Goal: Task Accomplishment & Management: Complete application form

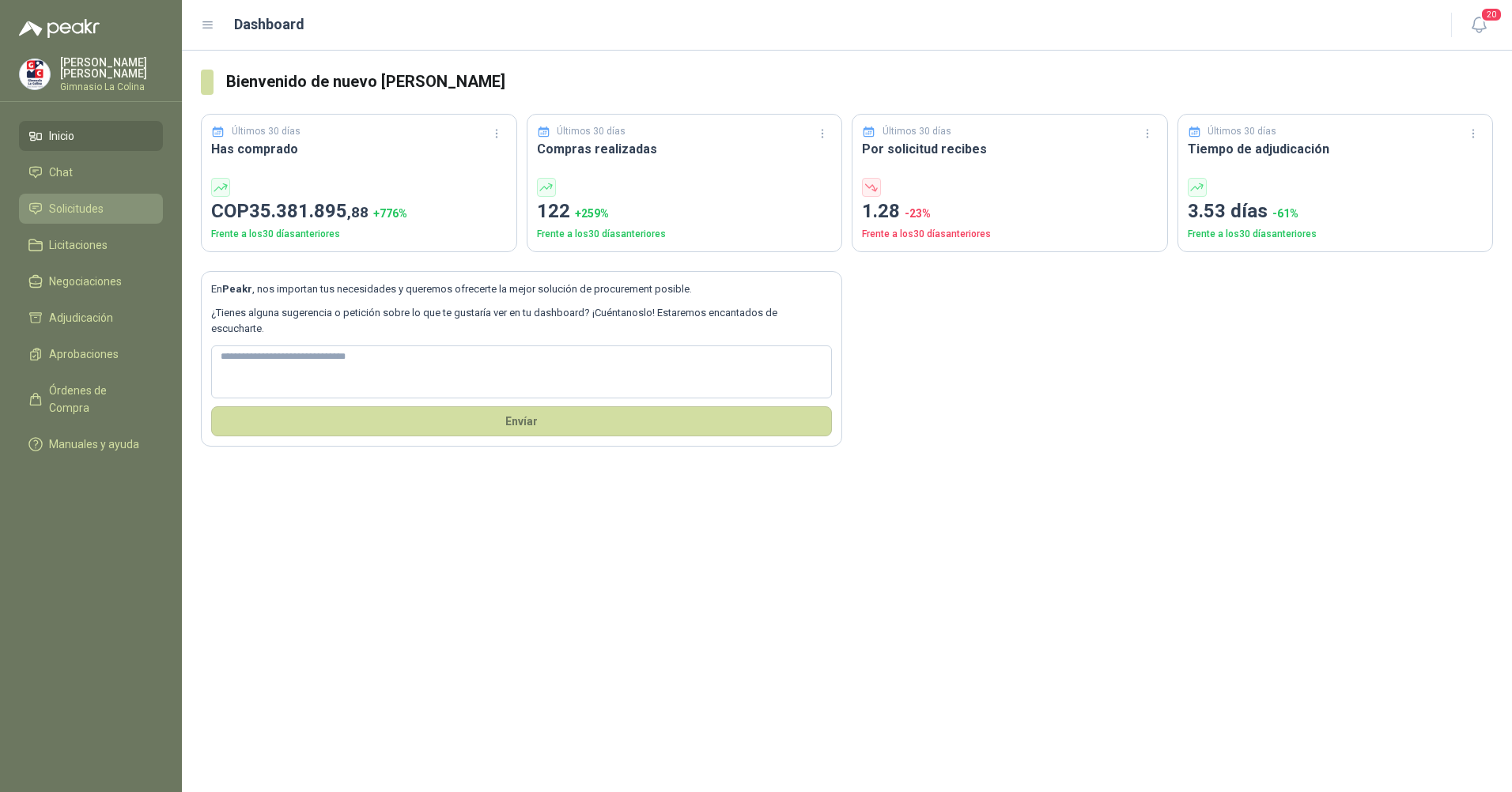
click at [67, 204] on span "Solicitudes" at bounding box center [76, 209] width 55 height 18
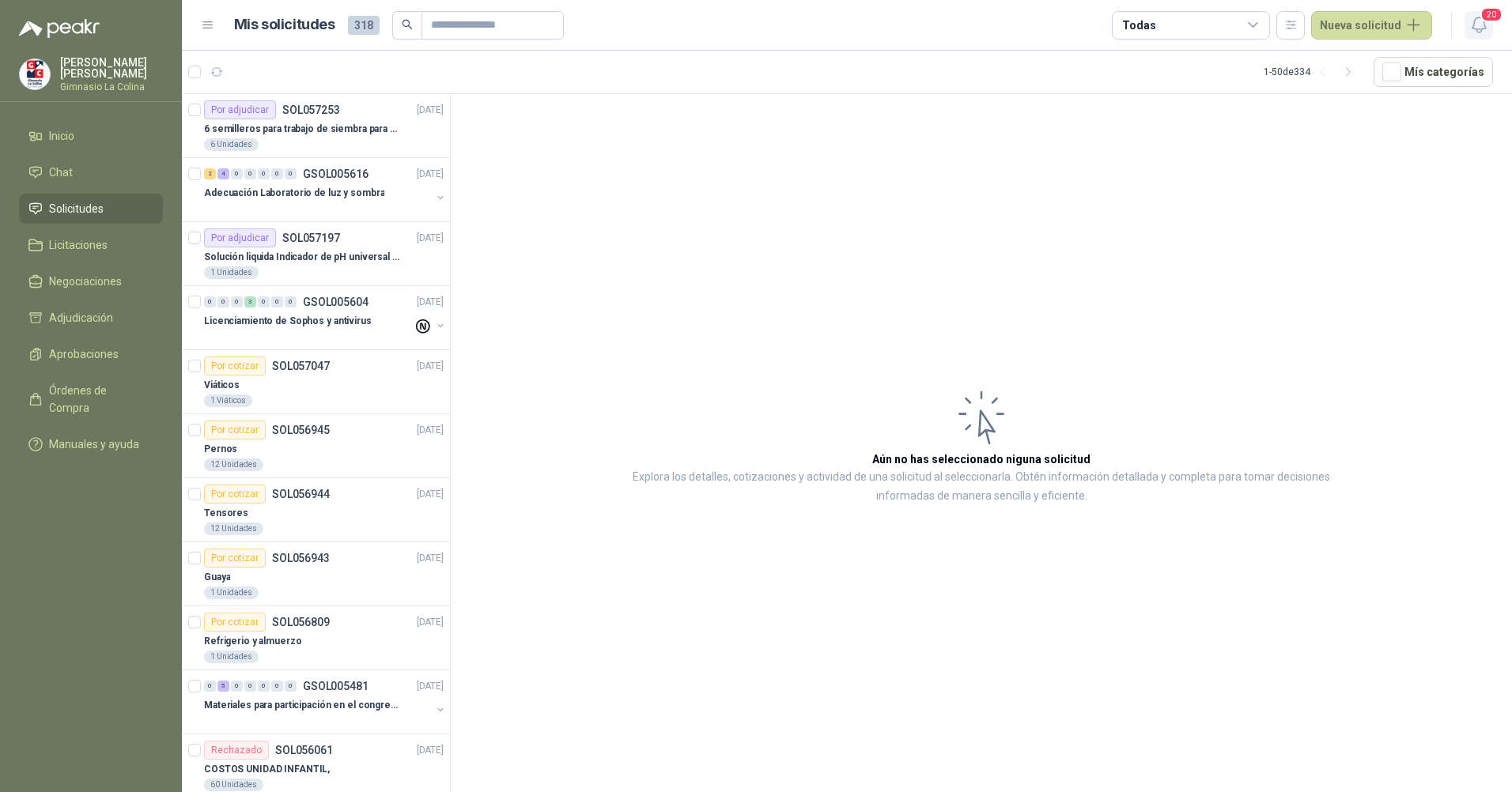
click at [1476, 33] on icon "button" at bounding box center [1479, 25] width 20 height 20
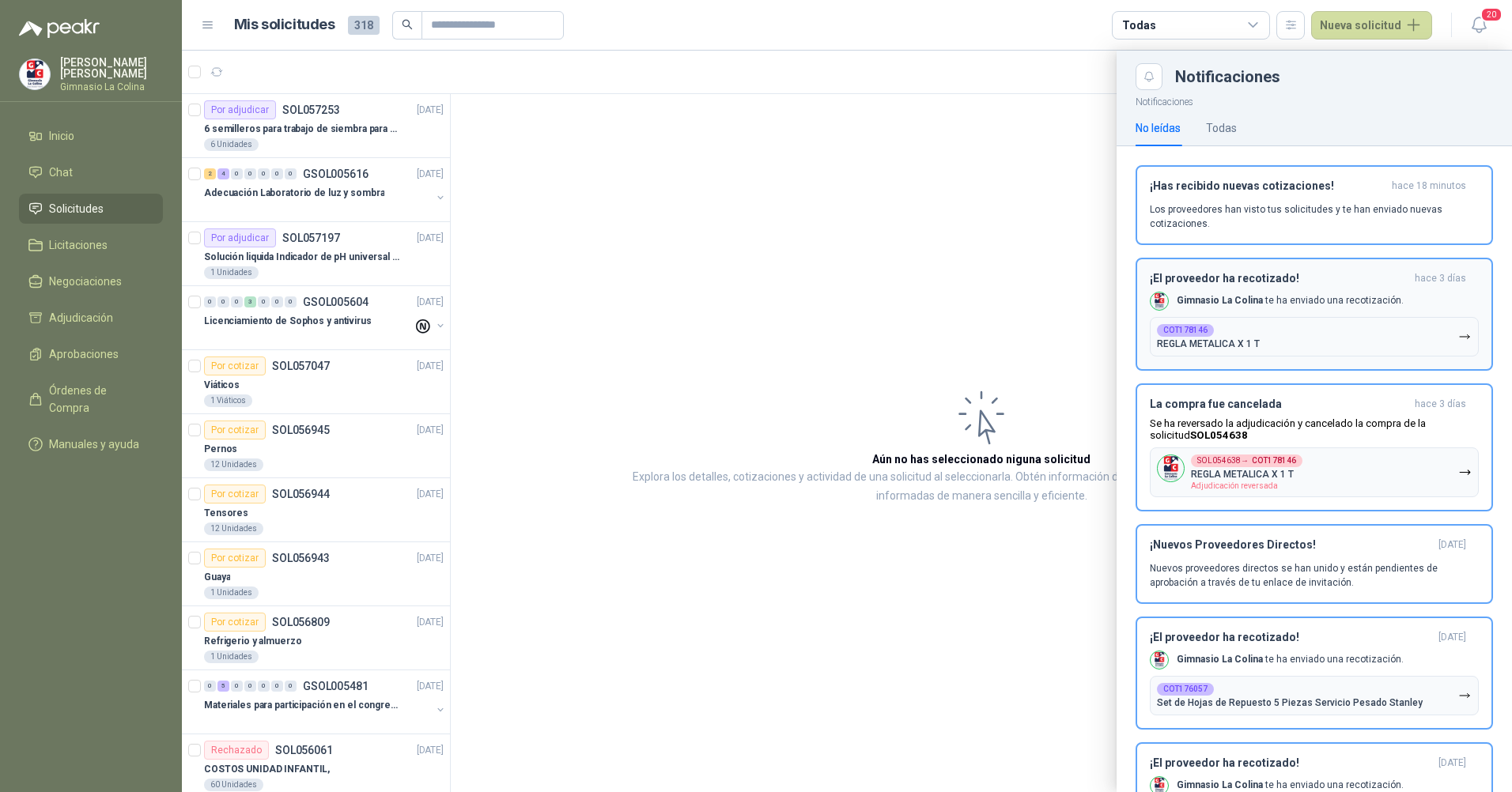
click at [1276, 331] on button "COT178146 REGLA METALICA X 1 T" at bounding box center [1314, 337] width 329 height 40
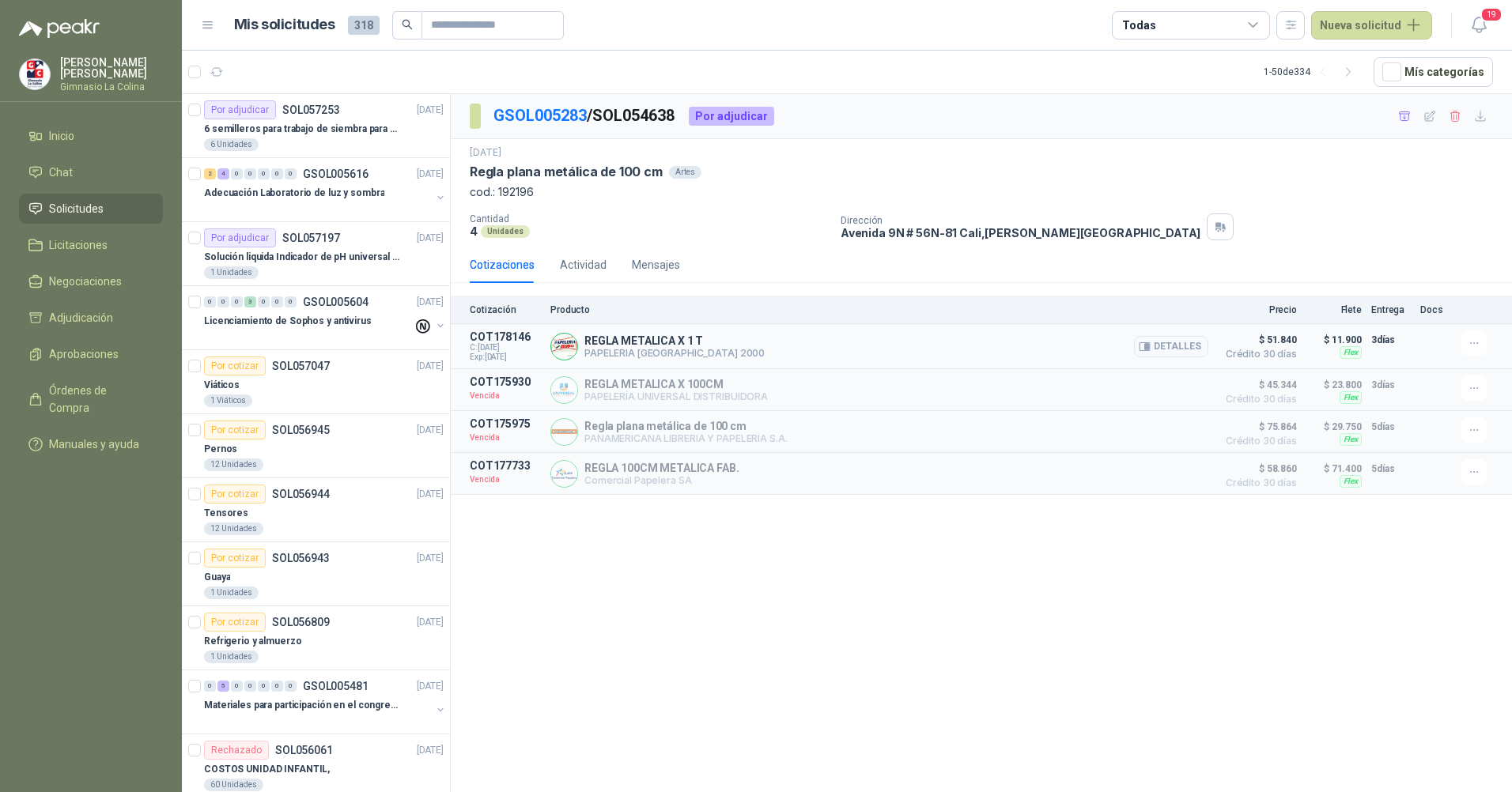
click at [687, 345] on p "REGLA METALICA X 1 T" at bounding box center [674, 341] width 181 height 13
click at [289, 135] on p "6 semilleros para trabajo de siembra para estudiantes en la granja" at bounding box center [302, 129] width 197 height 15
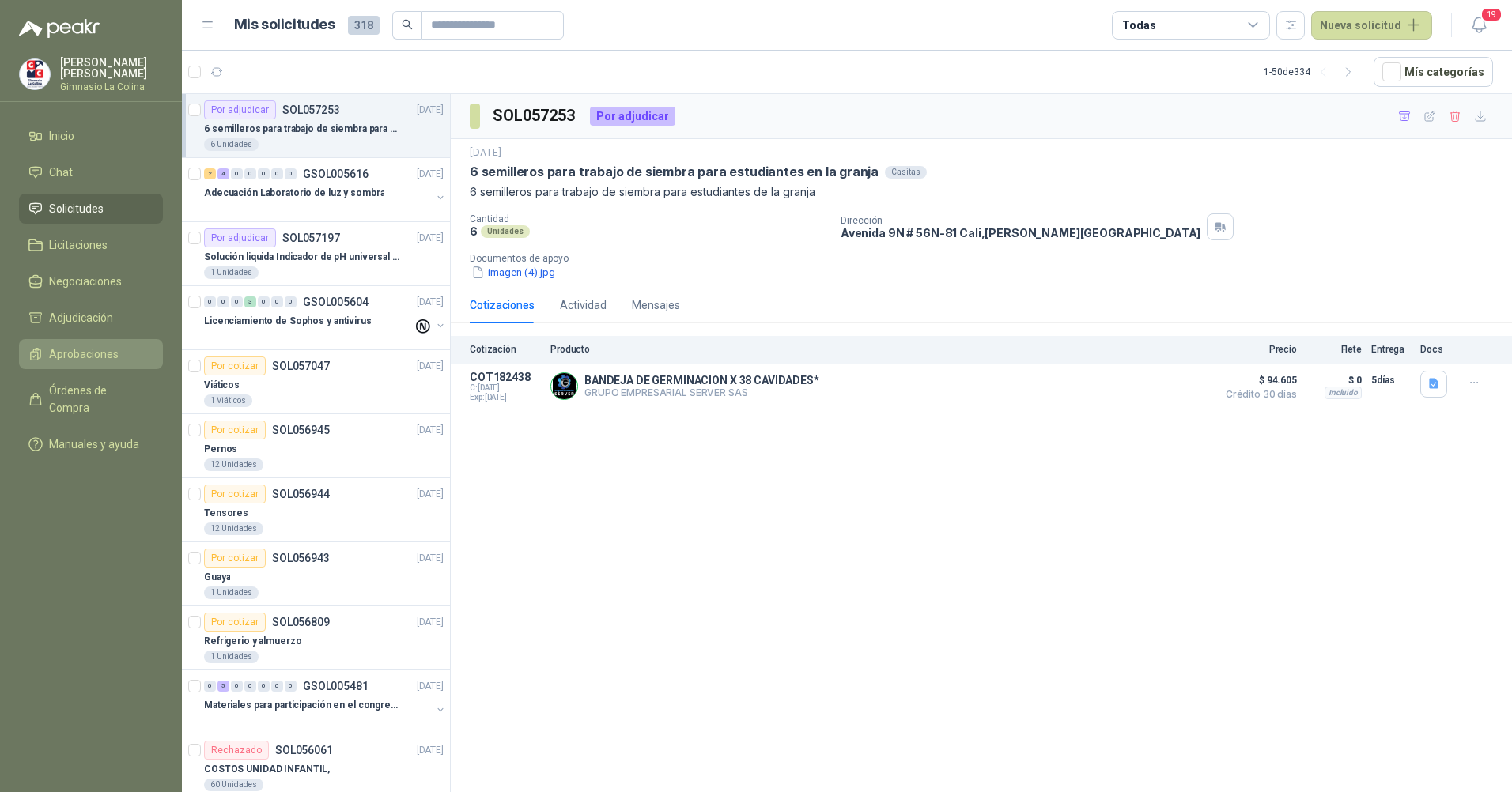
click at [95, 353] on span "Aprobaciones" at bounding box center [84, 354] width 69 height 18
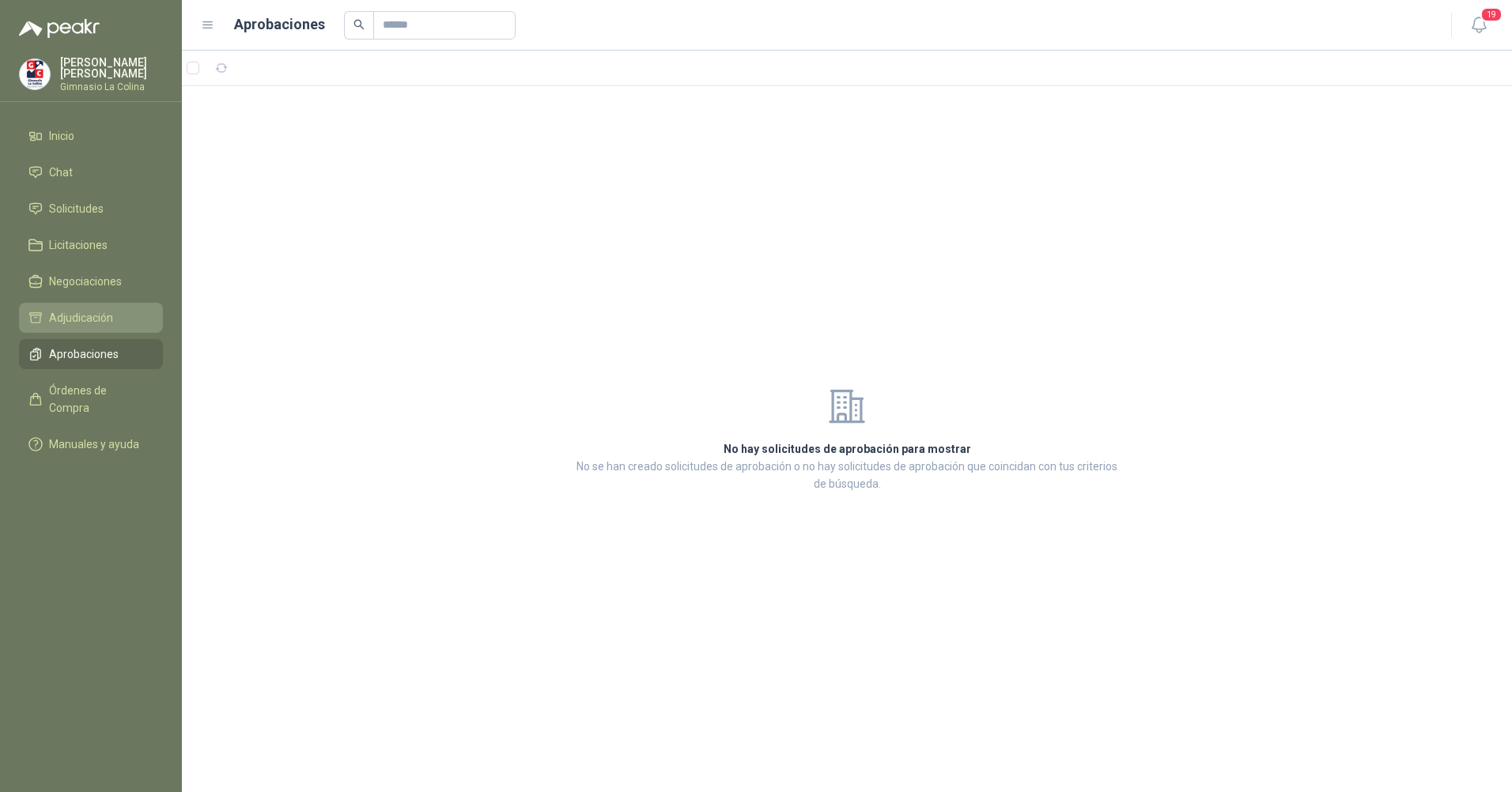
click at [84, 310] on span "Adjudicación" at bounding box center [81, 318] width 64 height 18
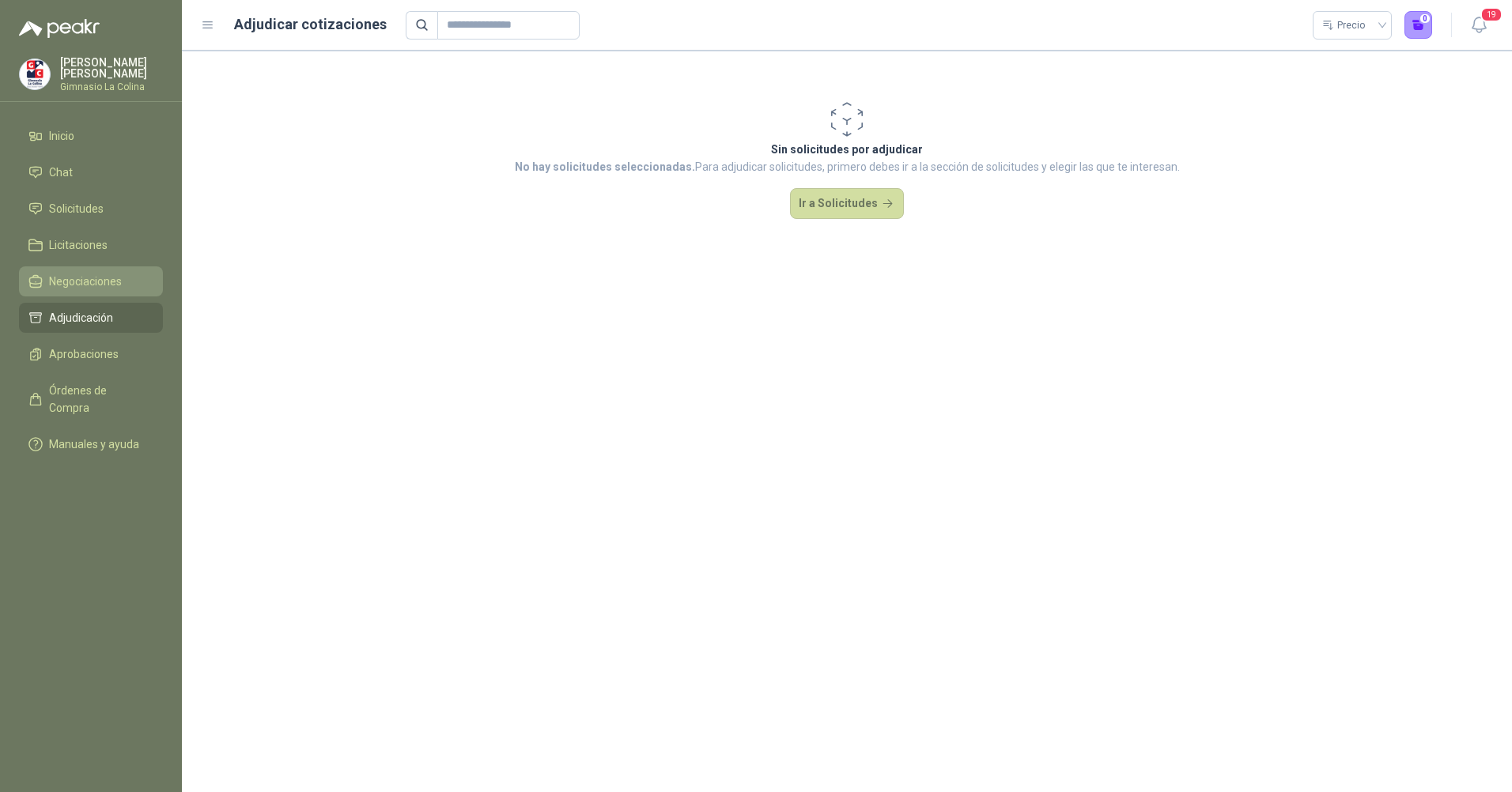
click at [84, 276] on span "Negociaciones" at bounding box center [85, 282] width 72 height 18
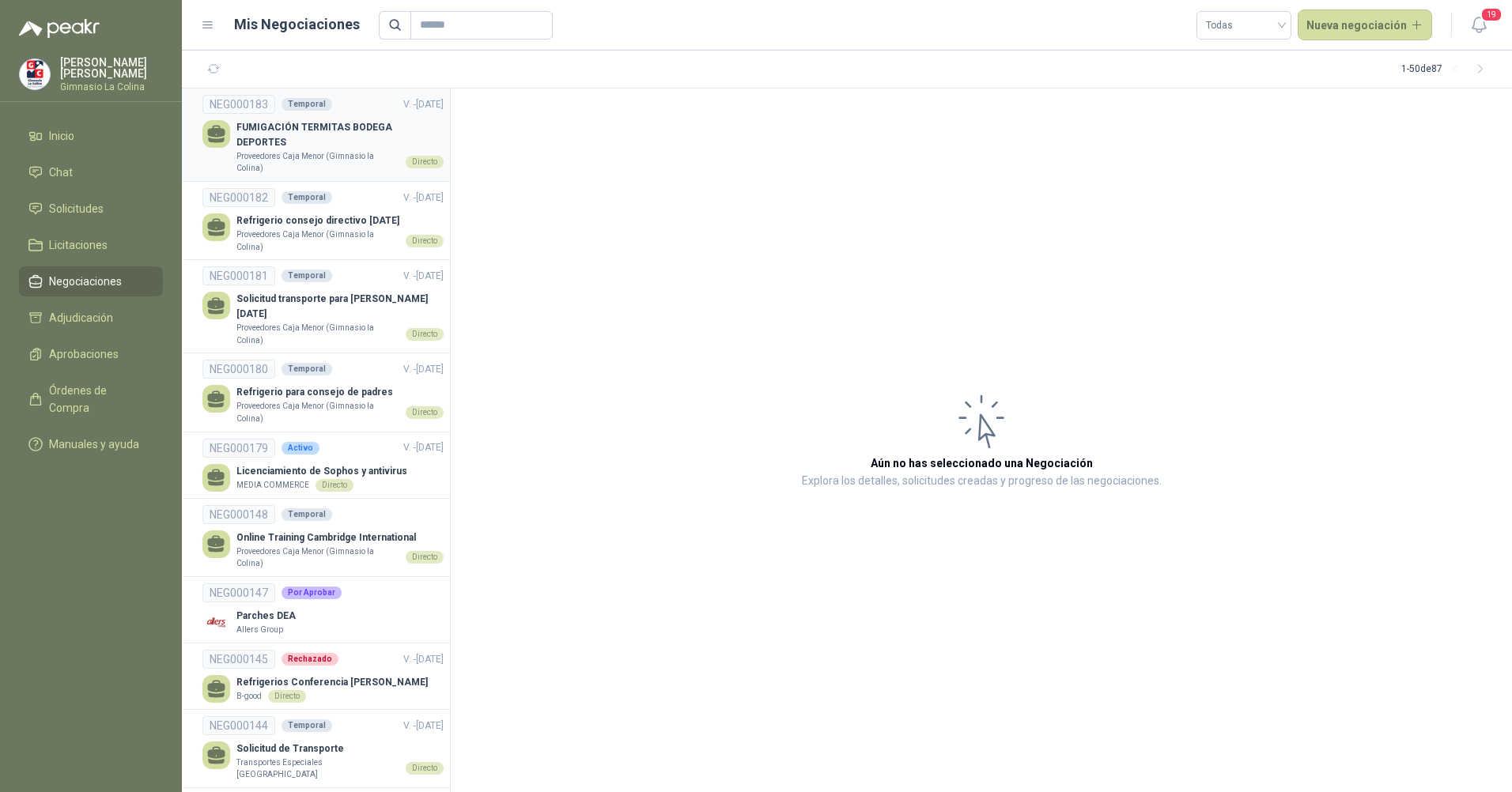
click at [339, 131] on p "FUMIGACIÓN TERMITAS BODEGA DEPORTES" at bounding box center [340, 135] width 207 height 30
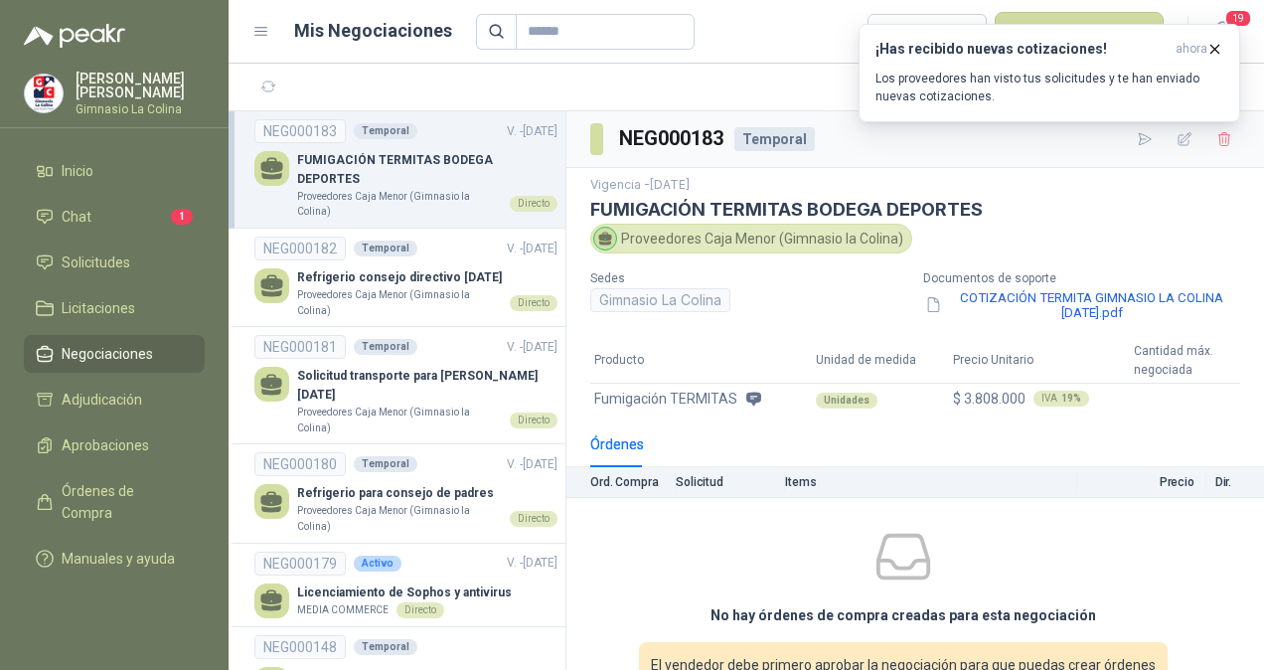
click at [445, 189] on p "Proveedores Caja Menor (Gimnasio la Colina)" at bounding box center [399, 204] width 205 height 31
click at [1087, 318] on button "COTIZACIÓN TERMITA GIMNASIO LA COLINA SEPT. 2025.pdf" at bounding box center [1081, 305] width 317 height 34
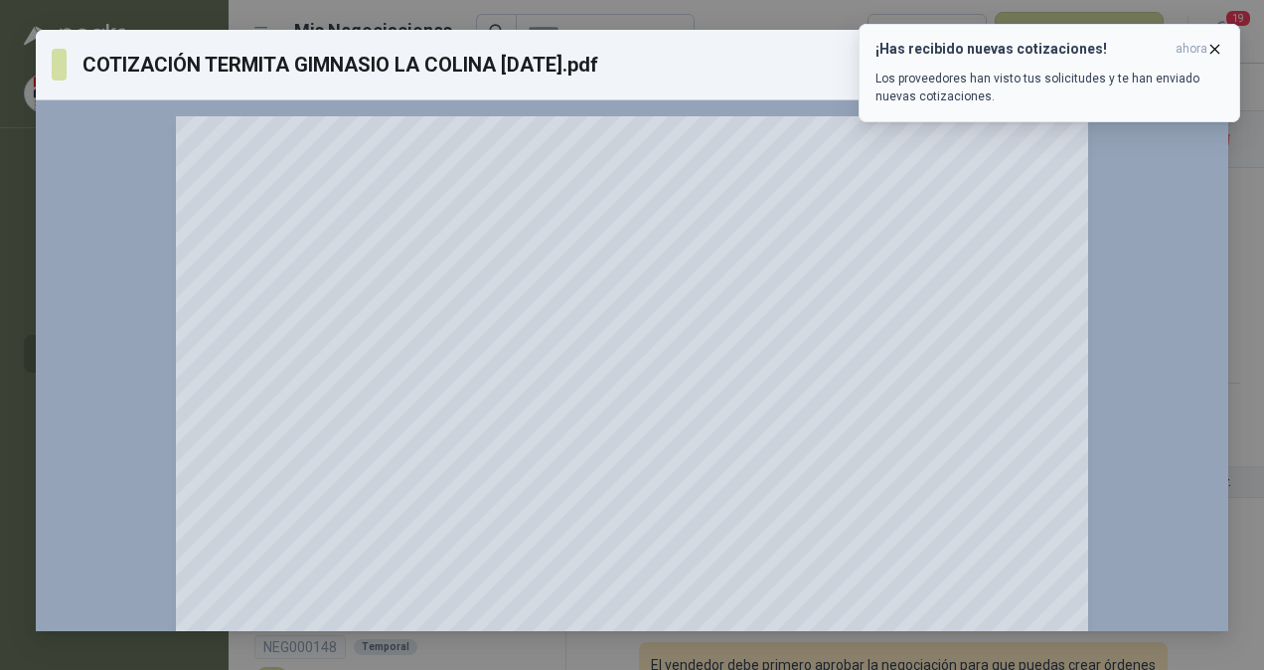
click at [1216, 48] on icon "button" at bounding box center [1215, 49] width 8 height 8
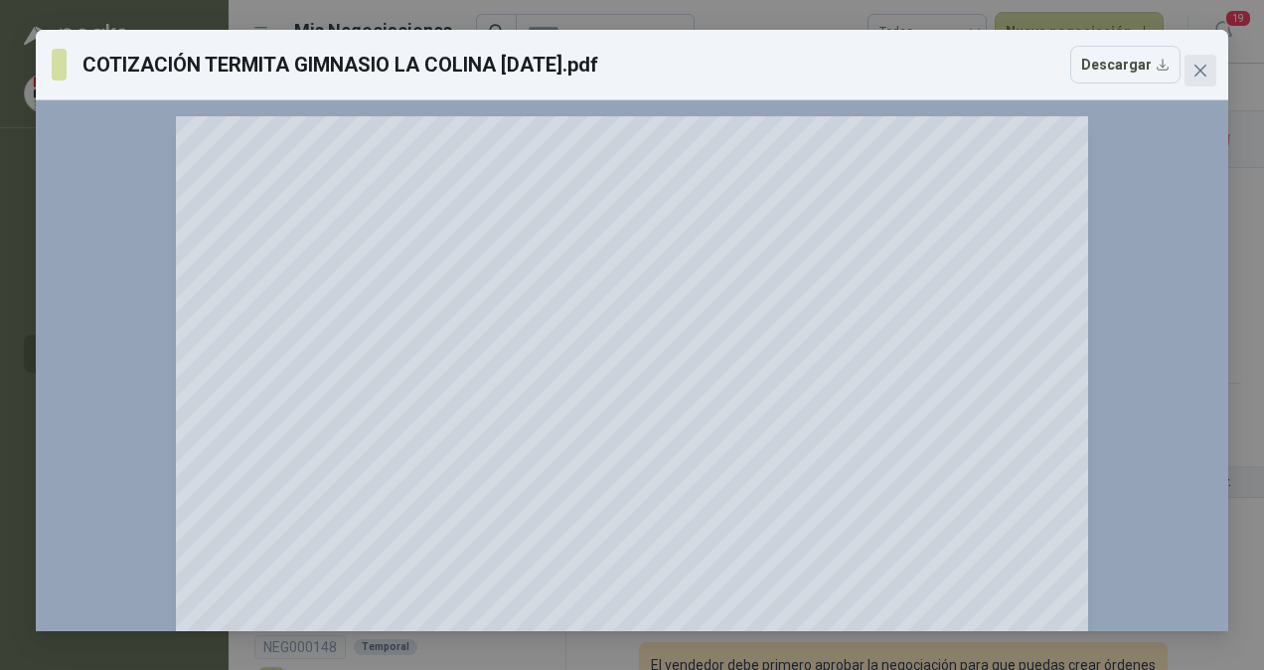
click at [1198, 65] on icon "close" at bounding box center [1200, 71] width 16 height 16
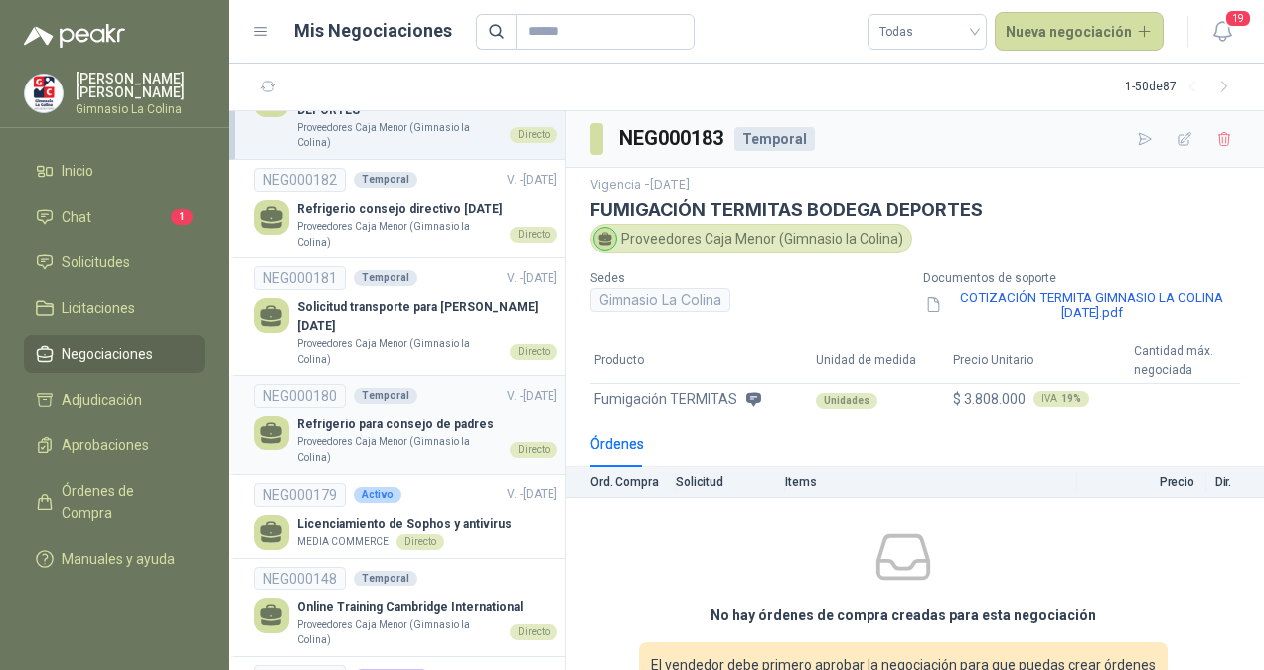
scroll to position [99, 0]
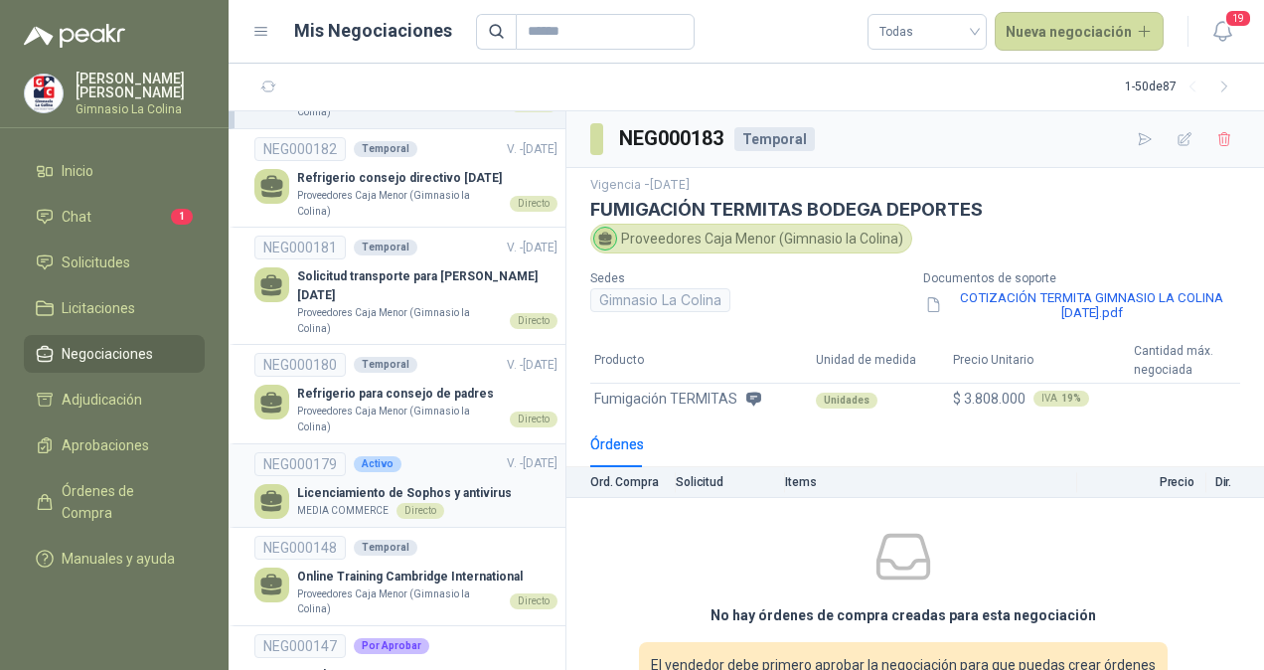
click at [343, 484] on p "Licenciamiento de Sophos y antivirus" at bounding box center [404, 493] width 215 height 19
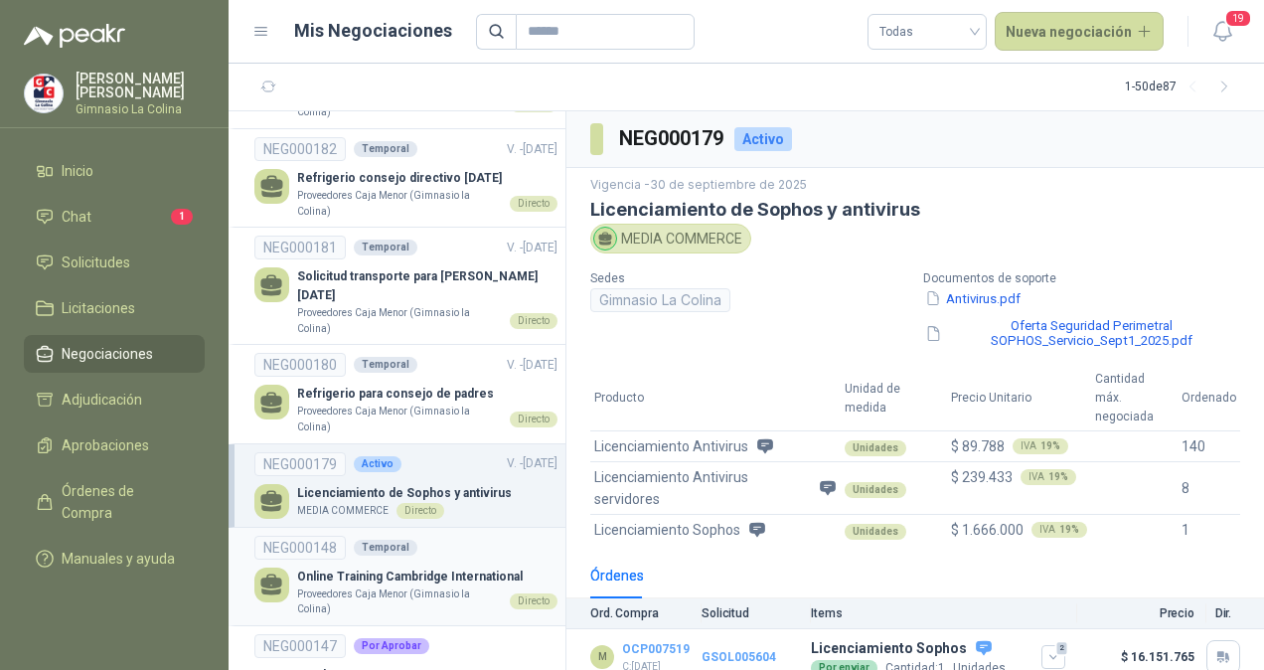
click at [411, 586] on p "Proveedores Caja Menor (Gimnasio la Colina)" at bounding box center [399, 601] width 205 height 31
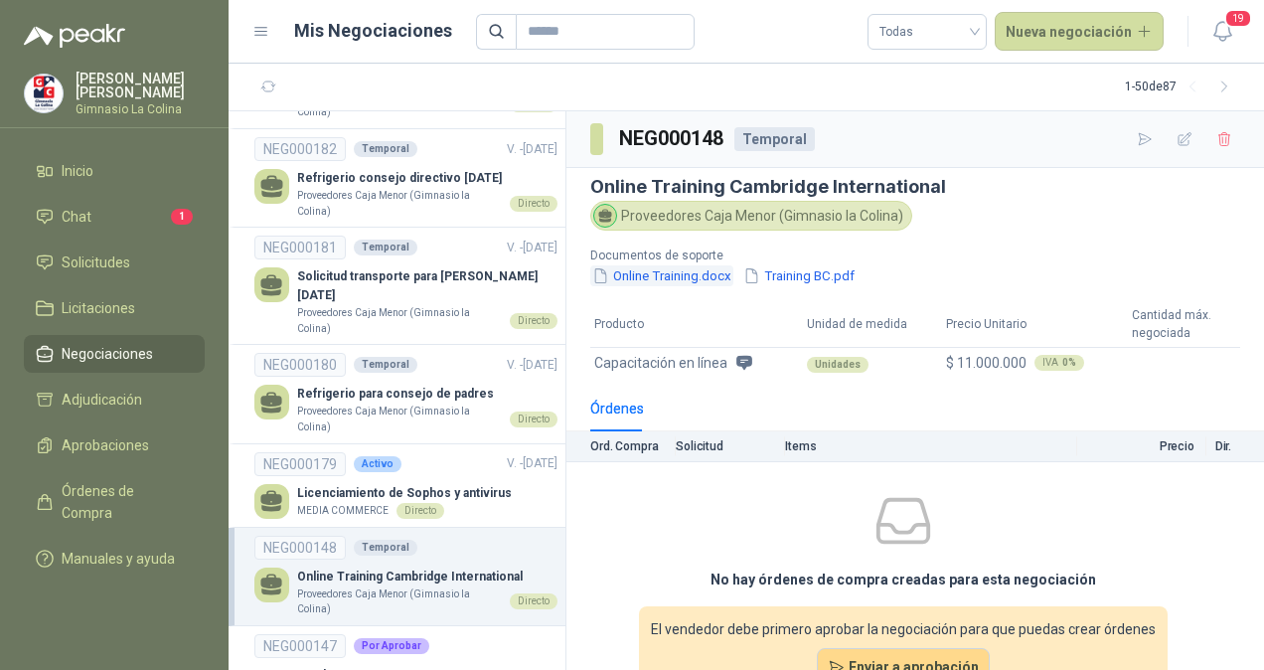
click at [678, 273] on button "Online Training.docx" at bounding box center [661, 275] width 143 height 21
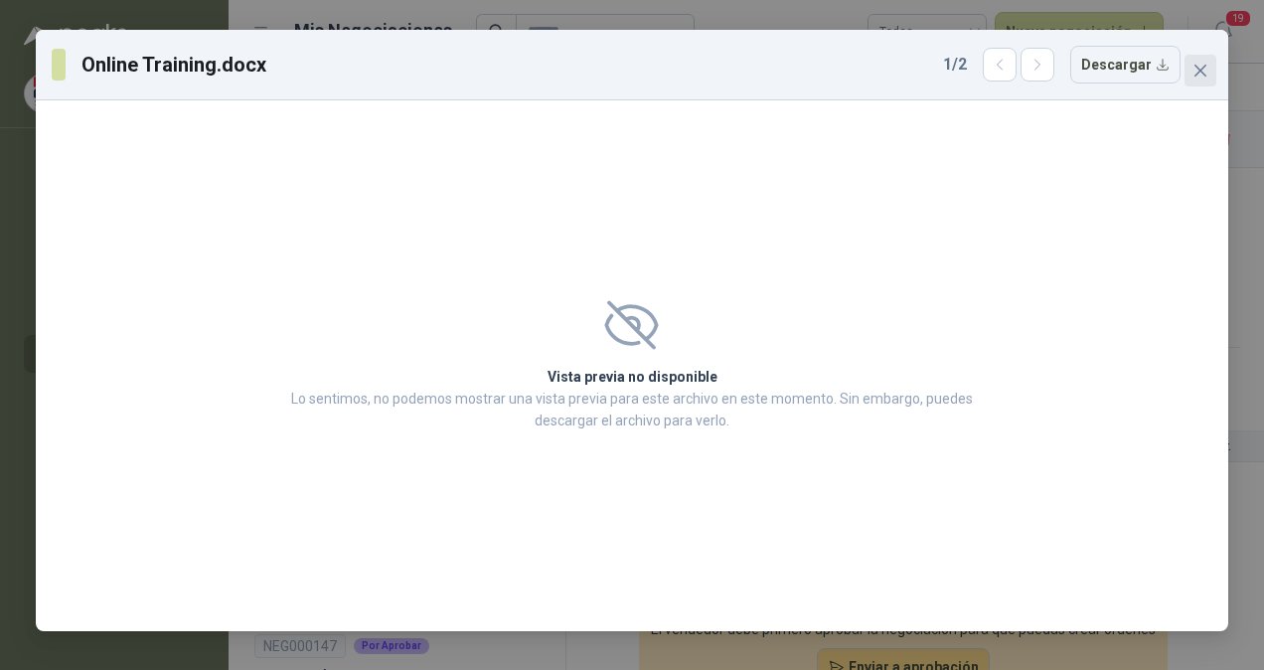
click at [1202, 64] on icon "close" at bounding box center [1200, 71] width 16 height 16
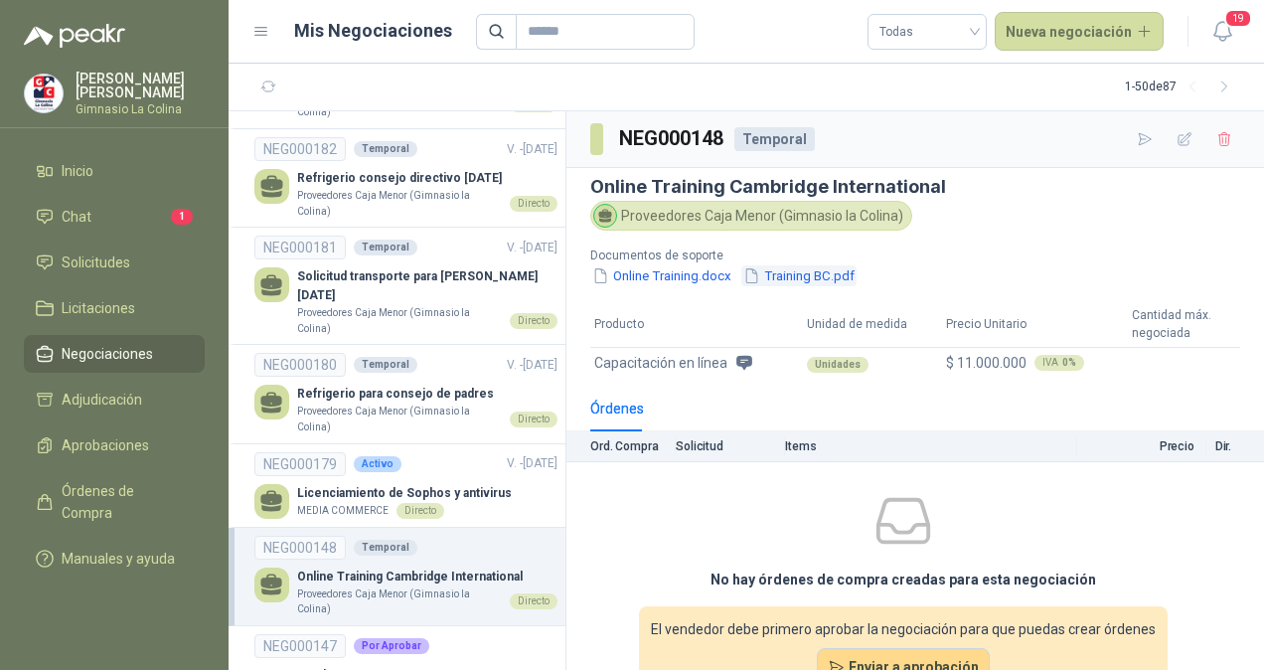
click at [813, 273] on button "Training BC.pdf" at bounding box center [798, 275] width 115 height 21
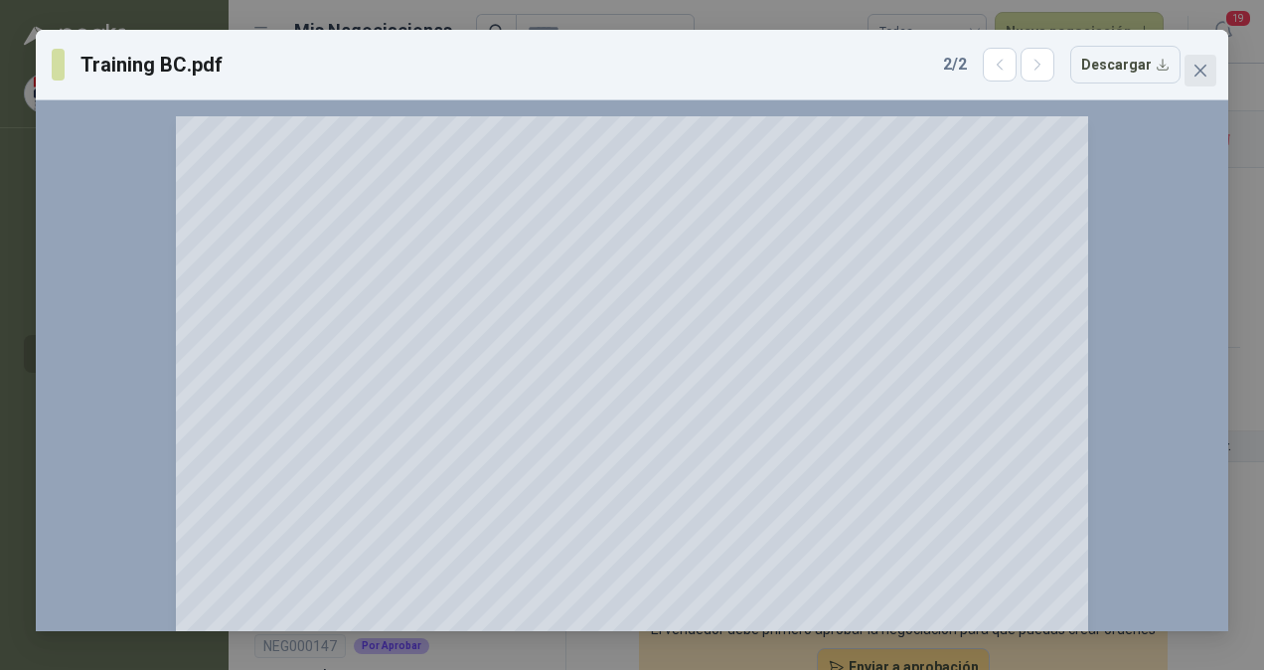
click at [1196, 73] on icon "close" at bounding box center [1200, 71] width 12 height 12
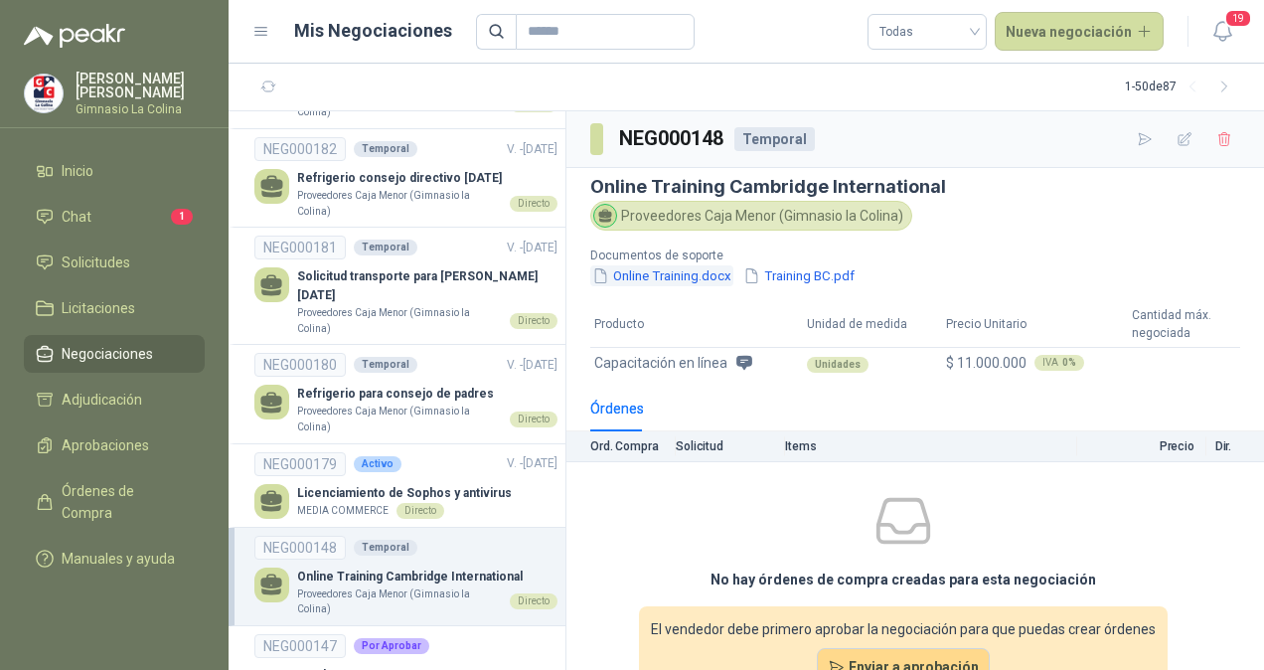
click at [689, 272] on button "Online Training.docx" at bounding box center [661, 275] width 143 height 21
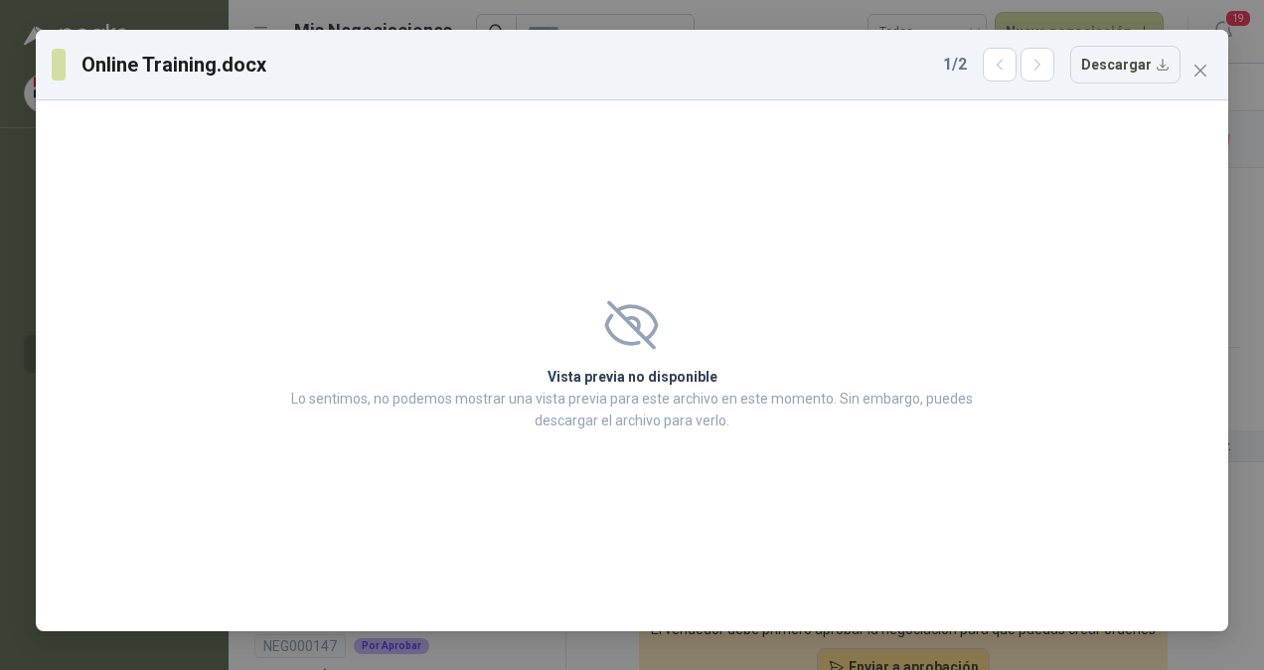
click at [652, 342] on icon at bounding box center [631, 325] width 55 height 50
click at [1101, 71] on button "Descargar" at bounding box center [1125, 65] width 110 height 38
click at [1210, 74] on span "Close" at bounding box center [1200, 71] width 32 height 16
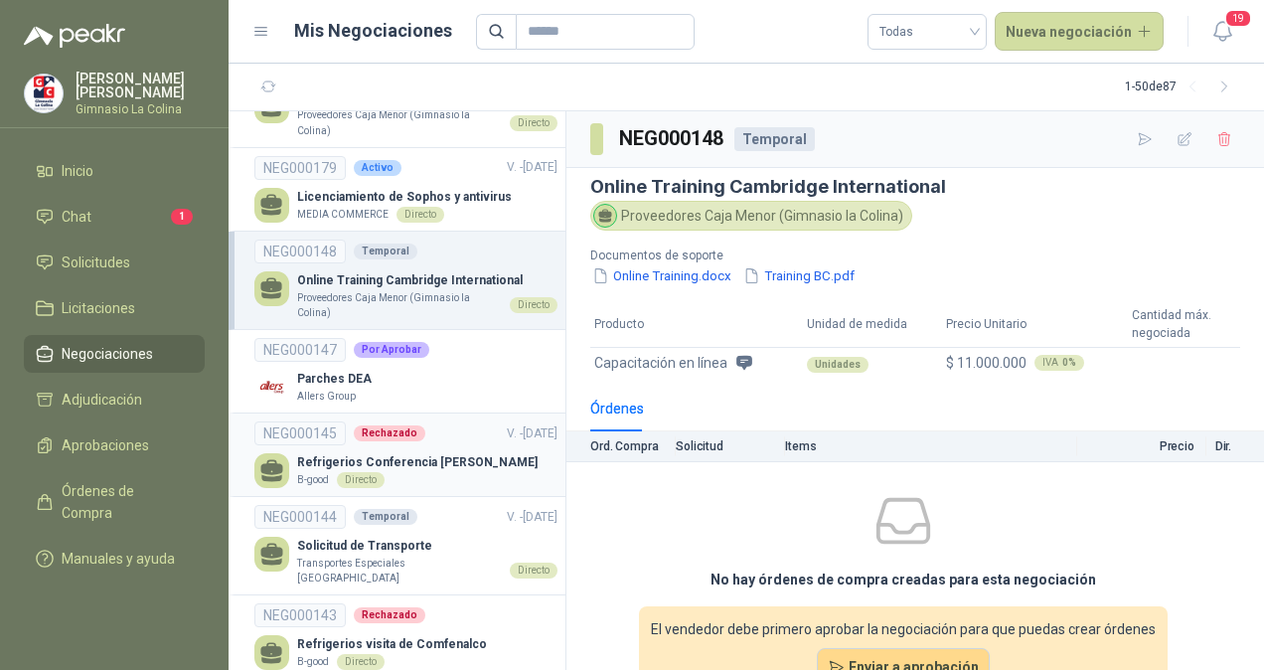
scroll to position [397, 0]
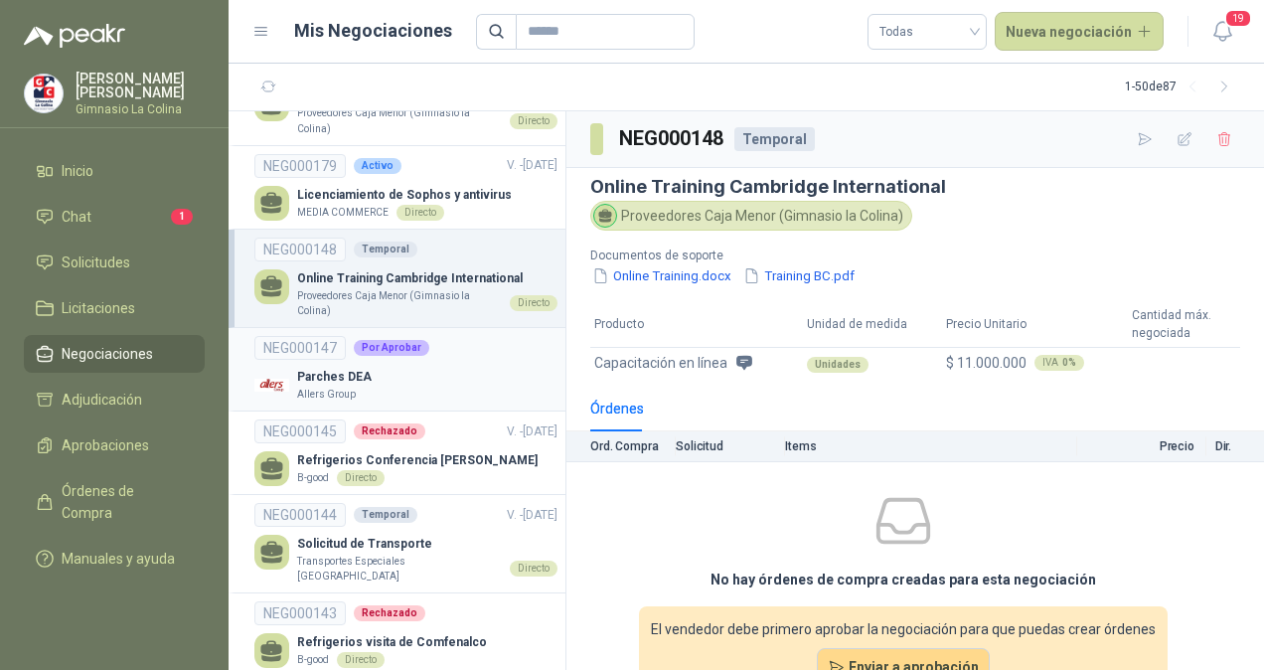
click at [455, 336] on link "NEG000147 Por Aprobar Parches DEA Allers Group" at bounding box center [405, 369] width 303 height 67
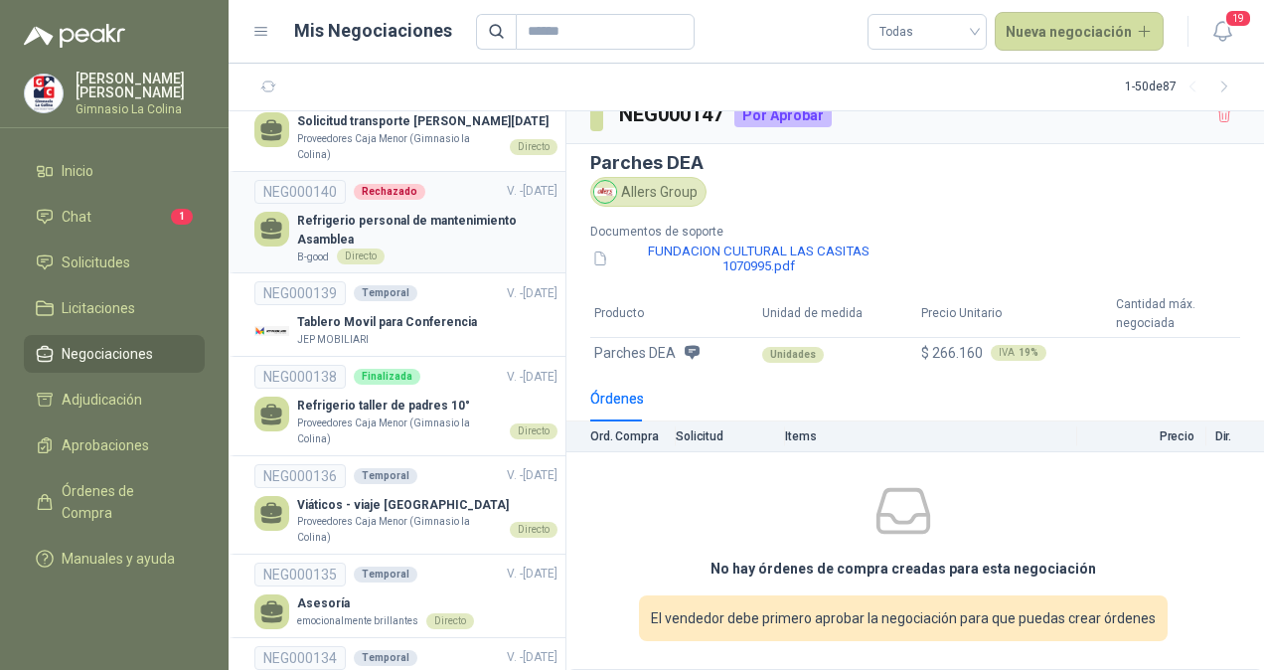
scroll to position [1192, 0]
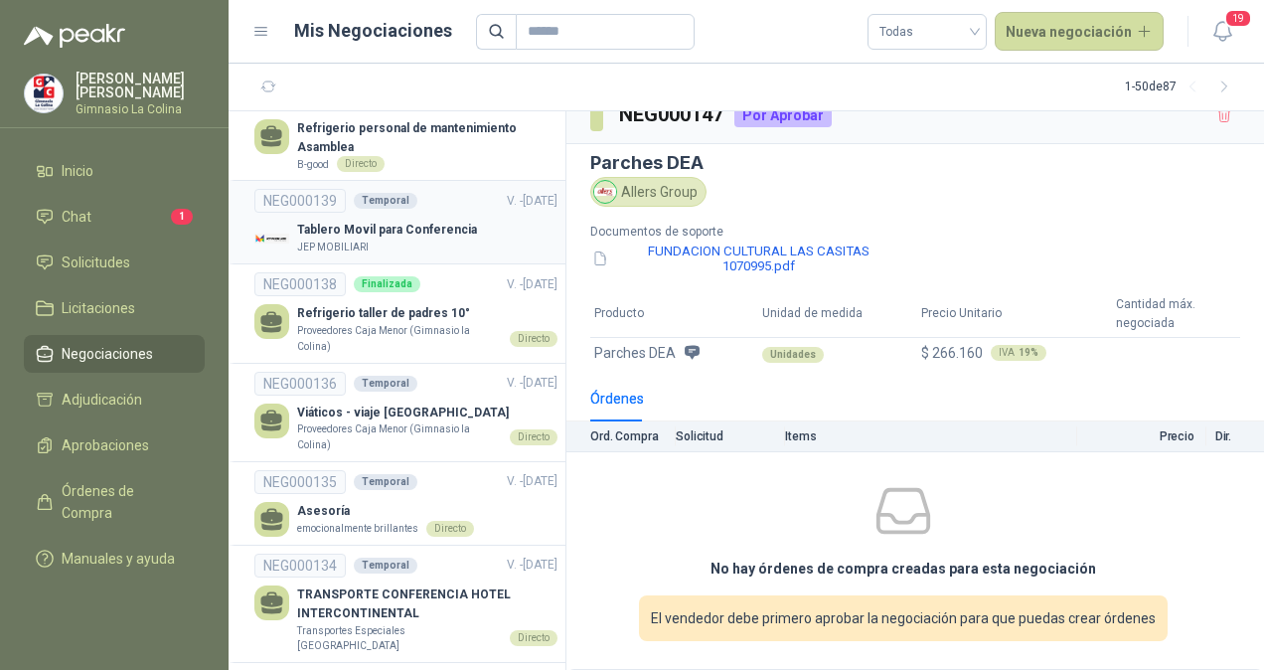
click at [444, 239] on div "JEP MOBILIARI" at bounding box center [387, 247] width 180 height 16
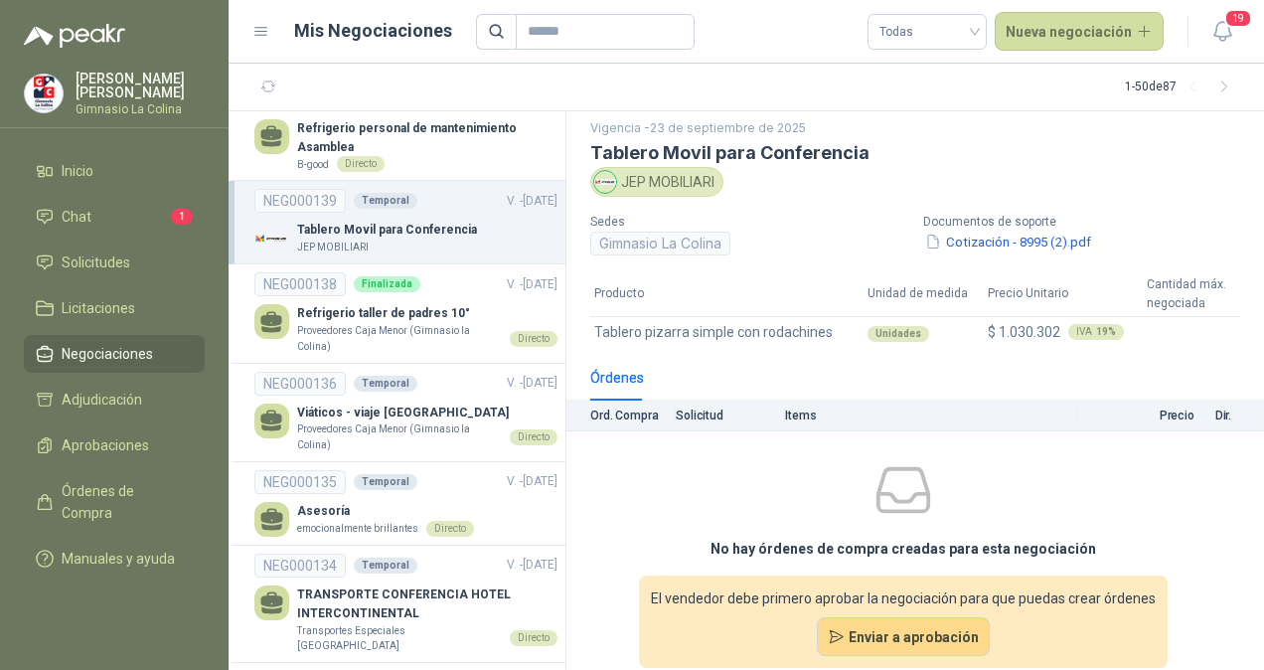
scroll to position [82, 0]
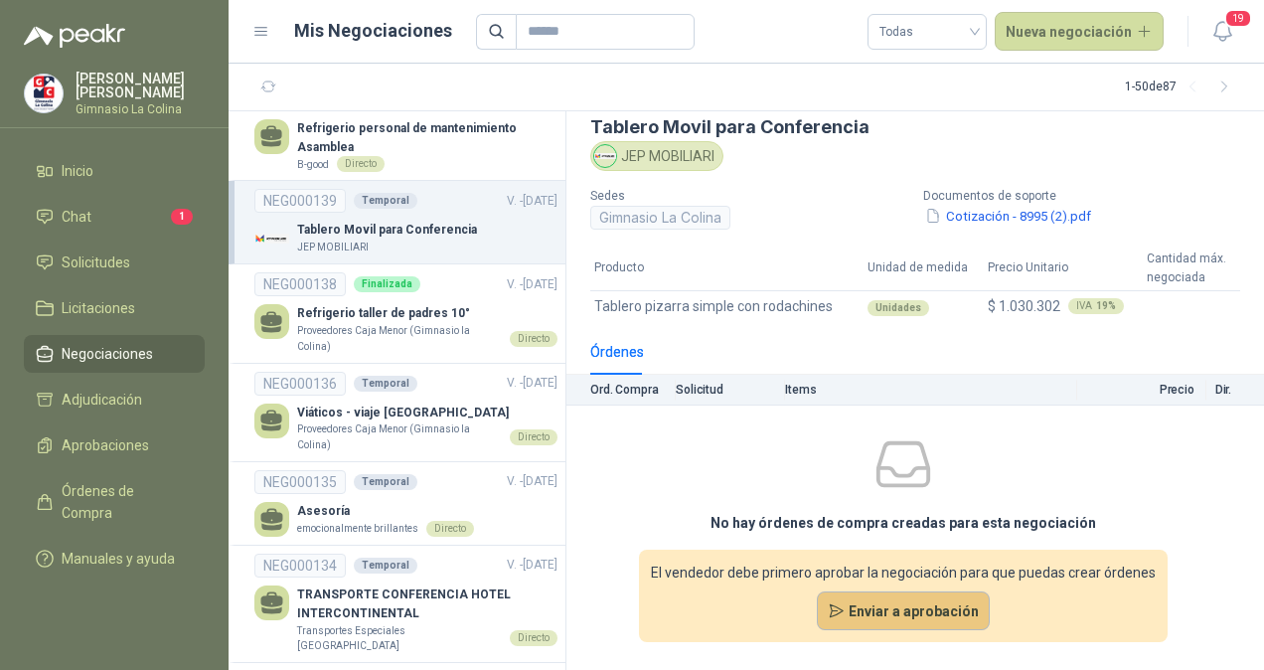
click at [862, 609] on button "Enviar a aprobación" at bounding box center [904, 611] width 174 height 40
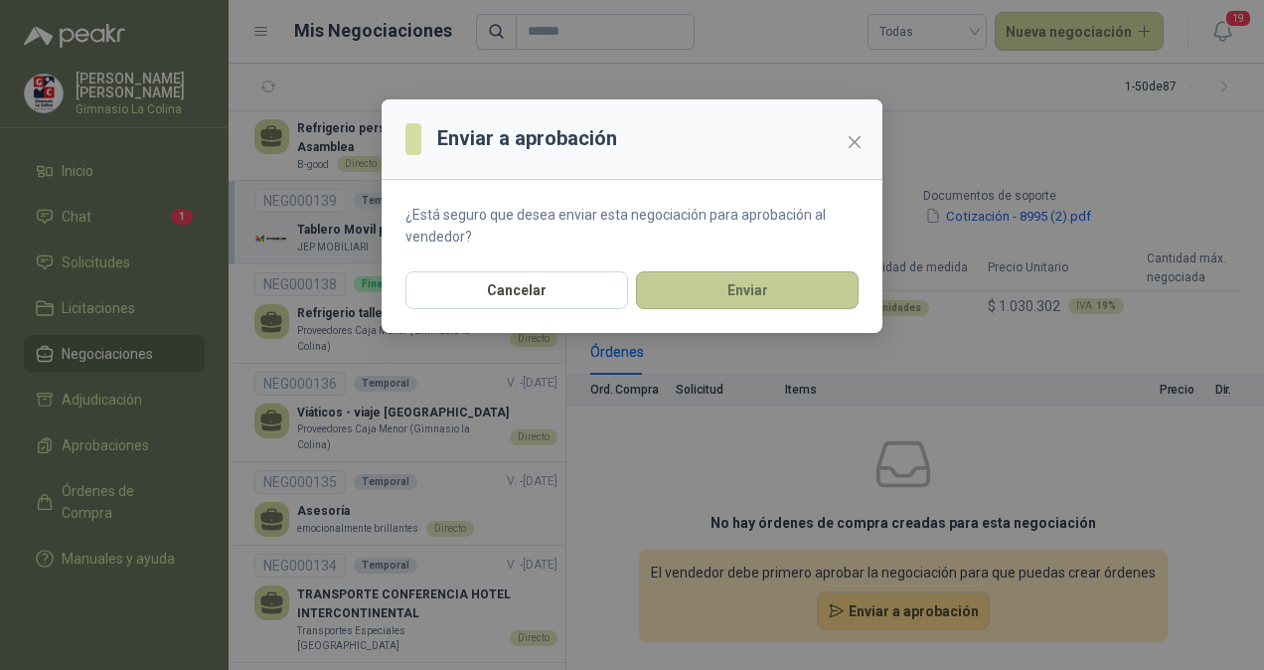
click at [763, 282] on button "Enviar" at bounding box center [747, 290] width 223 height 38
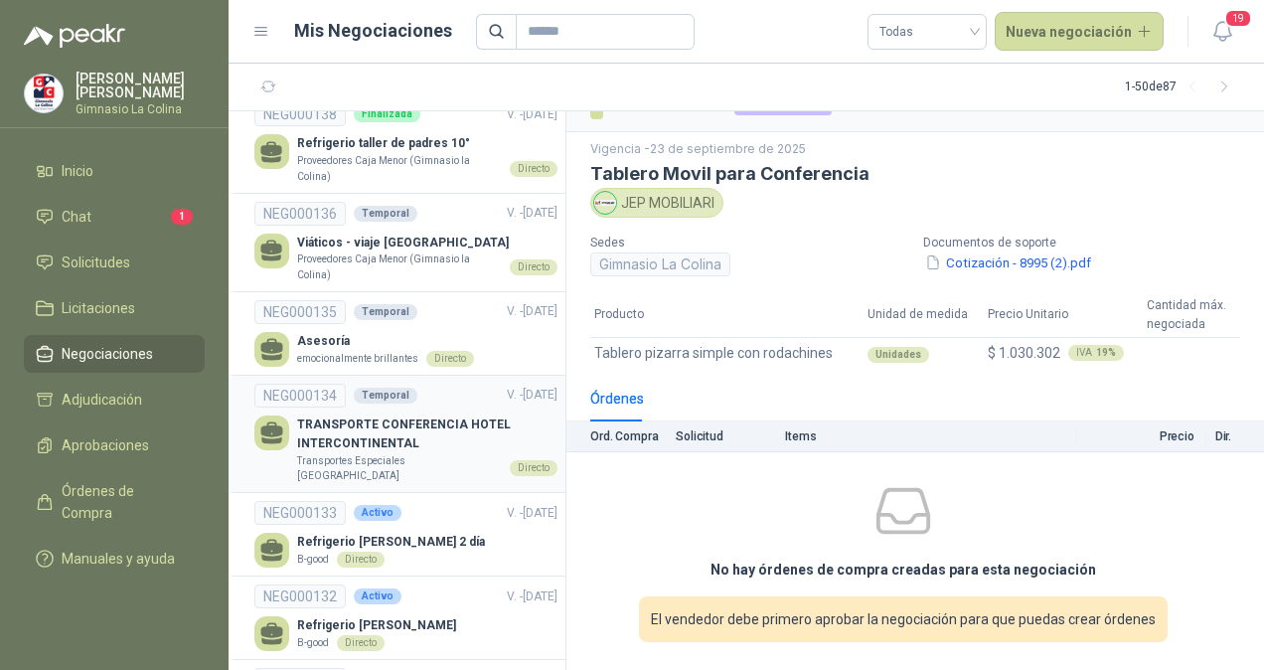
scroll to position [1391, 0]
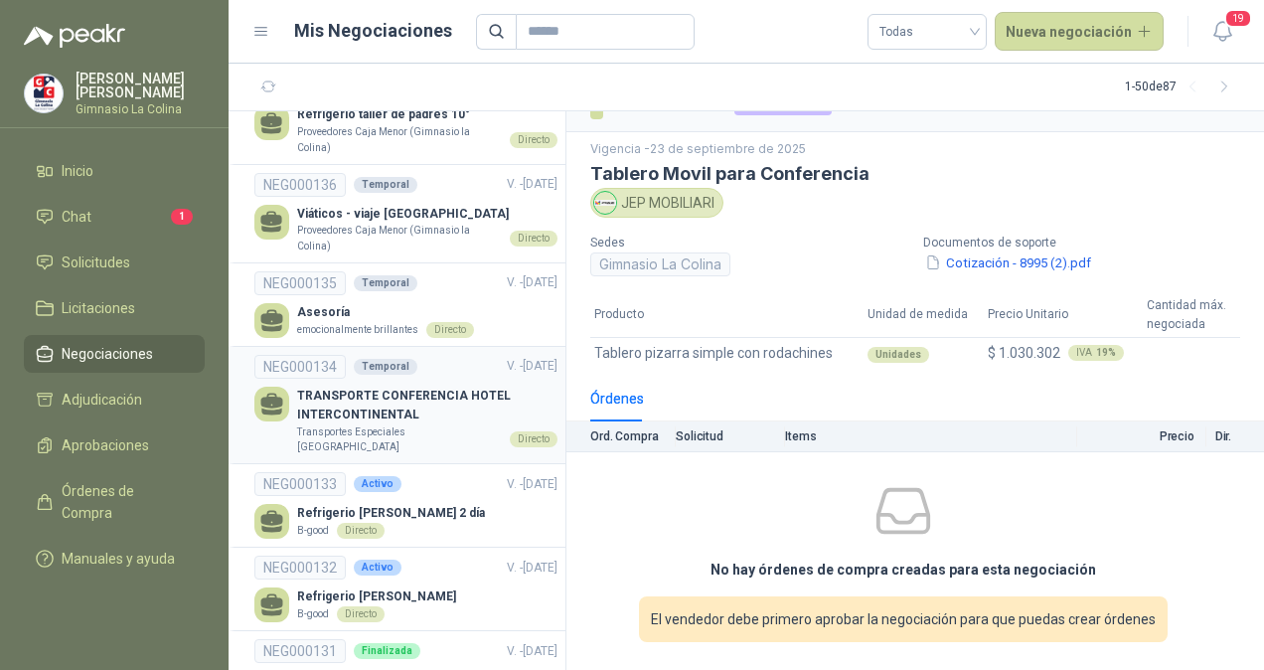
click at [449, 386] on p "TRANSPORTE CONFERENCIA HOTEL INTERCONTINENTAL" at bounding box center [427, 405] width 260 height 38
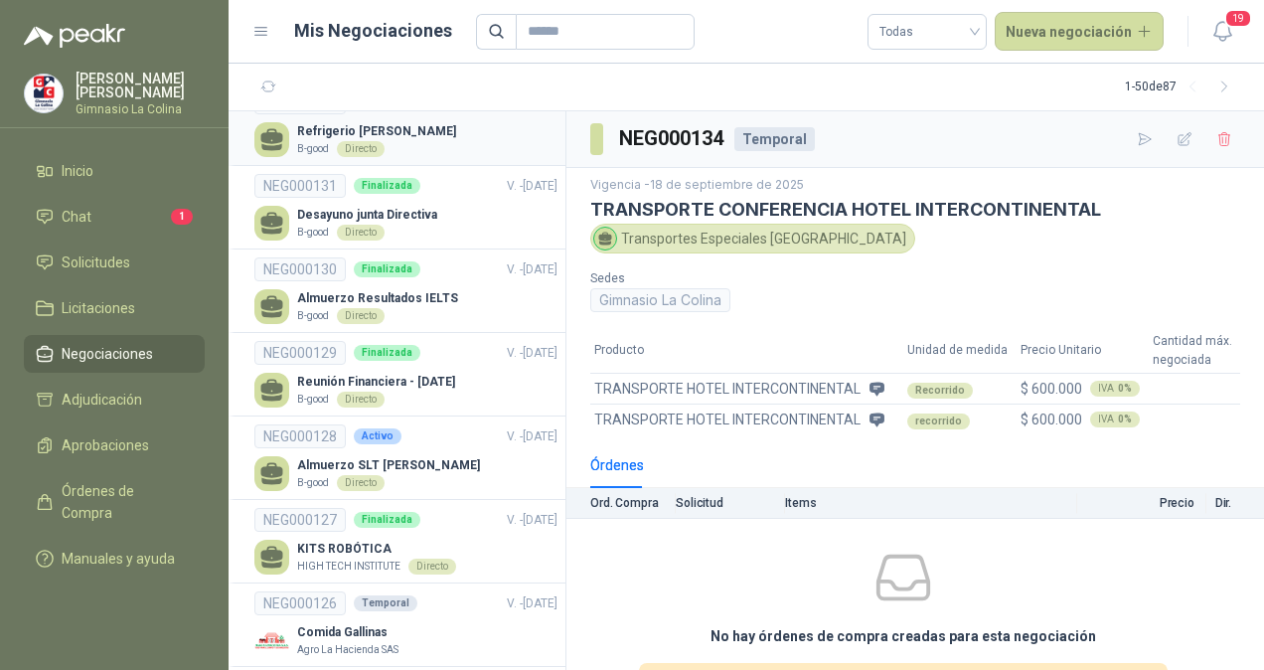
scroll to position [1888, 0]
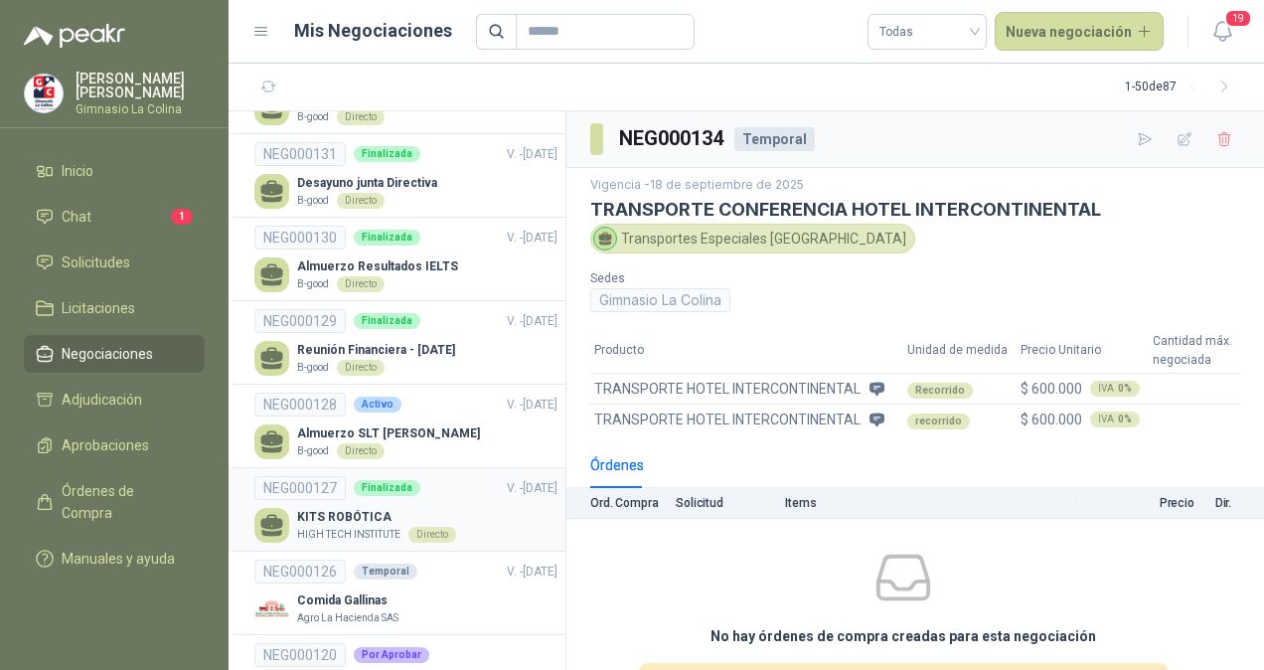
click at [366, 508] on p "KITS ROBÓTICA" at bounding box center [376, 517] width 159 height 19
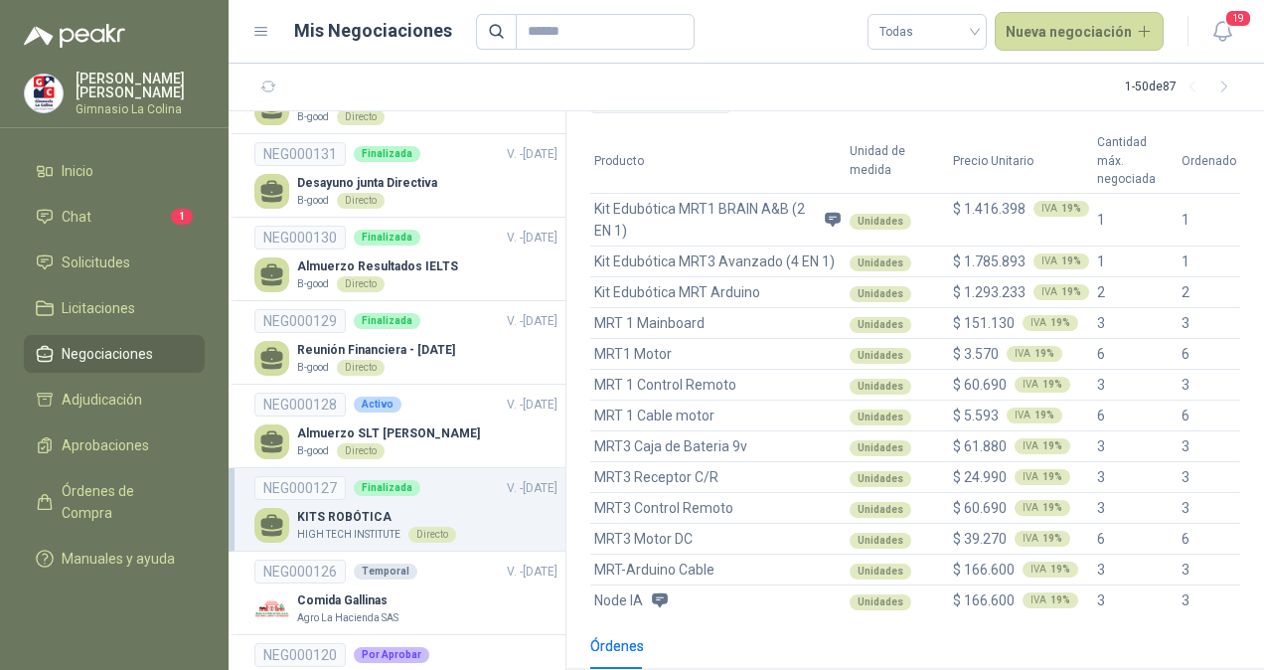
scroll to position [282, 0]
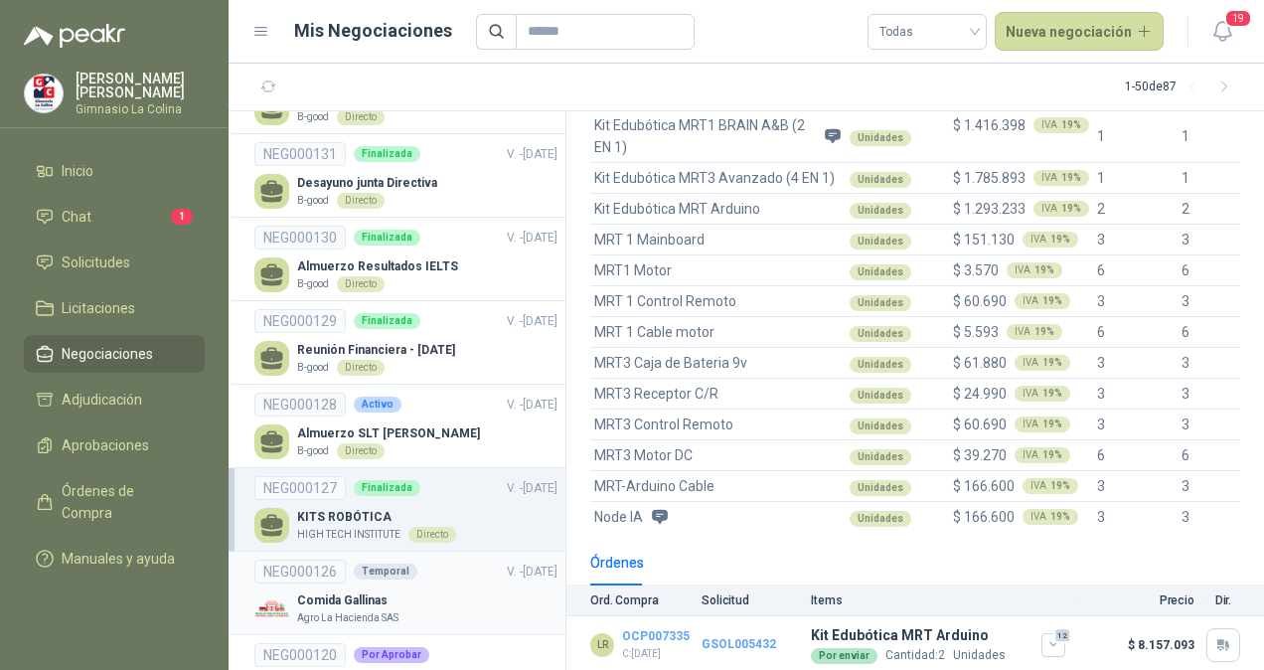
click at [467, 591] on div "Comida Gallinas Agro La Hacienda SAS" at bounding box center [405, 608] width 303 height 35
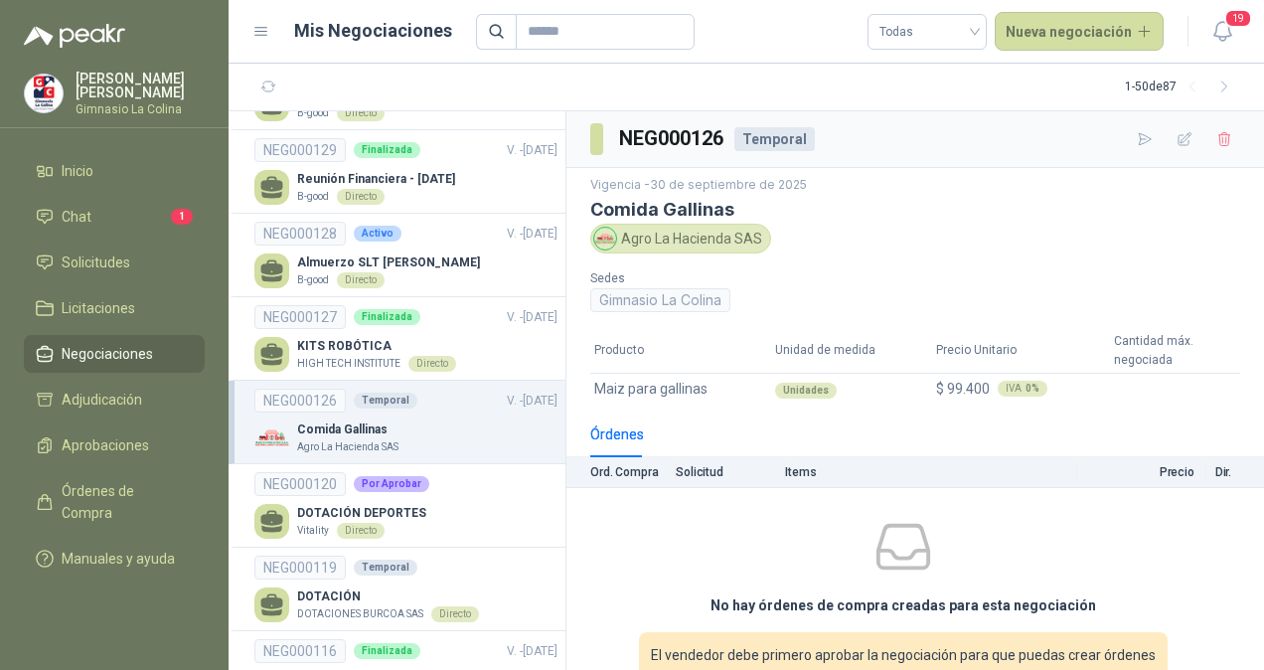
scroll to position [2086, 0]
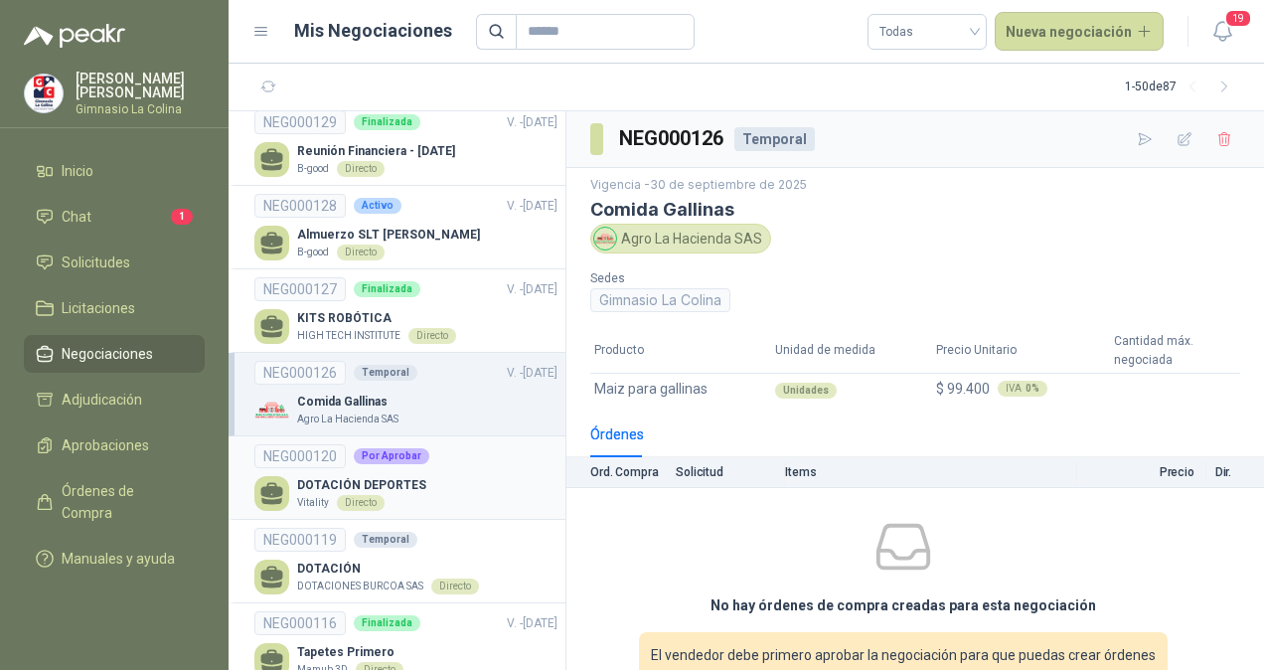
click at [465, 476] on div "DOTACIÓN DEPORTES Vitality Directo" at bounding box center [405, 493] width 303 height 35
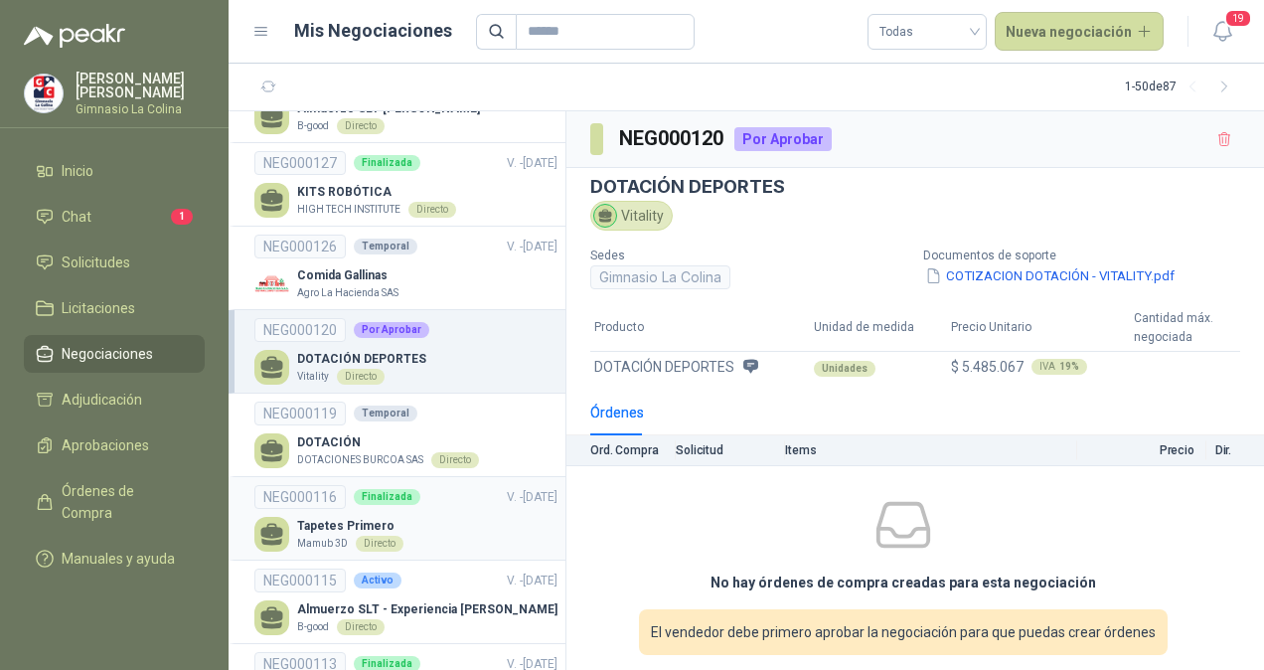
scroll to position [2285, 0]
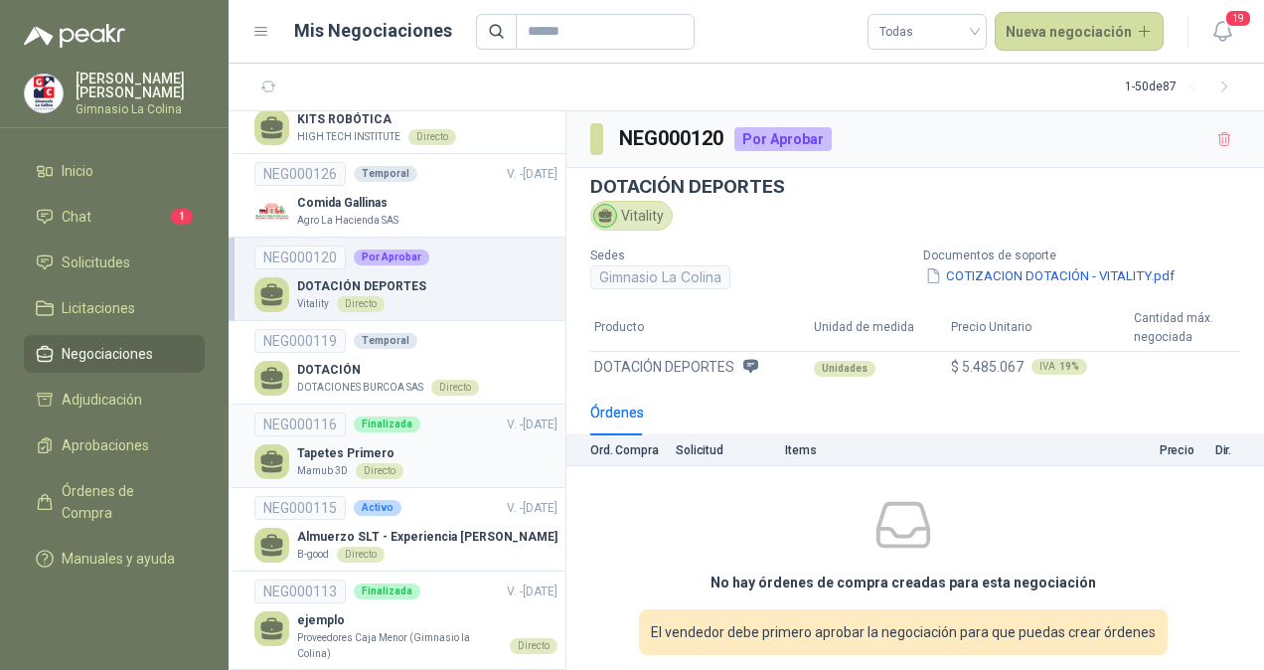
click at [443, 444] on div "Tapetes Primero Mamub 3D Directo" at bounding box center [405, 461] width 303 height 35
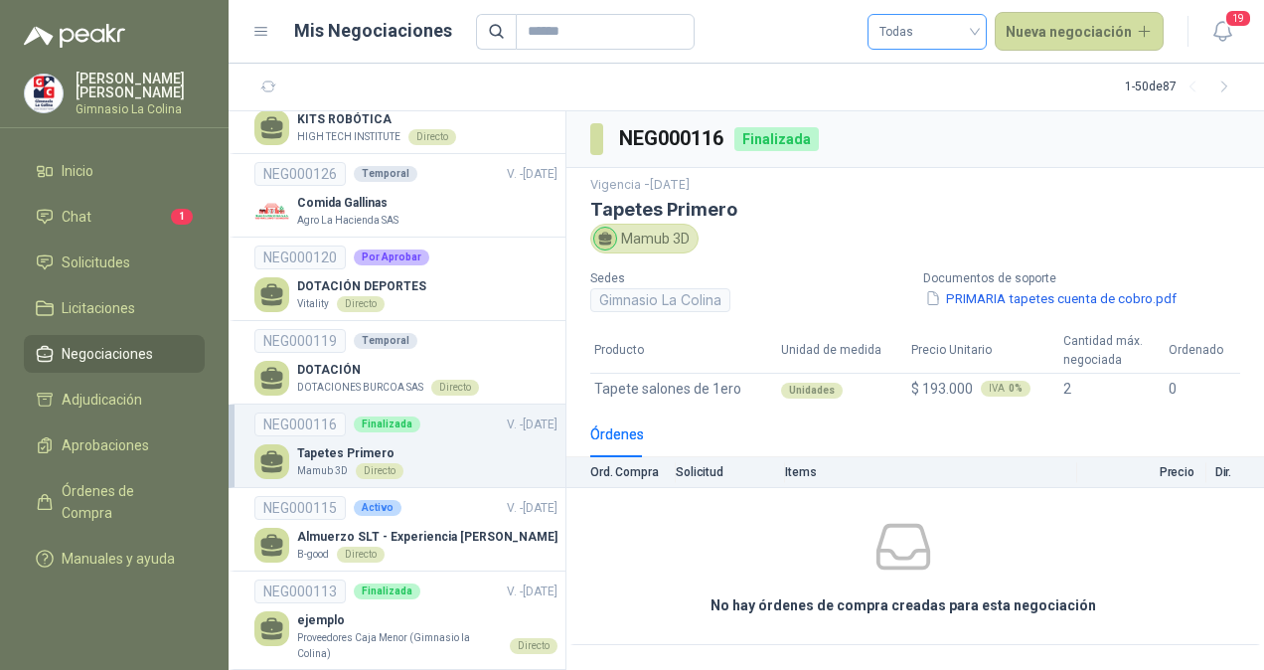
click at [975, 31] on span "Todas" at bounding box center [926, 32] width 95 height 30
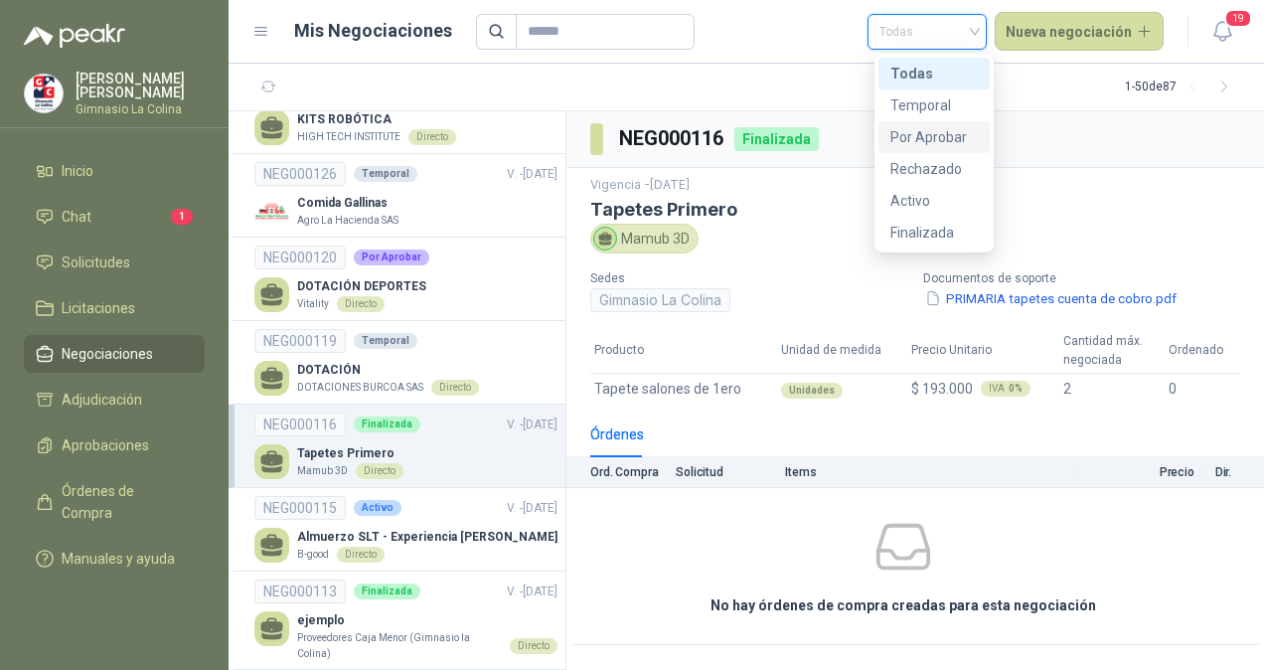
click at [956, 137] on div "Por Aprobar" at bounding box center [933, 137] width 87 height 22
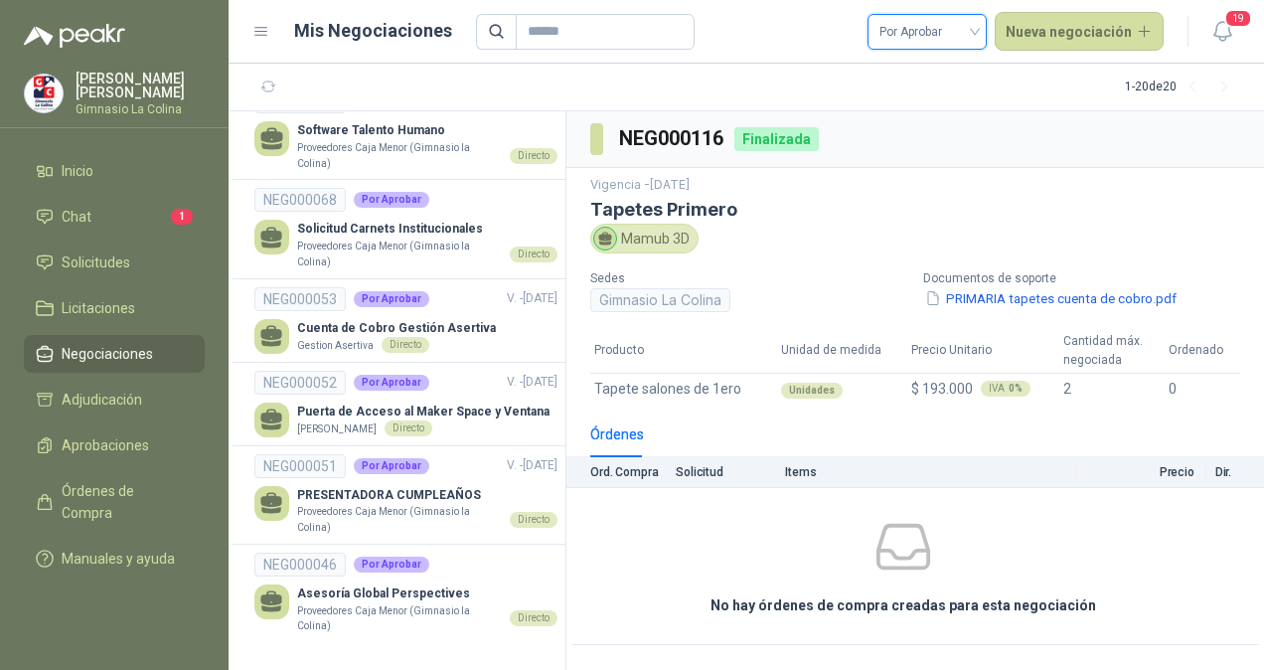
scroll to position [195, 0]
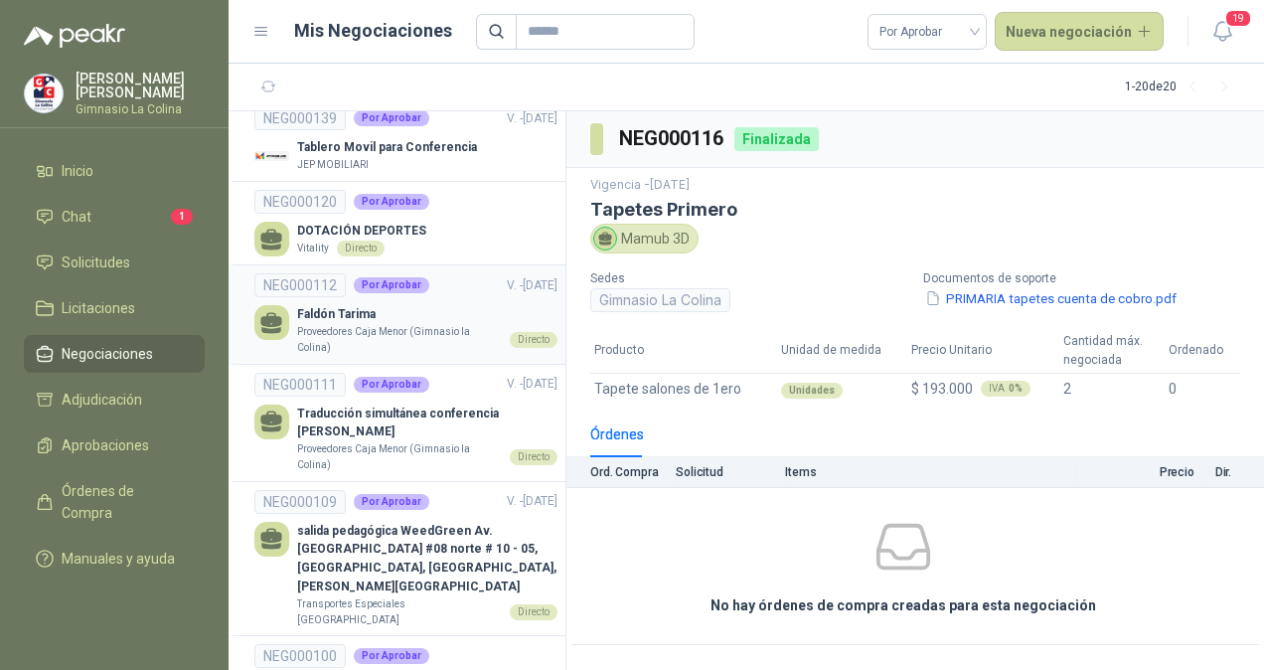
click at [380, 327] on p "Proveedores Caja Menor (Gimnasio la Colina)" at bounding box center [399, 339] width 205 height 31
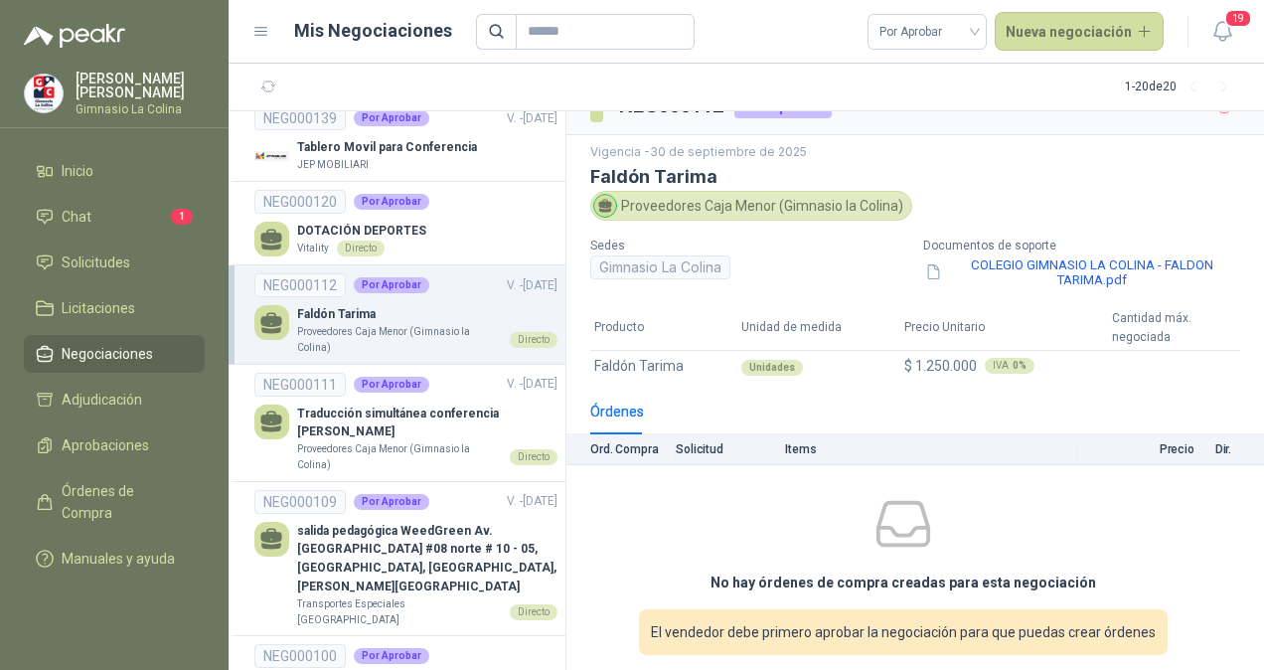
scroll to position [48, 0]
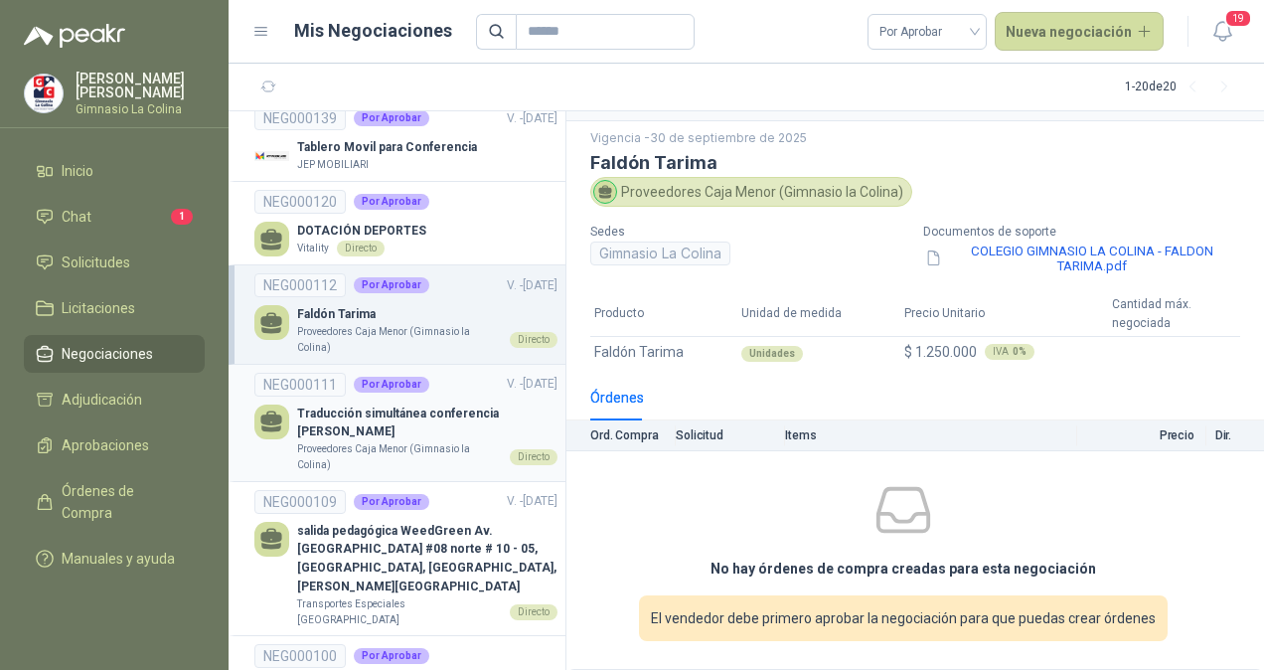
click at [328, 428] on p "Traducción simultánea conferencia Ben Walden" at bounding box center [427, 423] width 260 height 38
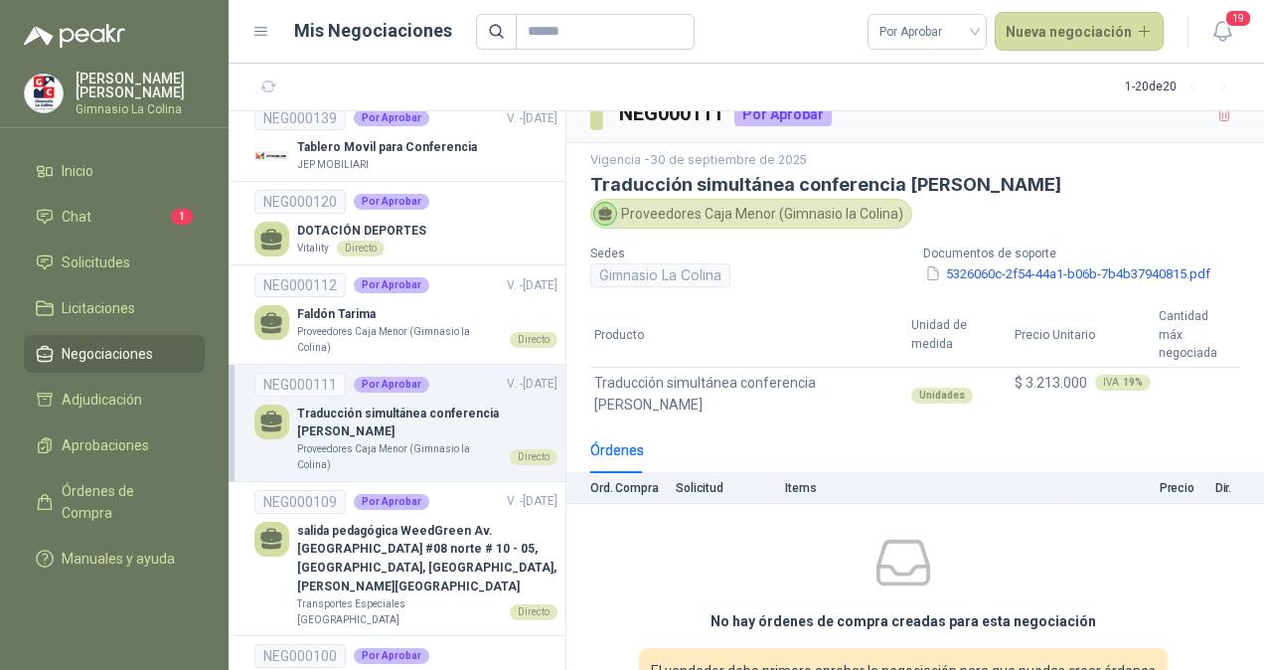
scroll to position [36, 0]
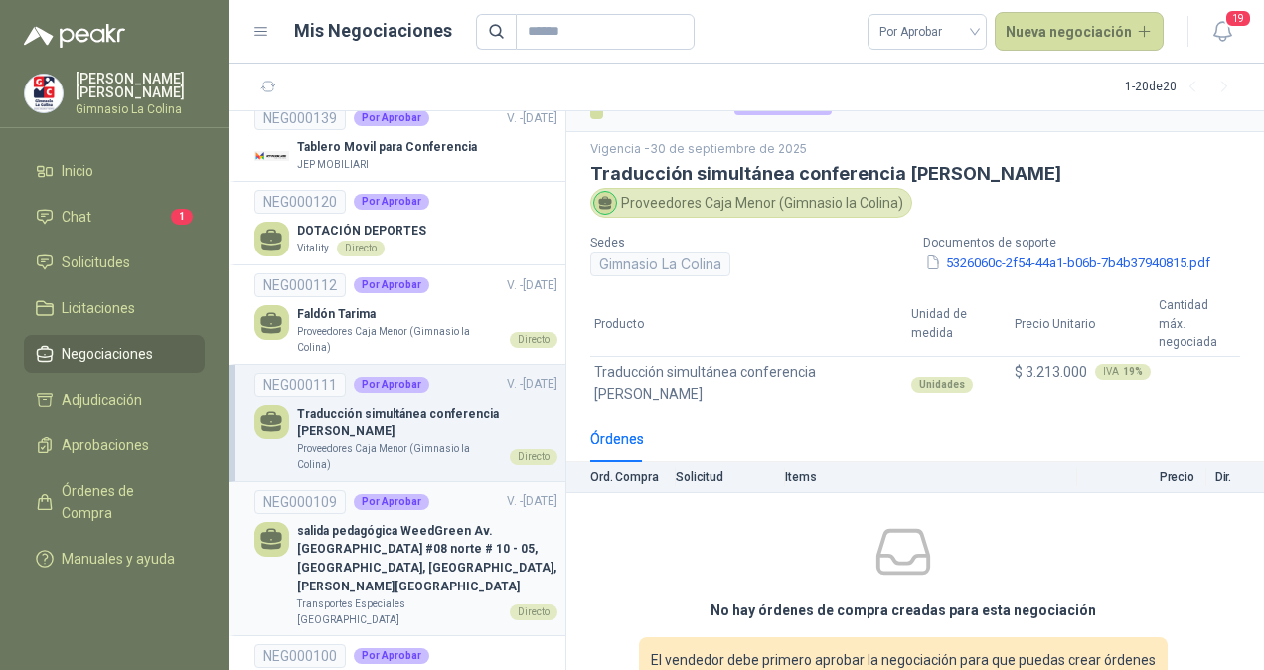
click at [335, 537] on p "salida pedagógica WeedGreen Av. Colombia #08 norte # 10 - 05, Granada, Cali, Va…" at bounding box center [427, 559] width 260 height 75
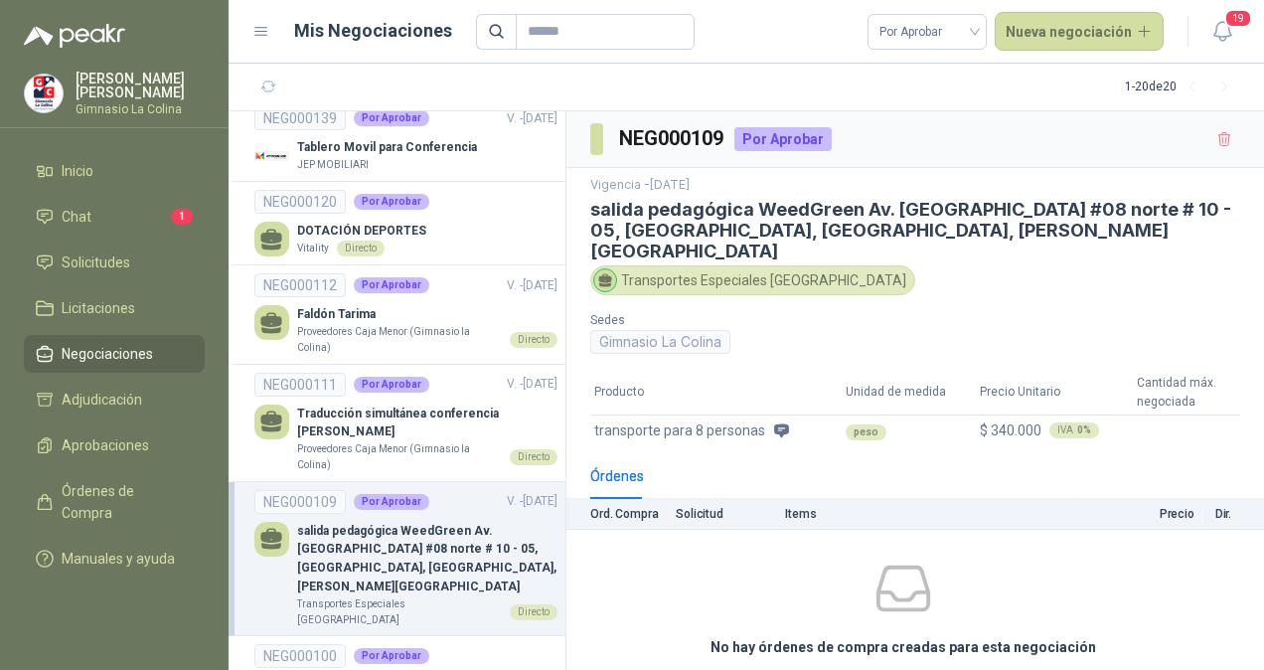
scroll to position [393, 0]
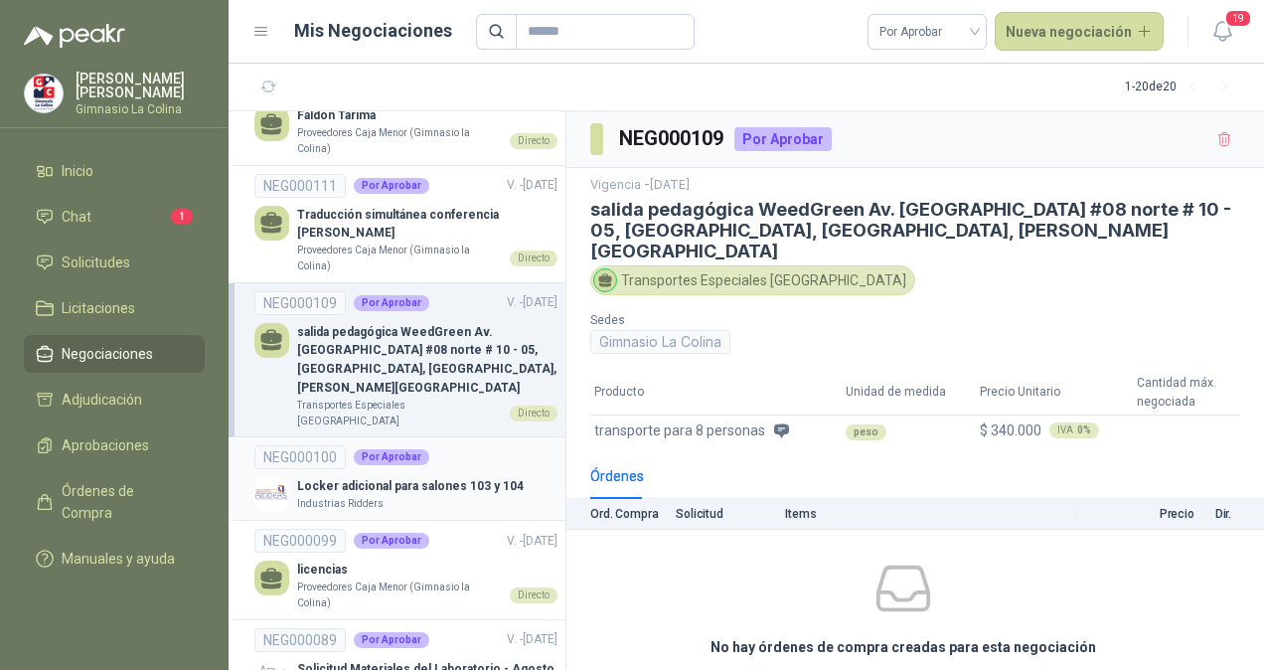
click at [336, 477] on p "Locker adicional para salones 103 y 104" at bounding box center [410, 486] width 227 height 19
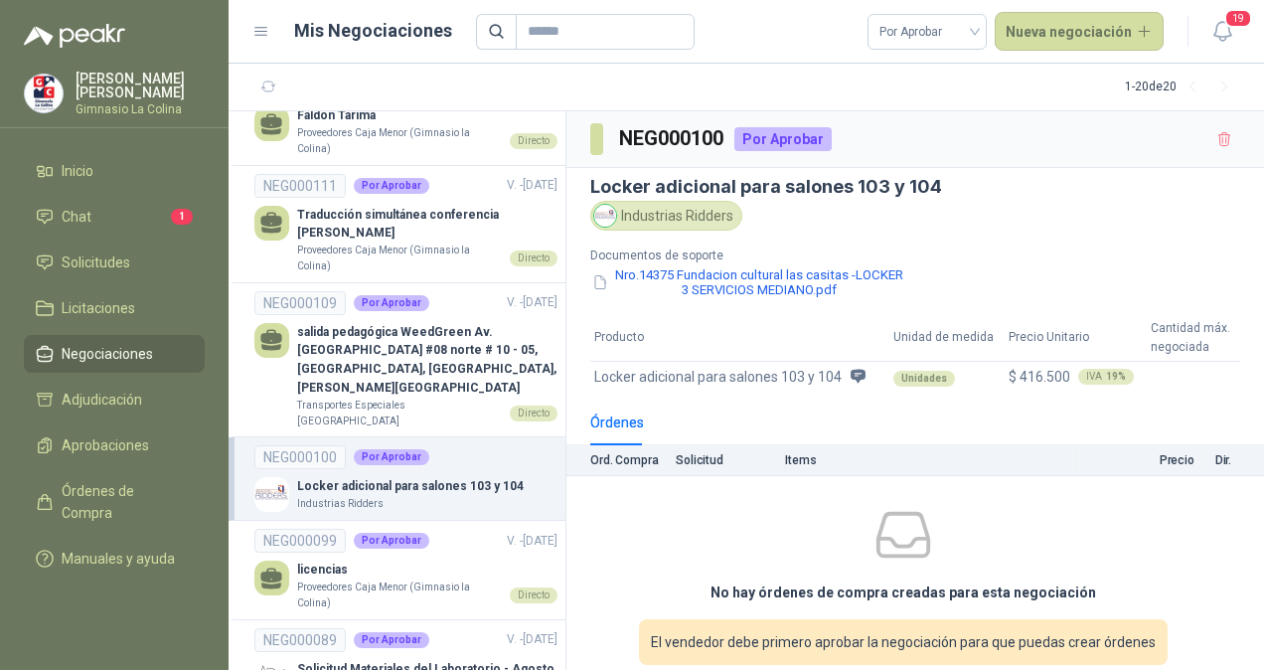
scroll to position [26, 0]
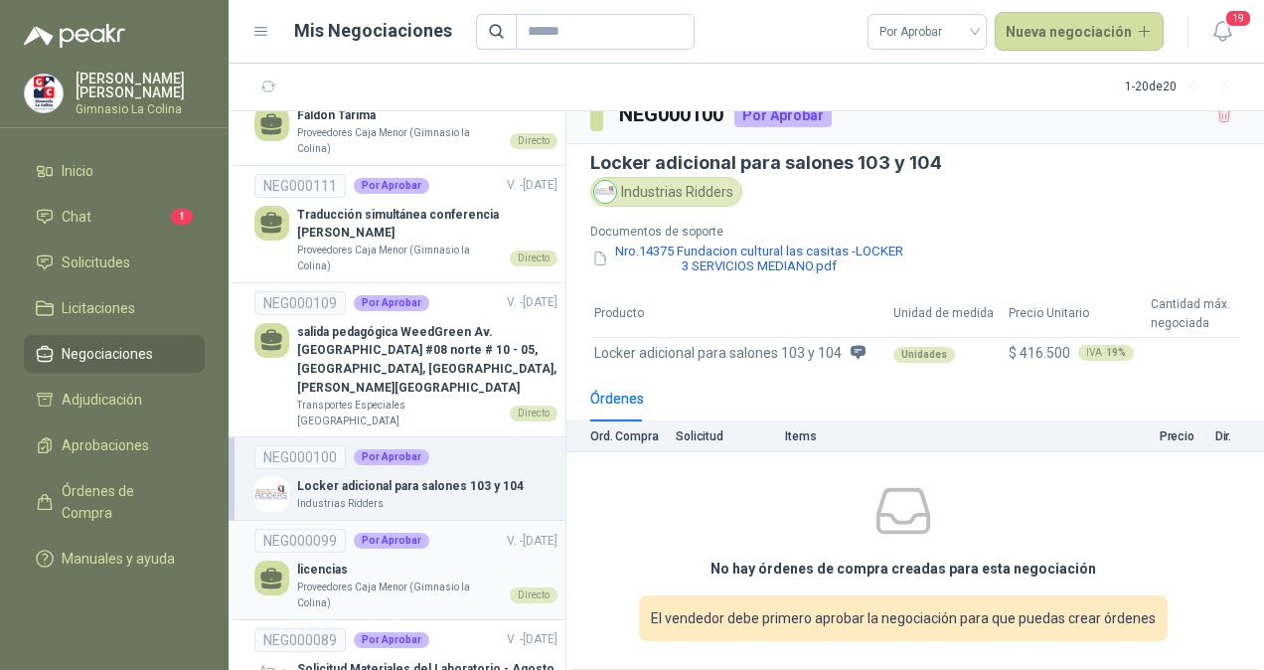
click at [409, 529] on div "NEG000099 Por Aprobar V. - 30/08/2025" at bounding box center [405, 541] width 303 height 24
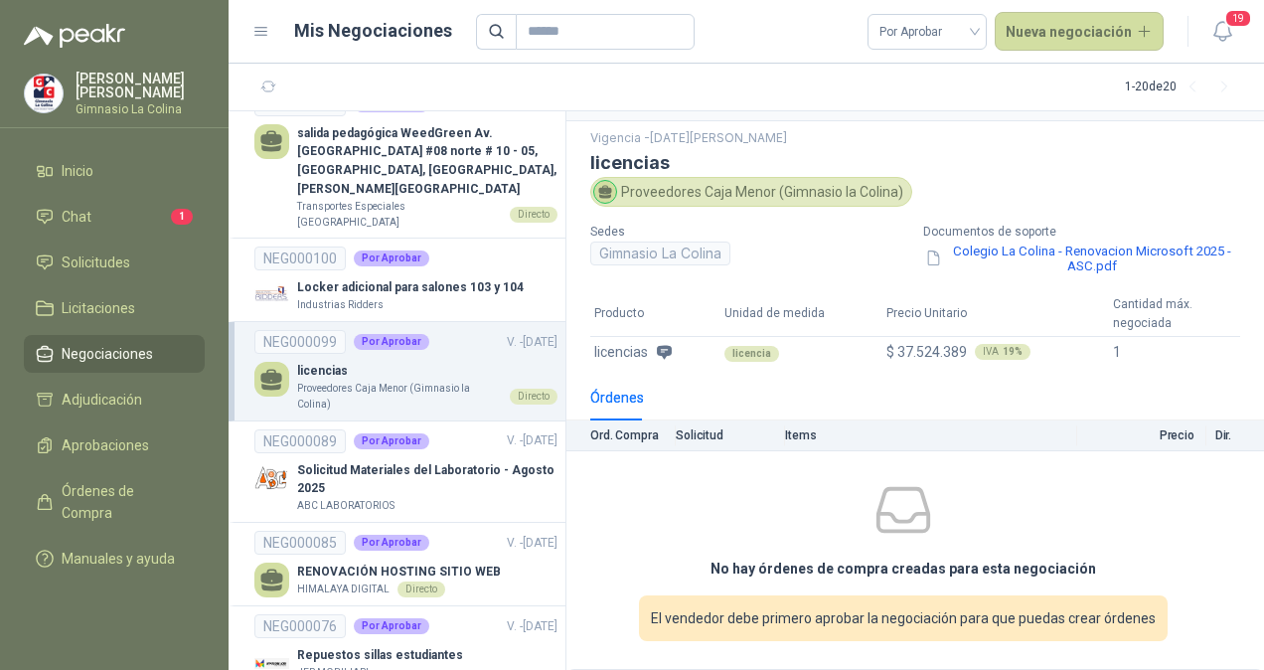
scroll to position [592, 0]
click at [351, 461] on p "Solicitud Materiales del Laboratorio - Agosto 2025" at bounding box center [427, 480] width 260 height 38
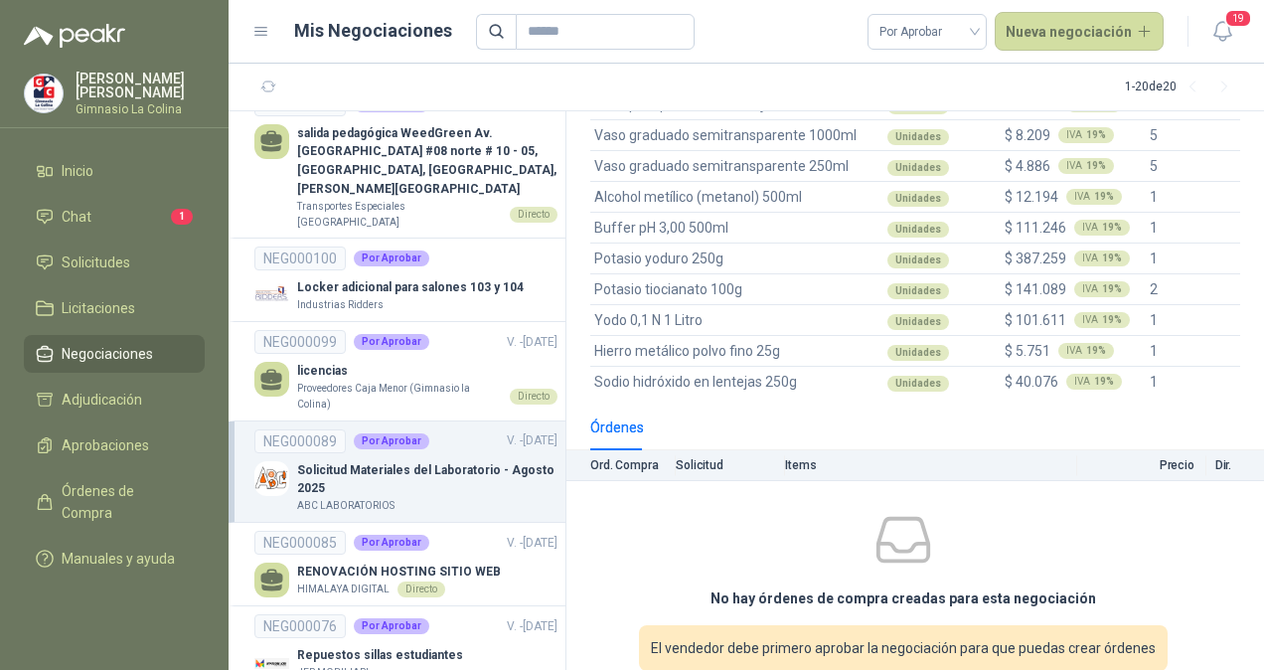
scroll to position [372, 0]
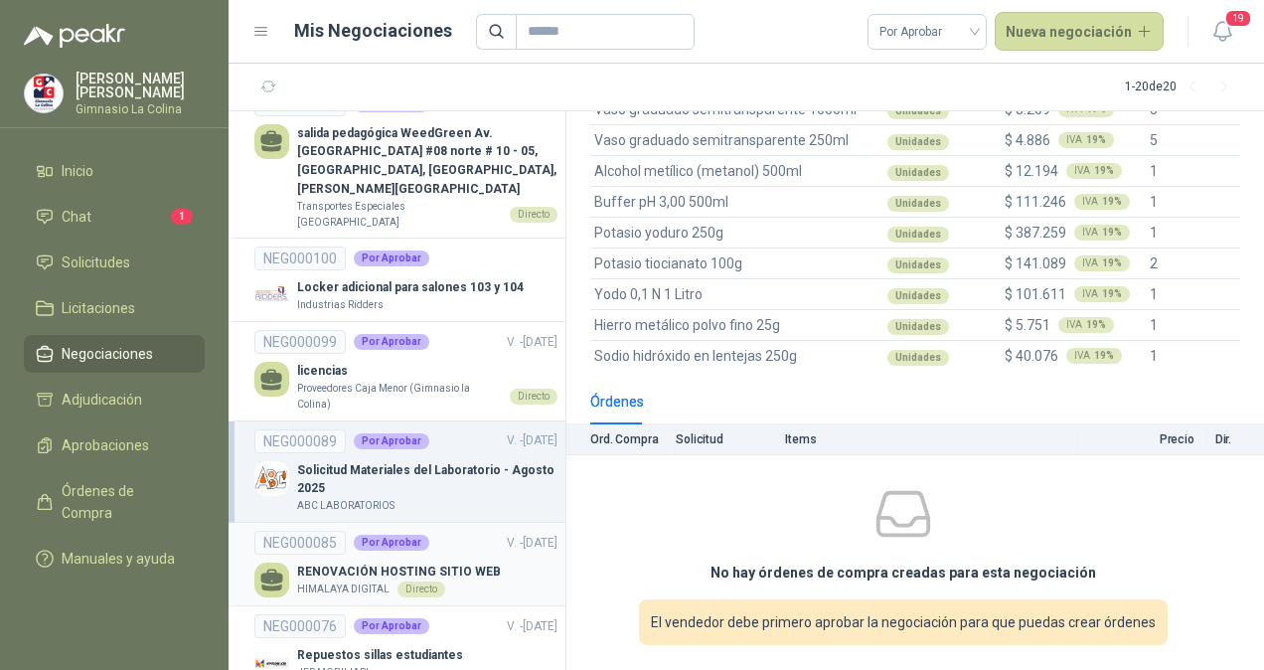
click at [465, 562] on p "RENOVACIÓN HOSTING SITIO WEB" at bounding box center [399, 571] width 204 height 19
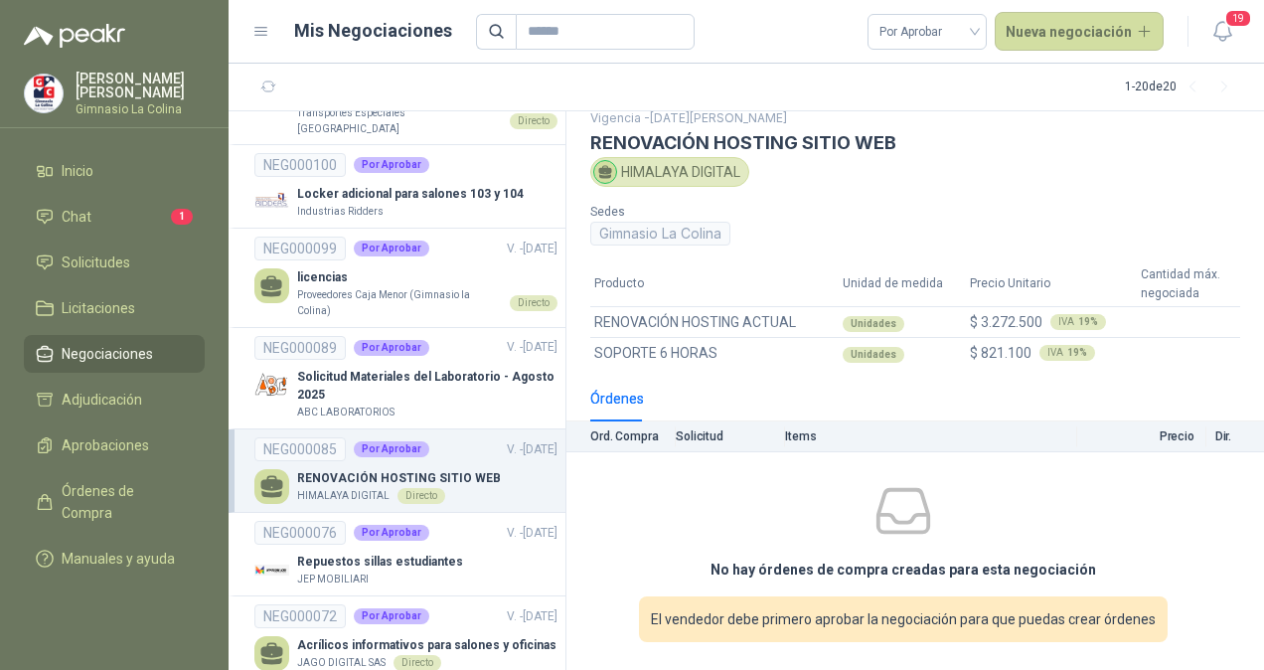
scroll to position [791, 0]
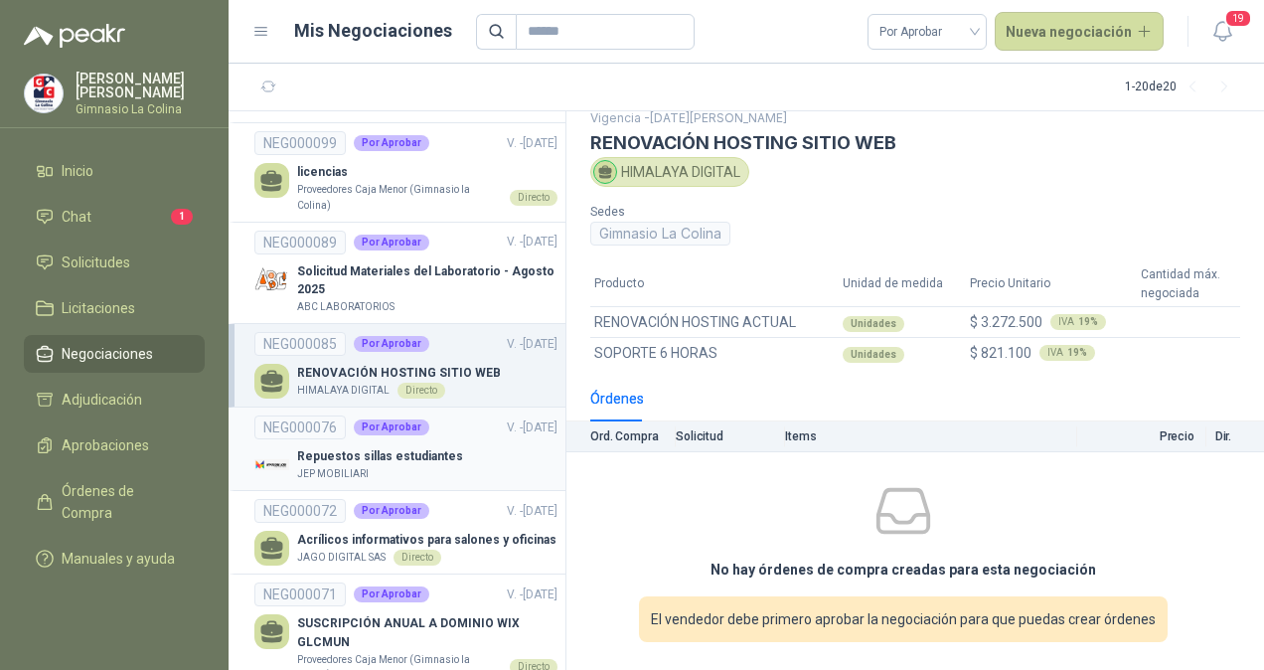
click at [454, 447] on div "Repuestos sillas estudiantes JEP MOBILIARI" at bounding box center [405, 464] width 303 height 35
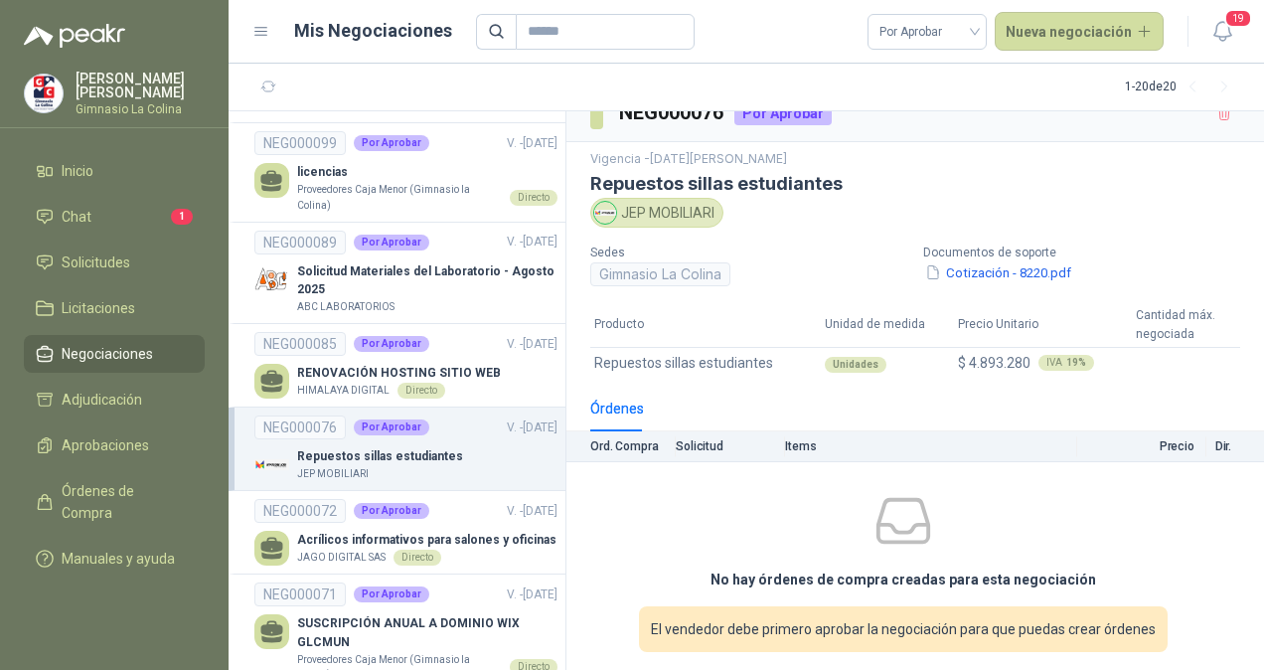
scroll to position [36, 0]
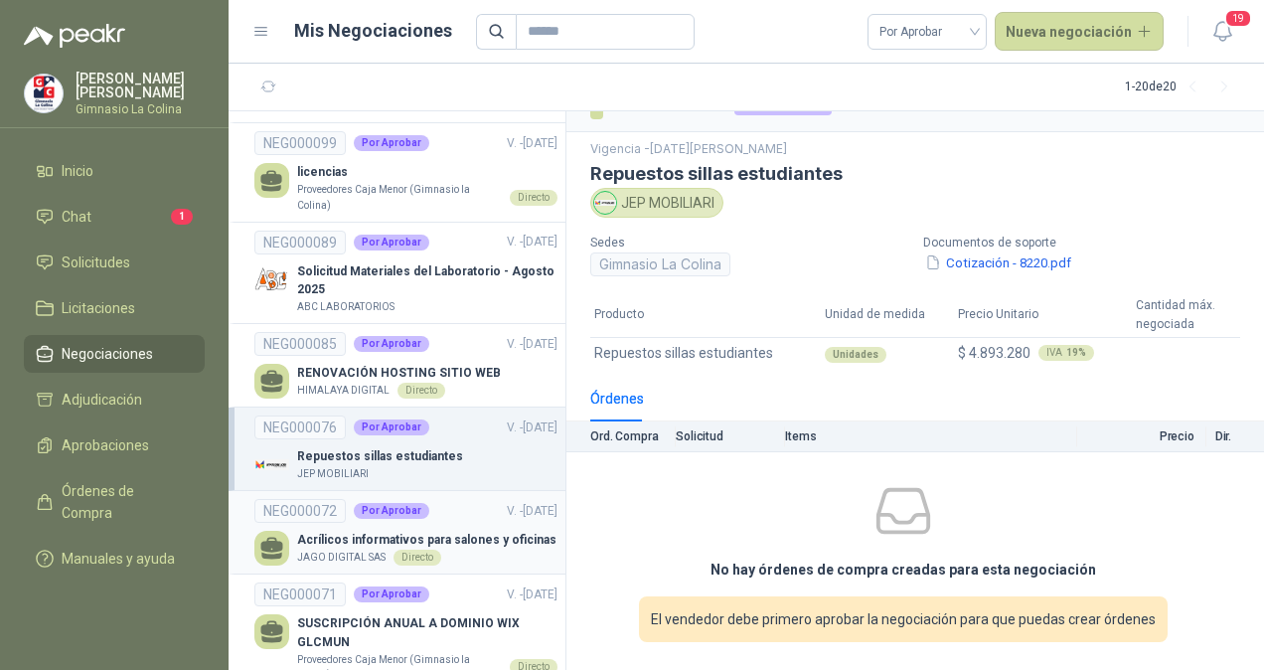
click at [501, 549] on div "JAGO DIGITAL SAS Directo" at bounding box center [426, 557] width 259 height 16
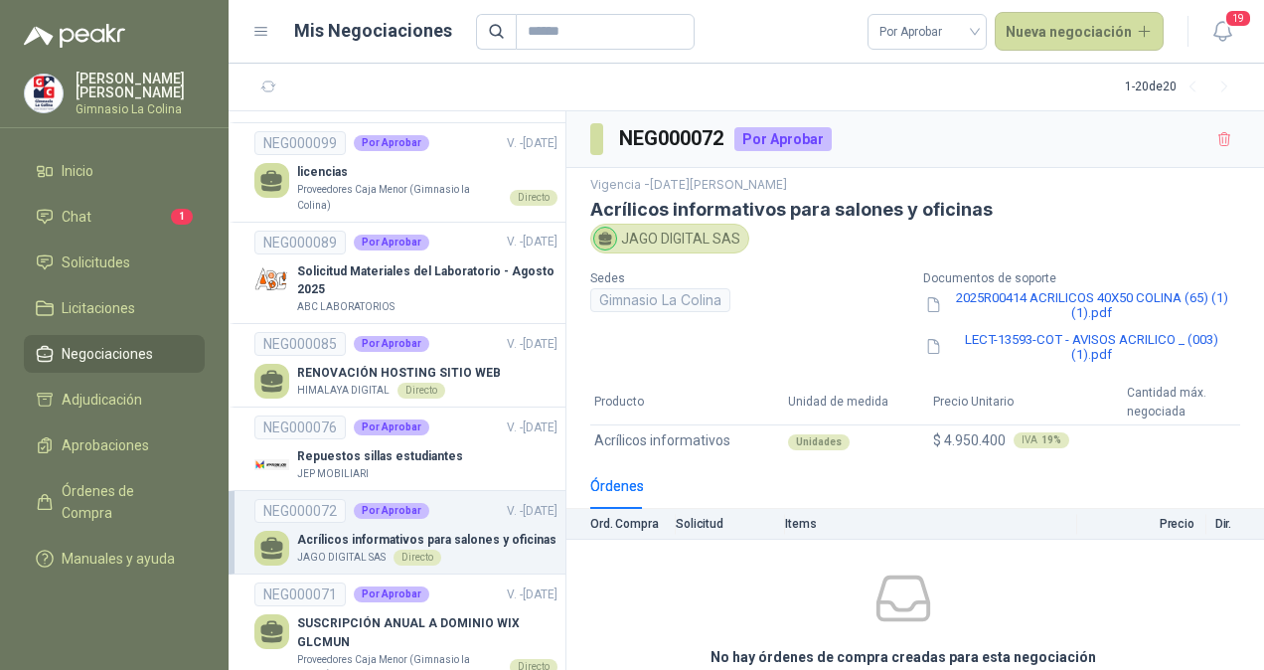
scroll to position [91, 0]
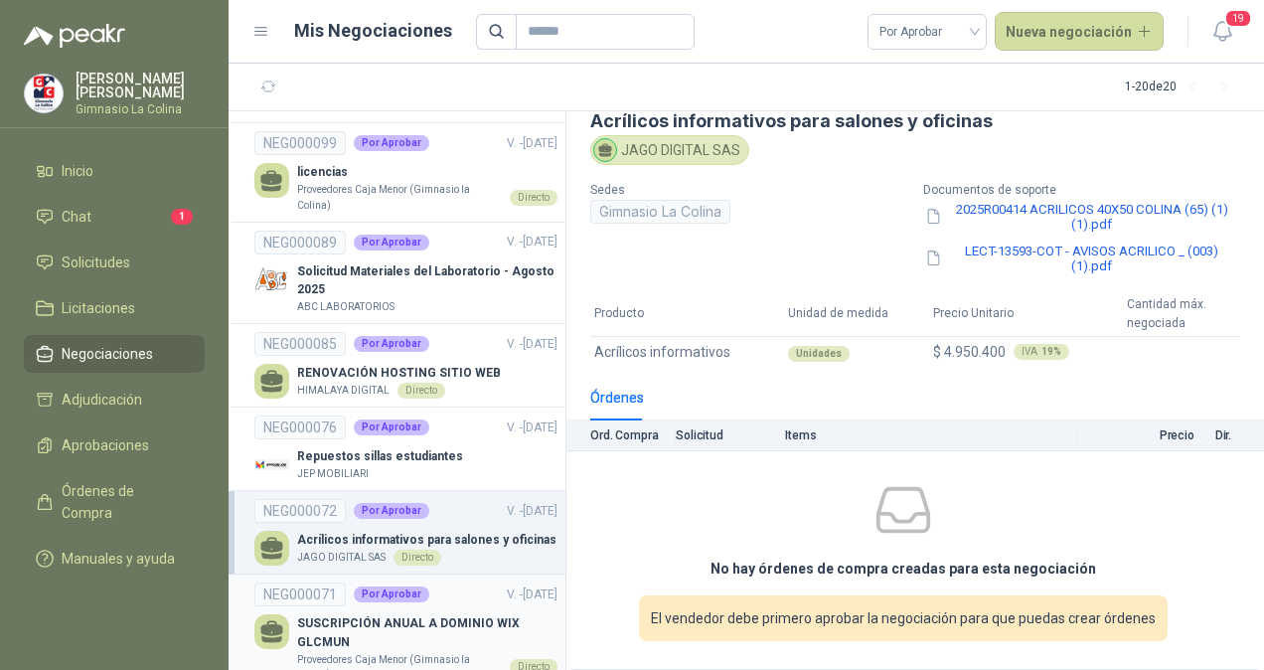
click at [429, 582] on link "NEG000071 Por Aprobar V. - 31/08/2025 SUSCRIPCIÓN ANUAL A DOMINIO WIX GLCMUN Pr…" at bounding box center [405, 632] width 303 height 100
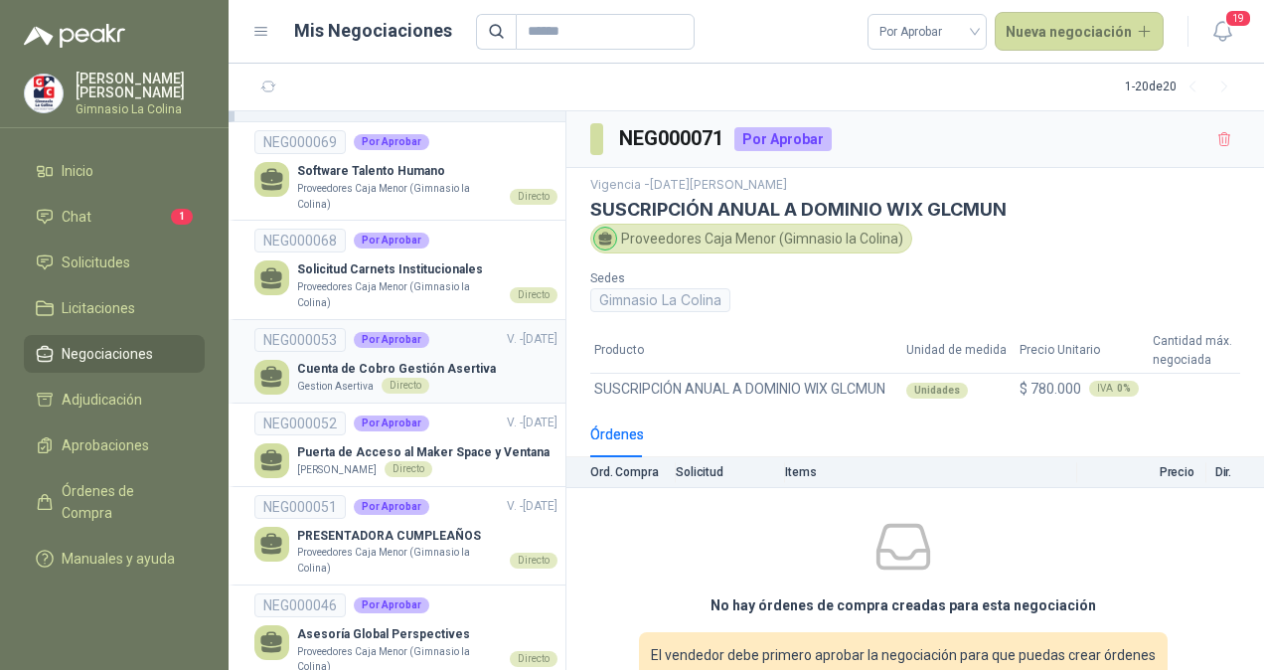
scroll to position [1361, 0]
click at [443, 278] on p "Proveedores Caja Menor (Gimnasio la Colina)" at bounding box center [399, 293] width 205 height 31
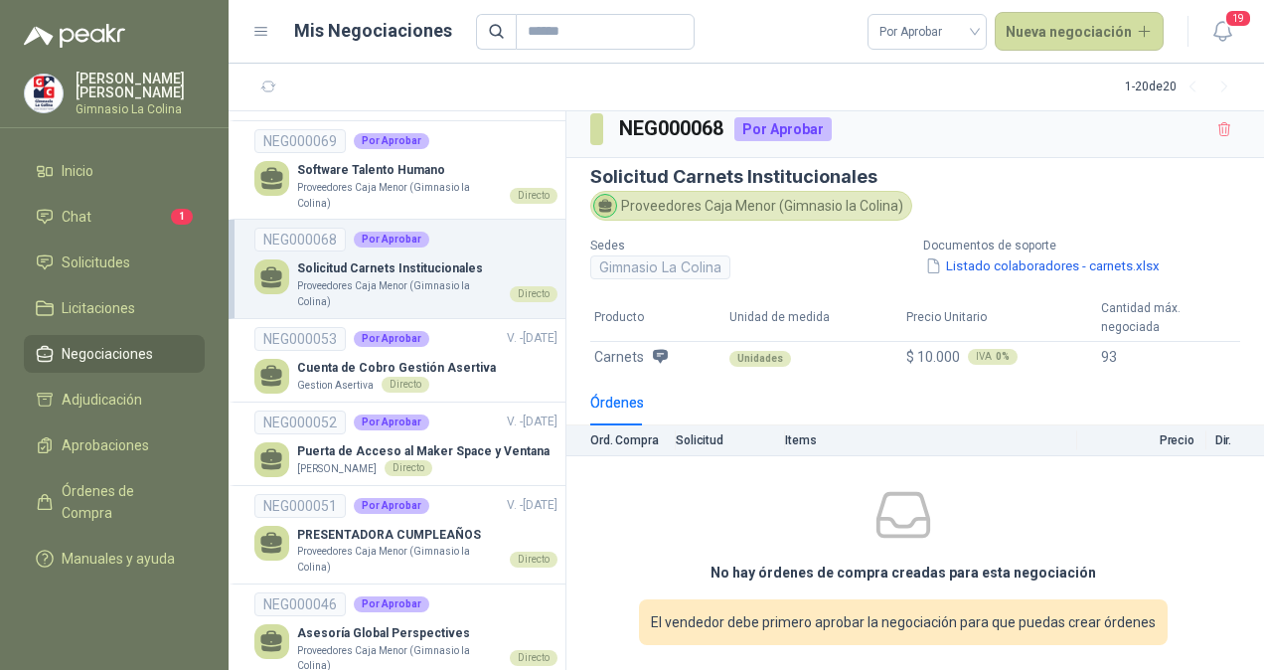
scroll to position [14, 0]
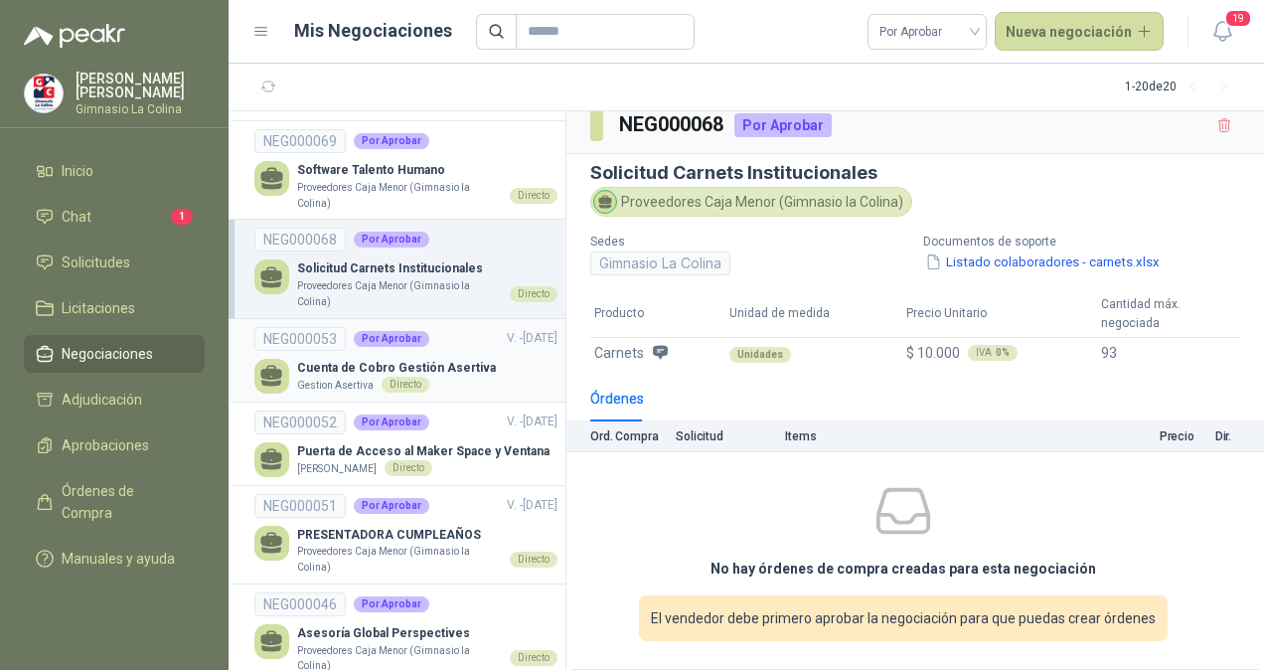
click at [500, 359] on div "Cuenta de Cobro Gestión Asertiva Gestion Asertiva Directo" at bounding box center [405, 376] width 303 height 35
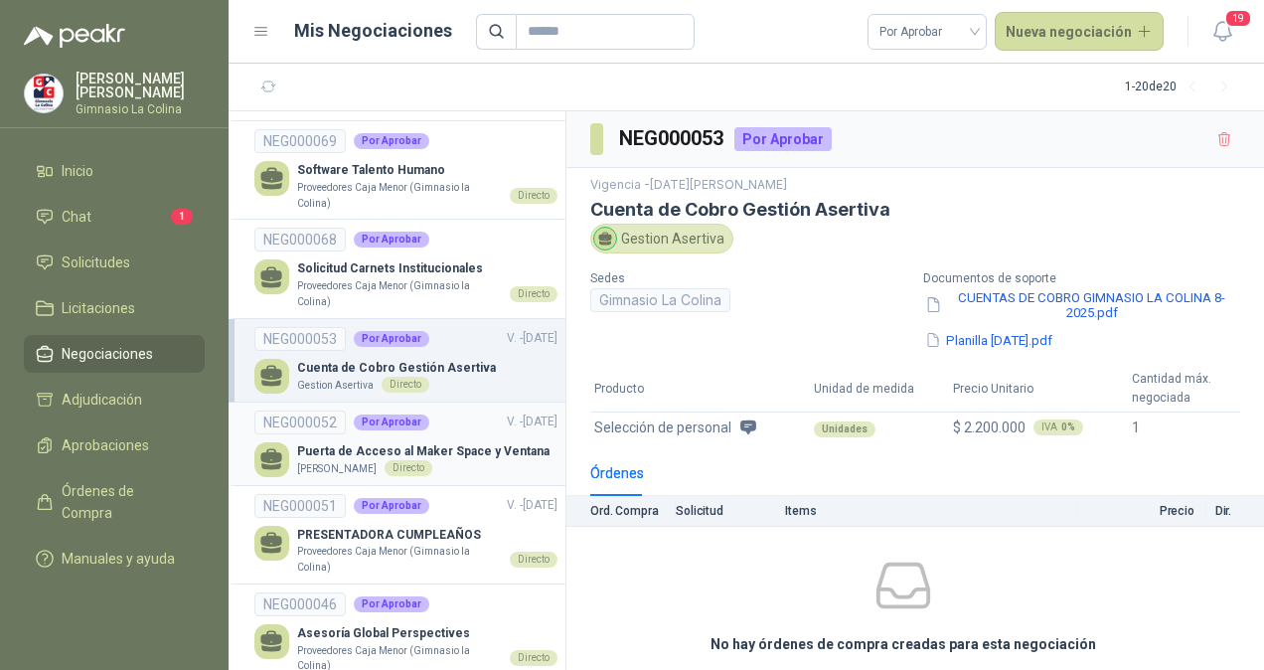
click at [361, 442] on p "Puerta de Acceso al Maker Space y Ventana" at bounding box center [423, 451] width 252 height 19
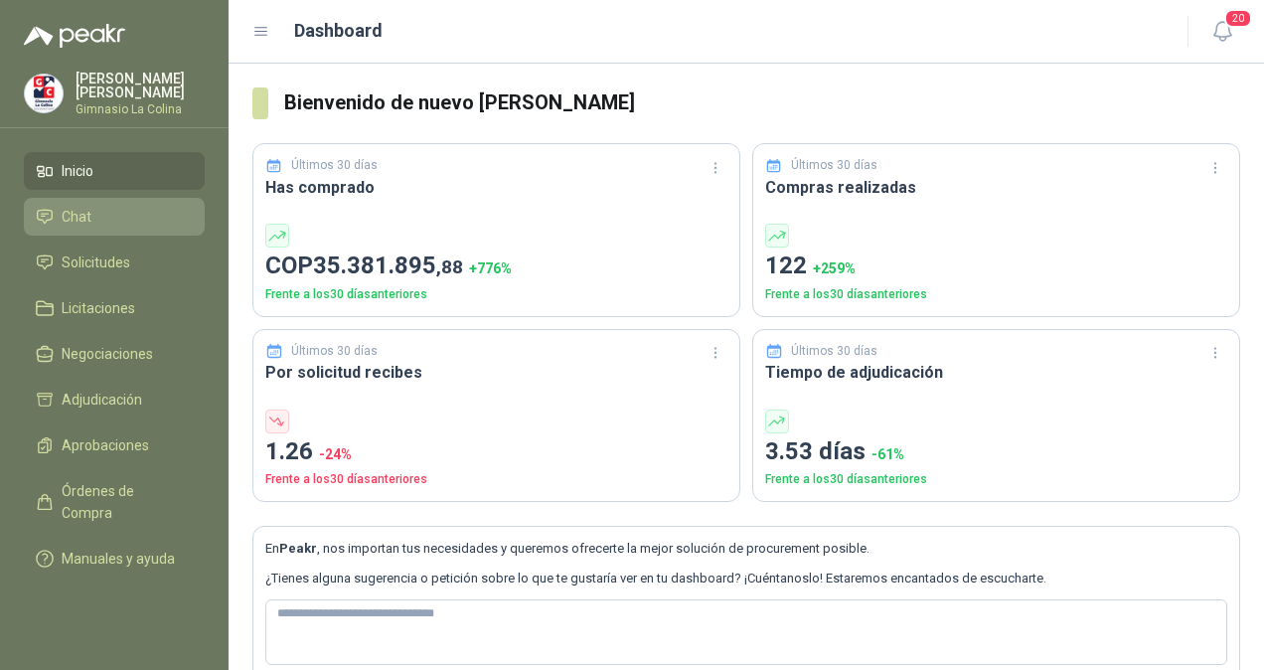
click at [67, 217] on span "Chat" at bounding box center [77, 217] width 30 height 22
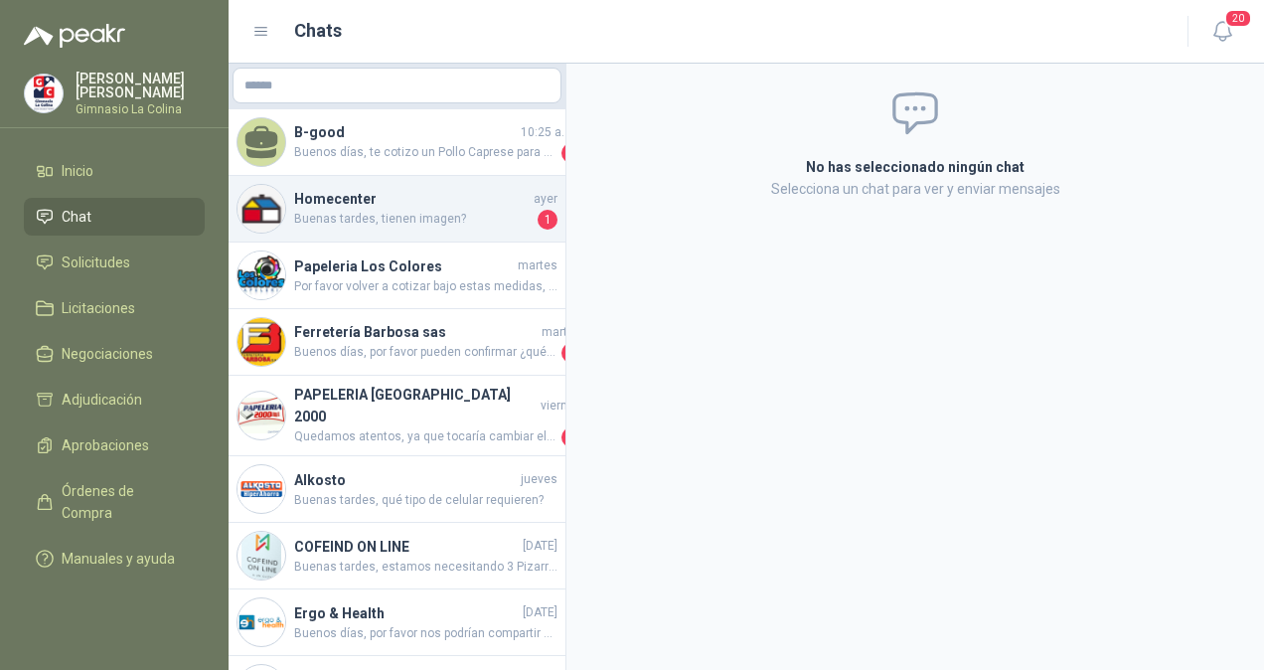
click at [403, 225] on span "Buenas tardes, tienen imagen?" at bounding box center [413, 220] width 239 height 20
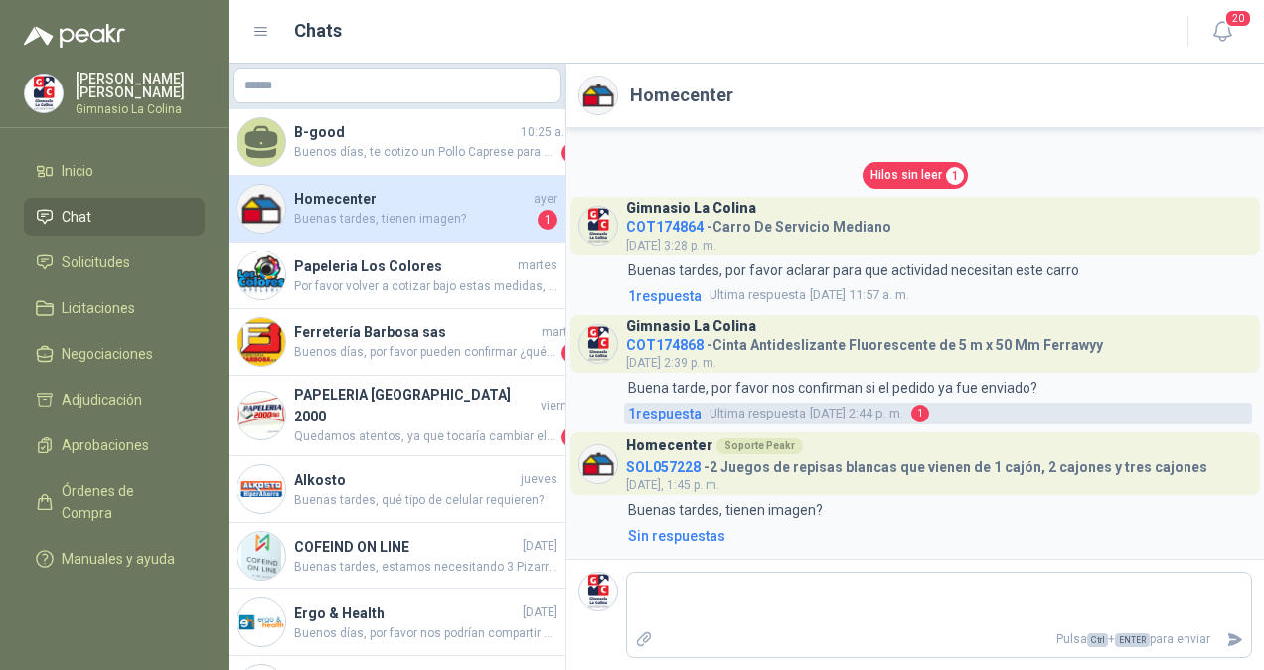
click at [648, 413] on span "1 respuesta" at bounding box center [665, 413] width 74 height 22
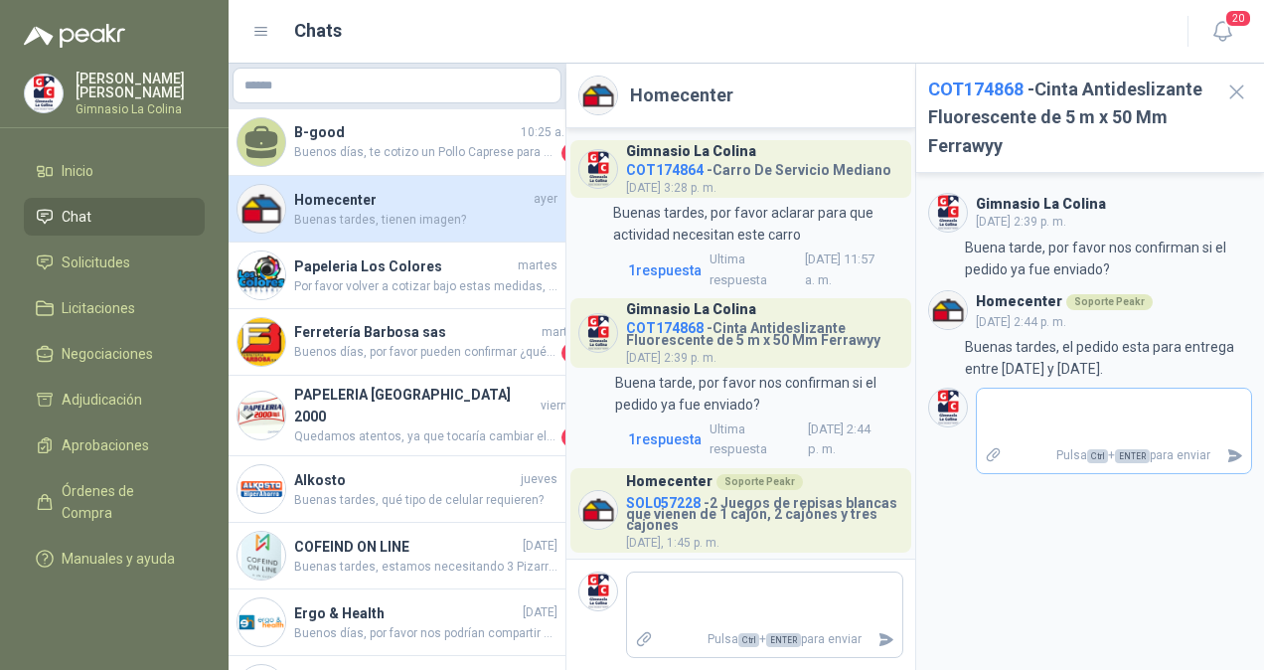
click at [1172, 409] on textarea at bounding box center [1114, 415] width 275 height 46
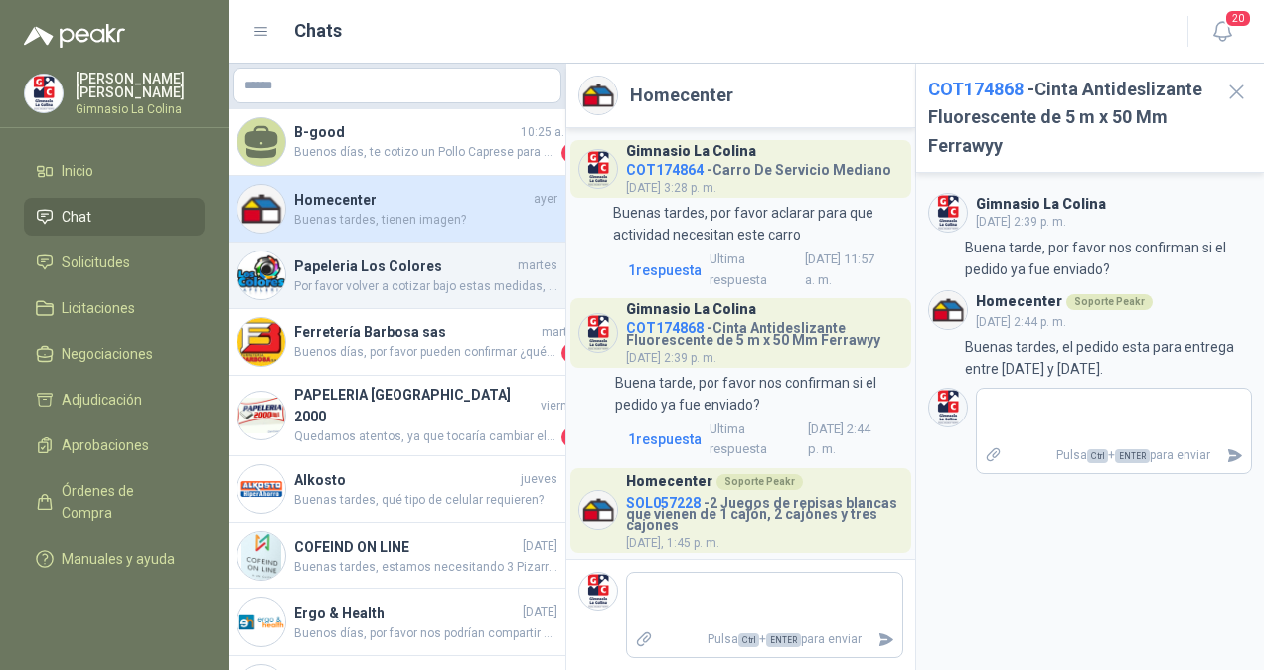
click at [441, 286] on span "Por favor volver a cotizar bajo estas medidas, gracias." at bounding box center [425, 286] width 263 height 19
click at [431, 292] on span "Por favor volver a cotizar bajo estas medidas, gracias." at bounding box center [425, 286] width 263 height 19
click at [336, 271] on h4 "Papeleria Los Colores" at bounding box center [404, 266] width 220 height 22
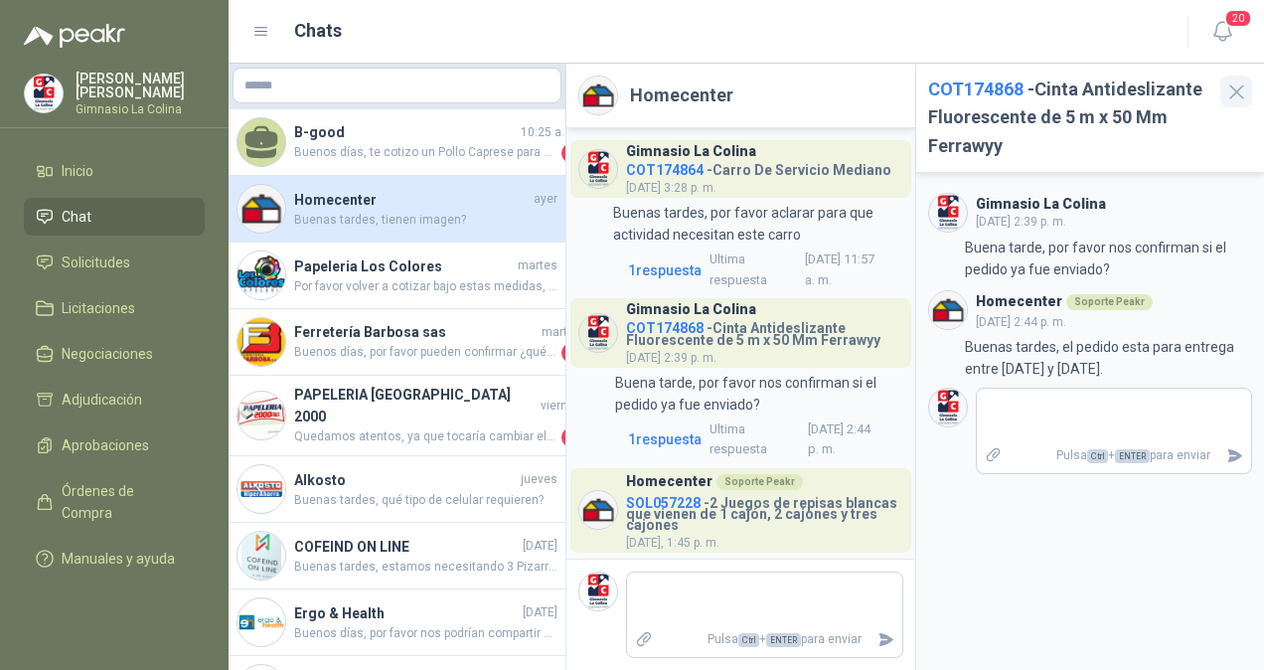
click at [1244, 87] on icon "button" at bounding box center [1236, 91] width 25 height 25
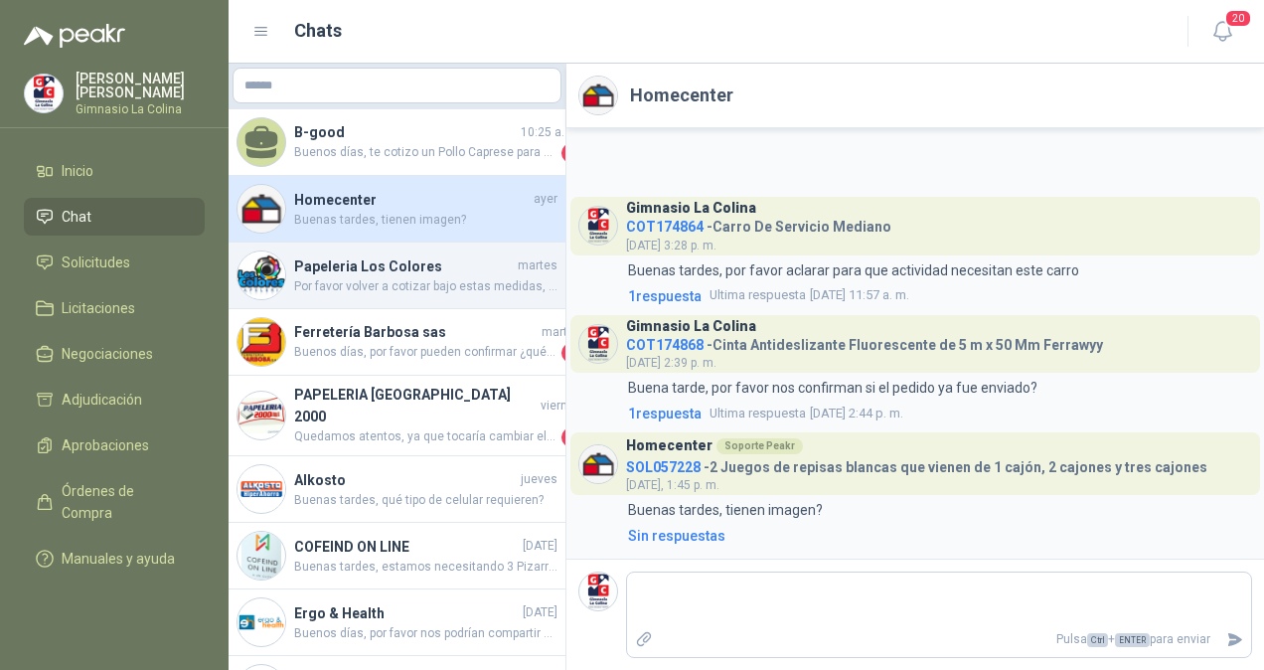
click at [368, 260] on h4 "Papeleria Los Colores" at bounding box center [404, 266] width 220 height 22
click at [326, 262] on h4 "Papeleria Los Colores" at bounding box center [404, 266] width 220 height 22
click at [348, 273] on h4 "Papeleria Los Colores" at bounding box center [404, 266] width 220 height 22
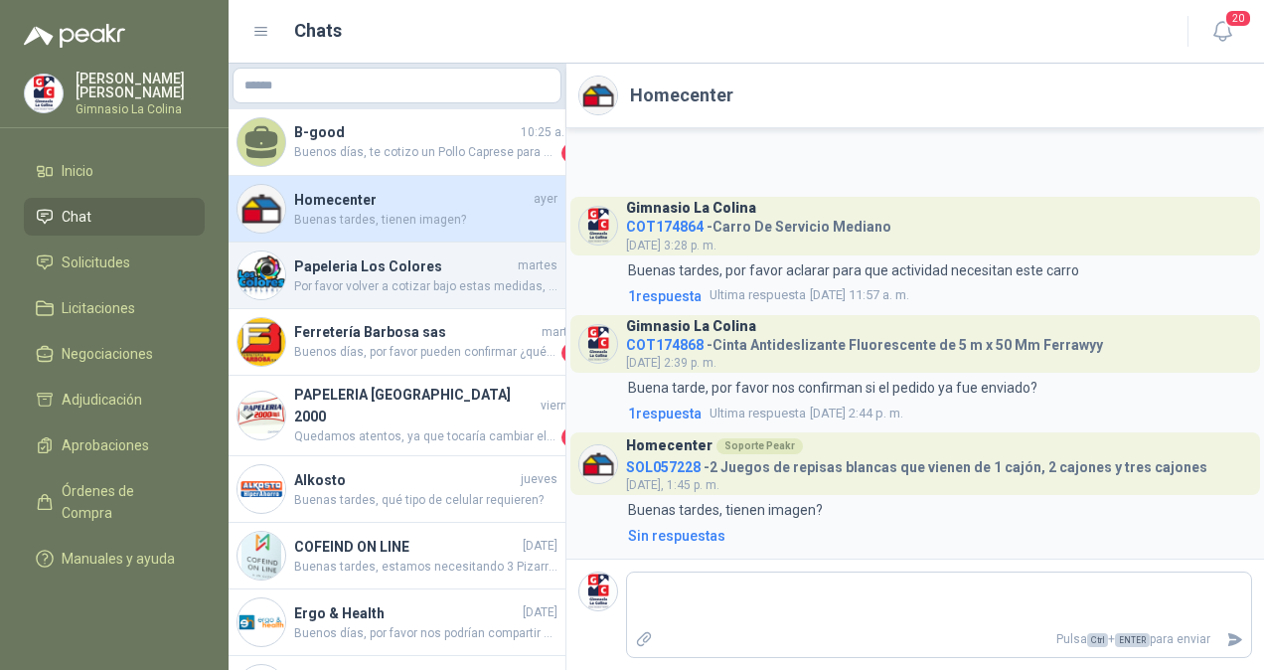
click at [350, 280] on span "Por favor volver a cotizar bajo estas medidas, gracias." at bounding box center [425, 286] width 263 height 19
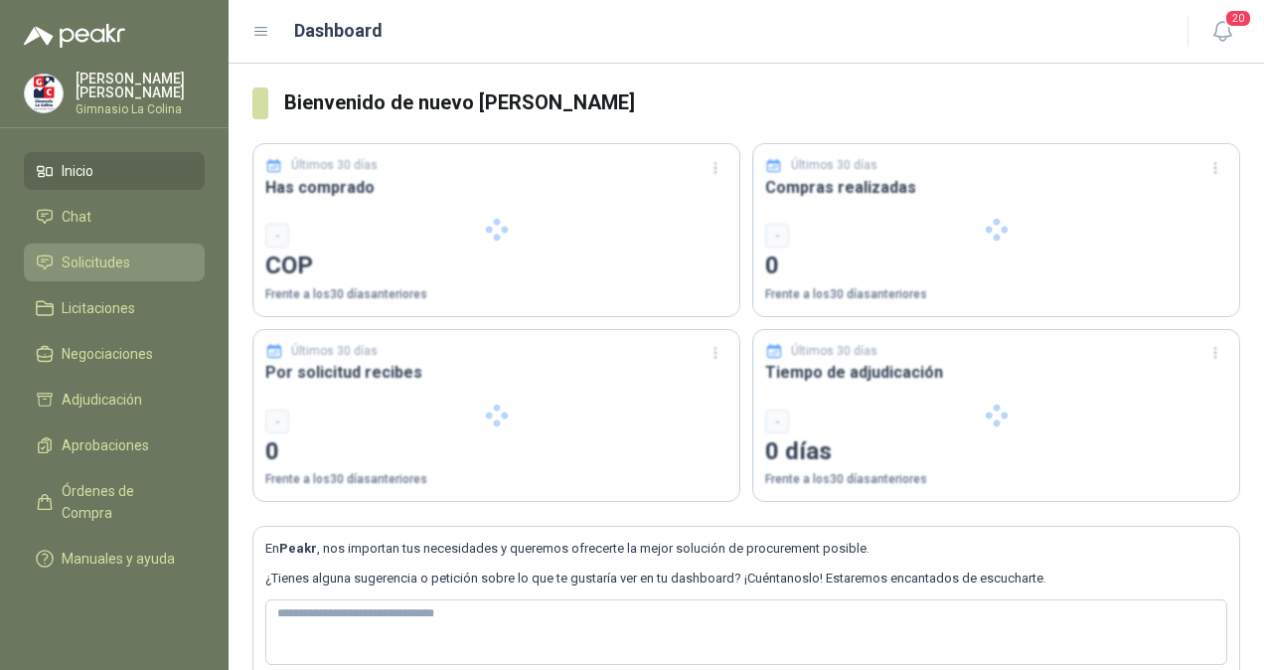
click at [70, 264] on span "Solicitudes" at bounding box center [96, 262] width 69 height 22
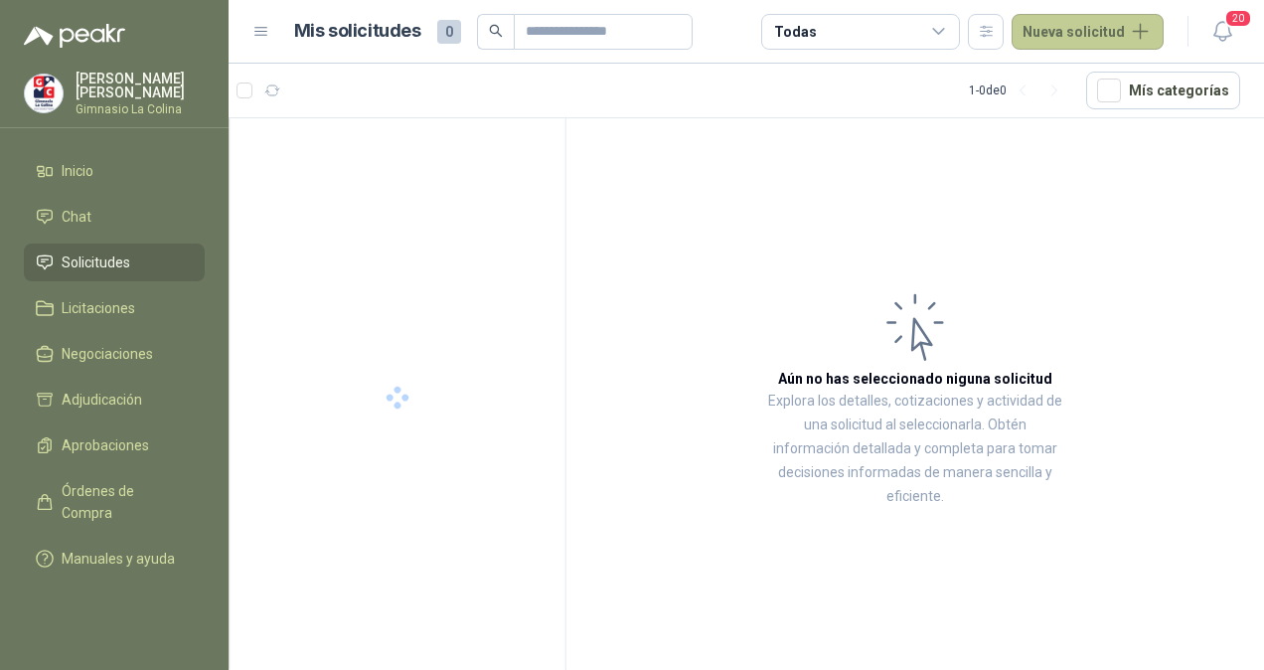
click at [1071, 38] on button "Nueva solicitud" at bounding box center [1087, 32] width 152 height 36
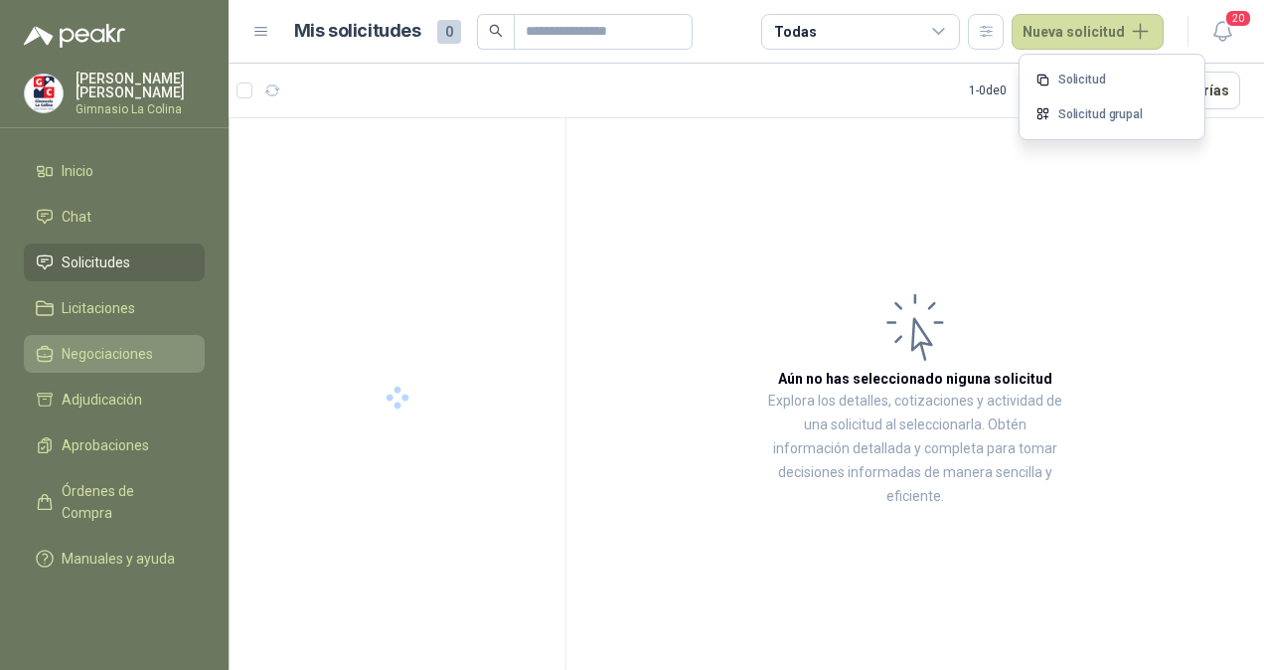
click at [138, 370] on link "Negociaciones" at bounding box center [114, 354] width 181 height 38
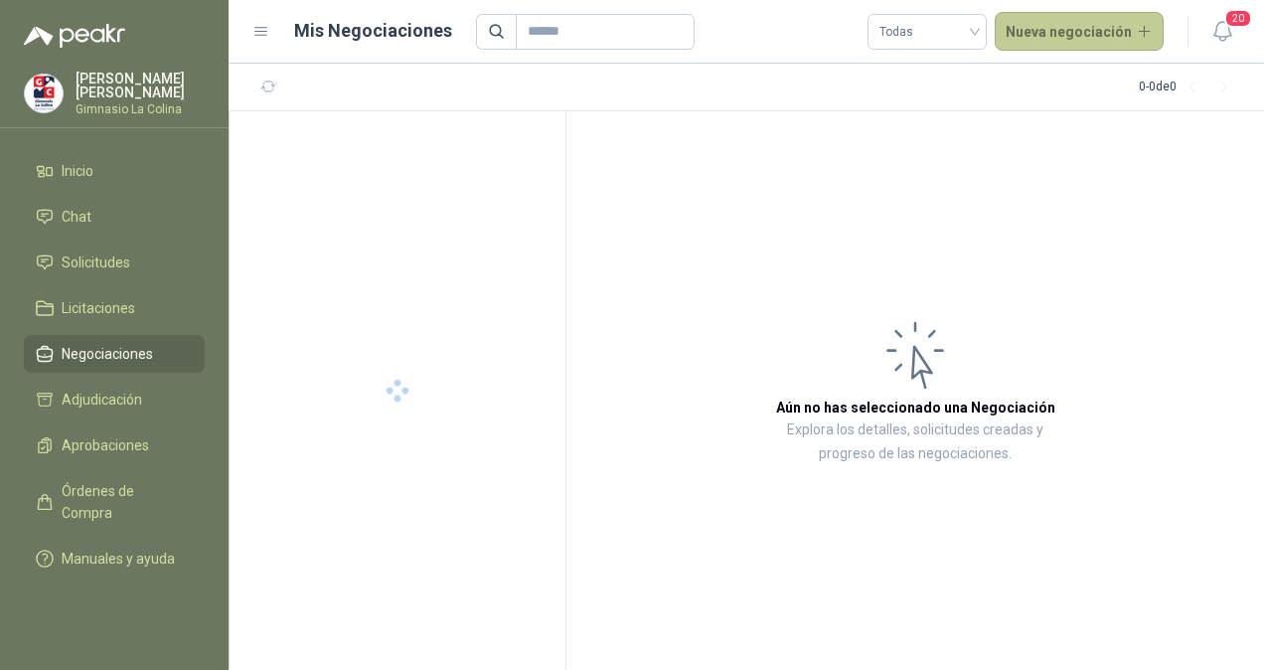
click at [1073, 30] on button "Nueva negociación" at bounding box center [1079, 32] width 170 height 40
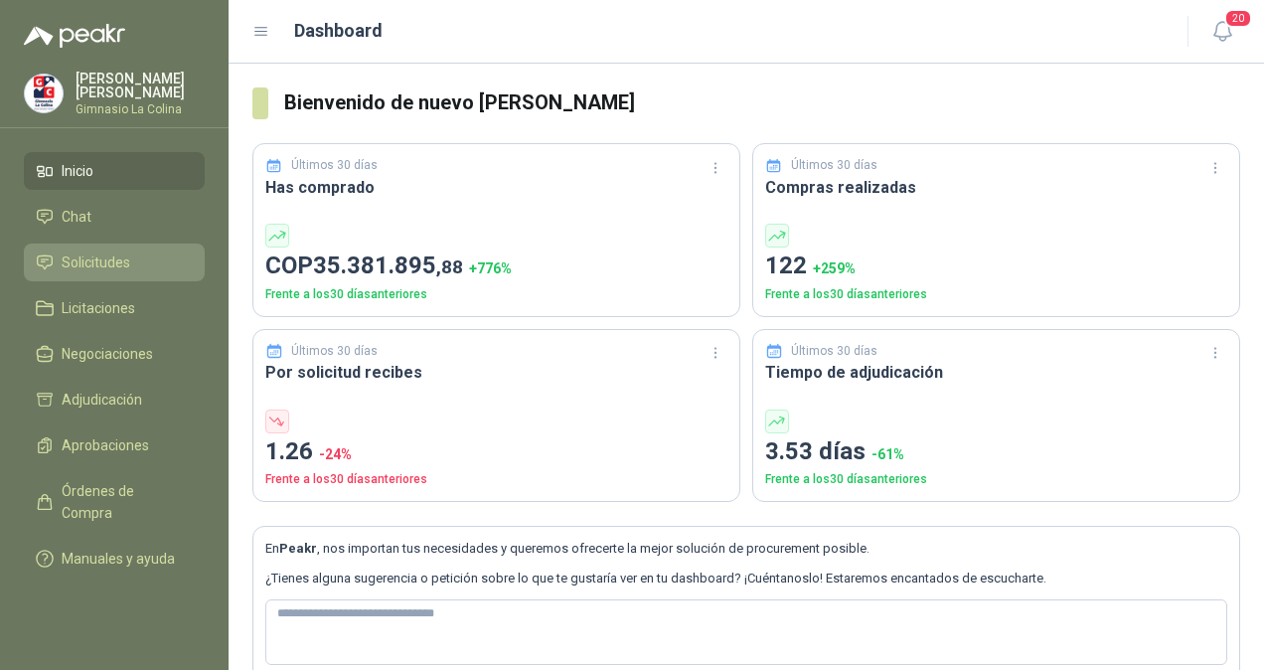
click at [100, 258] on span "Solicitudes" at bounding box center [96, 262] width 69 height 22
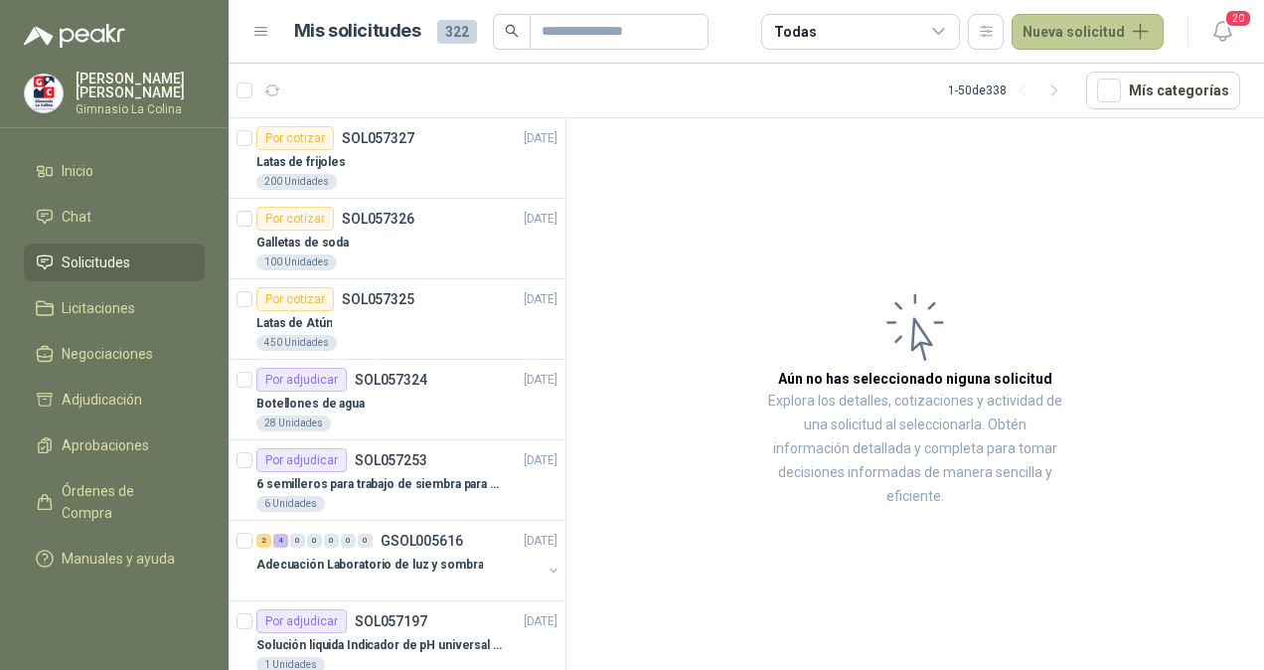
click at [1079, 33] on button "Nueva solicitud" at bounding box center [1087, 32] width 152 height 36
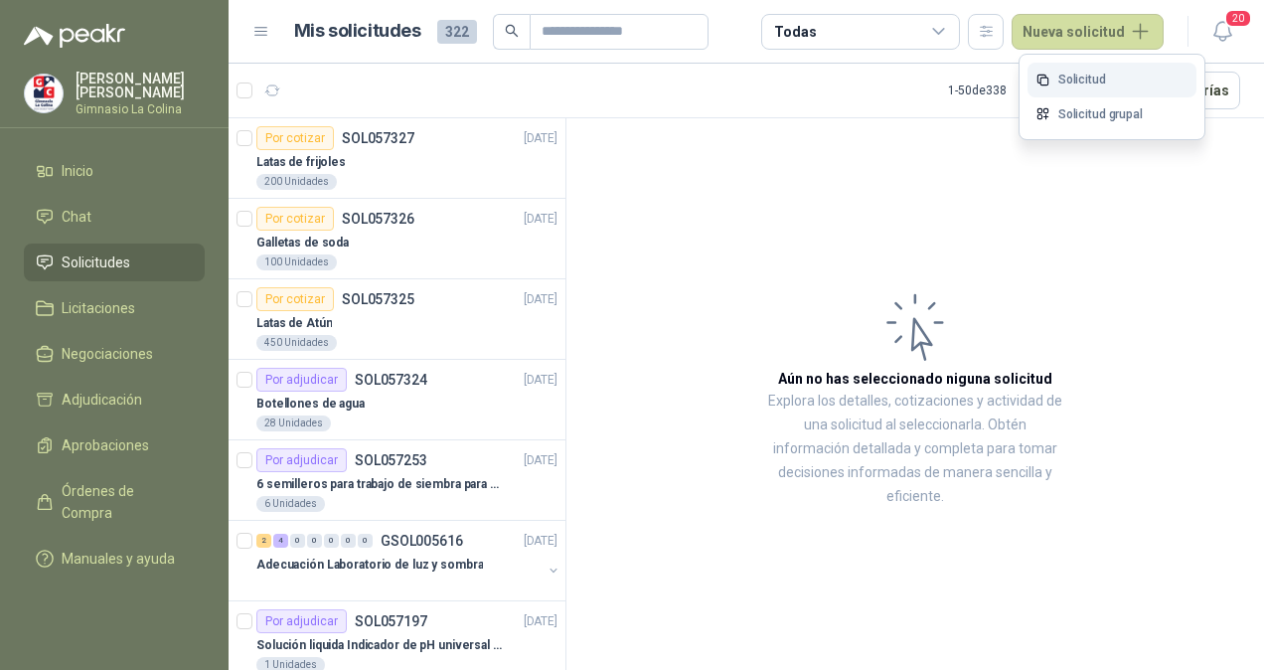
click at [1083, 79] on link "Solicitud" at bounding box center [1111, 80] width 169 height 35
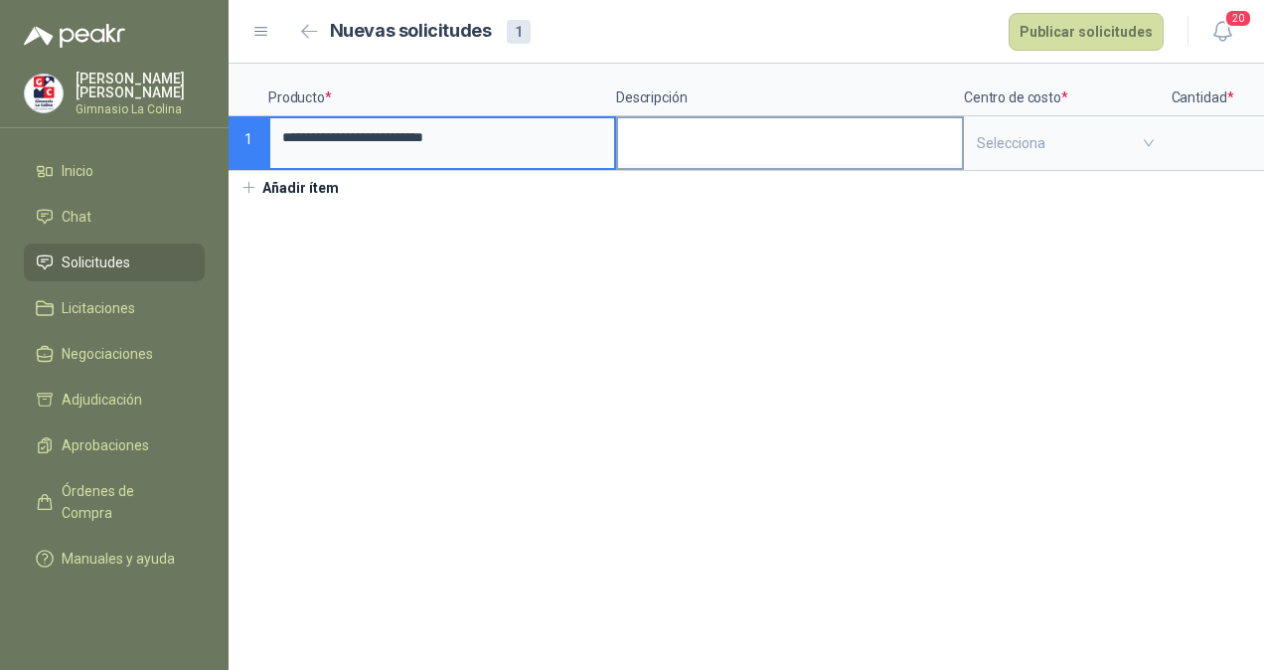
type input "**********"
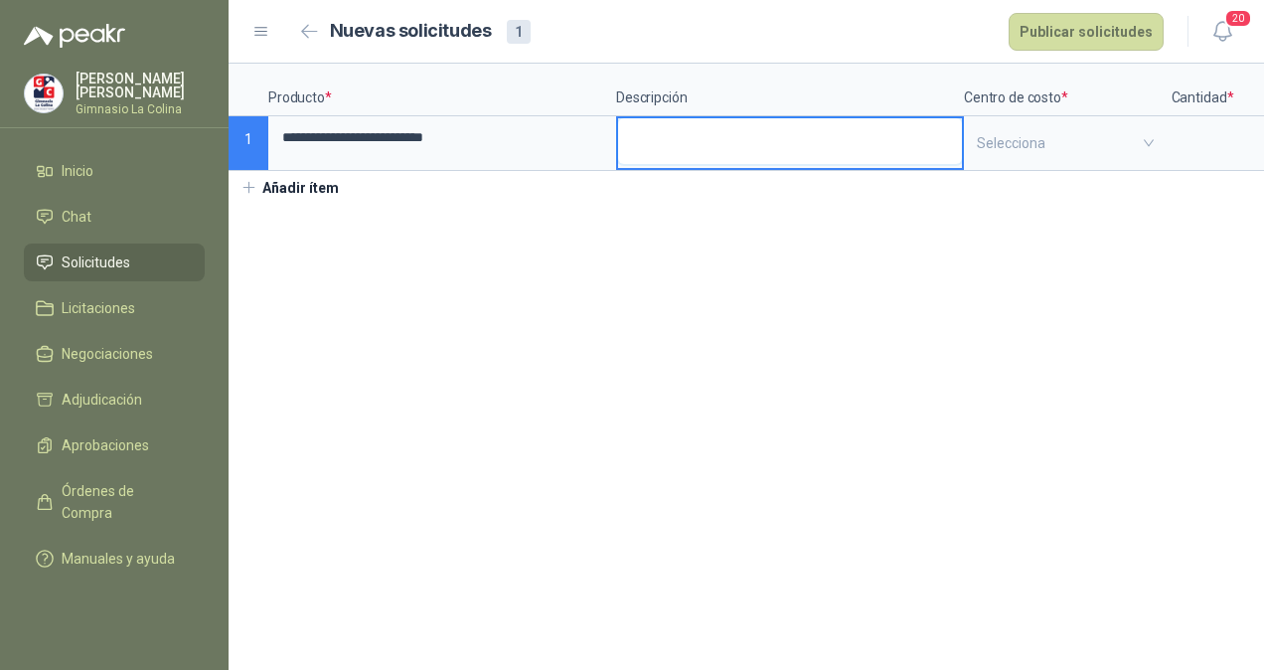
click at [661, 154] on textarea at bounding box center [790, 141] width 344 height 46
type textarea "*"
type textarea "**"
type textarea "***"
type textarea "****"
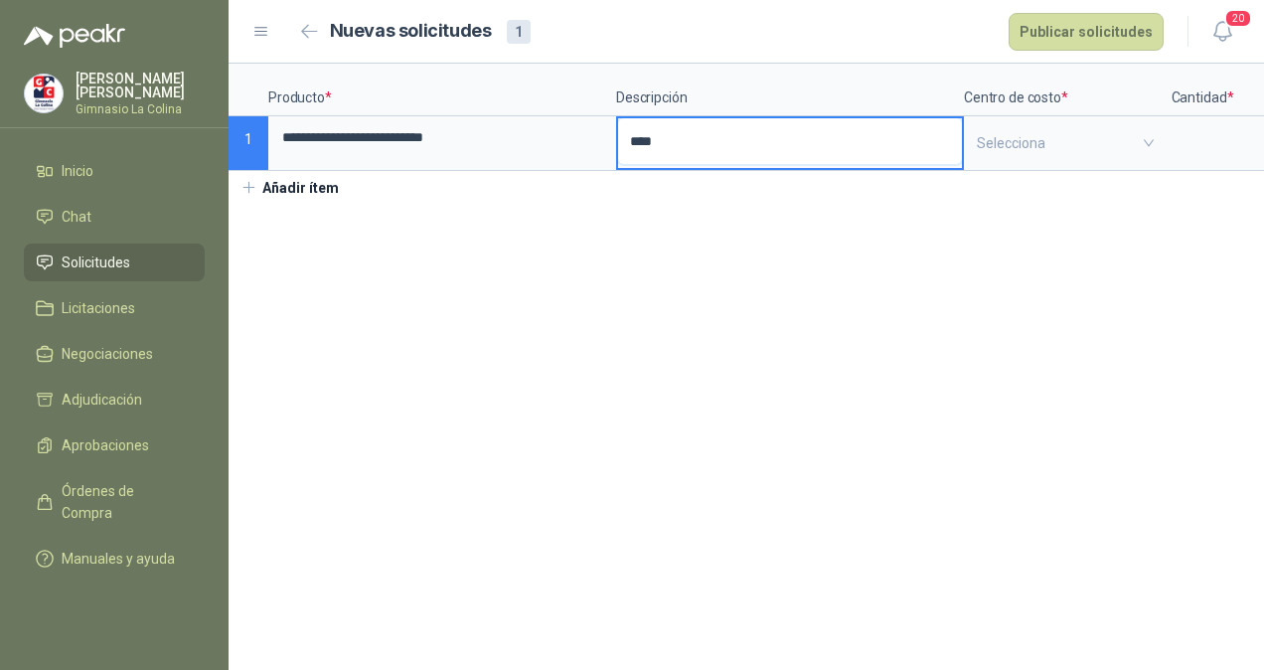
type textarea "*****"
type textarea "******"
type textarea "*******"
type textarea "********"
type textarea "*********"
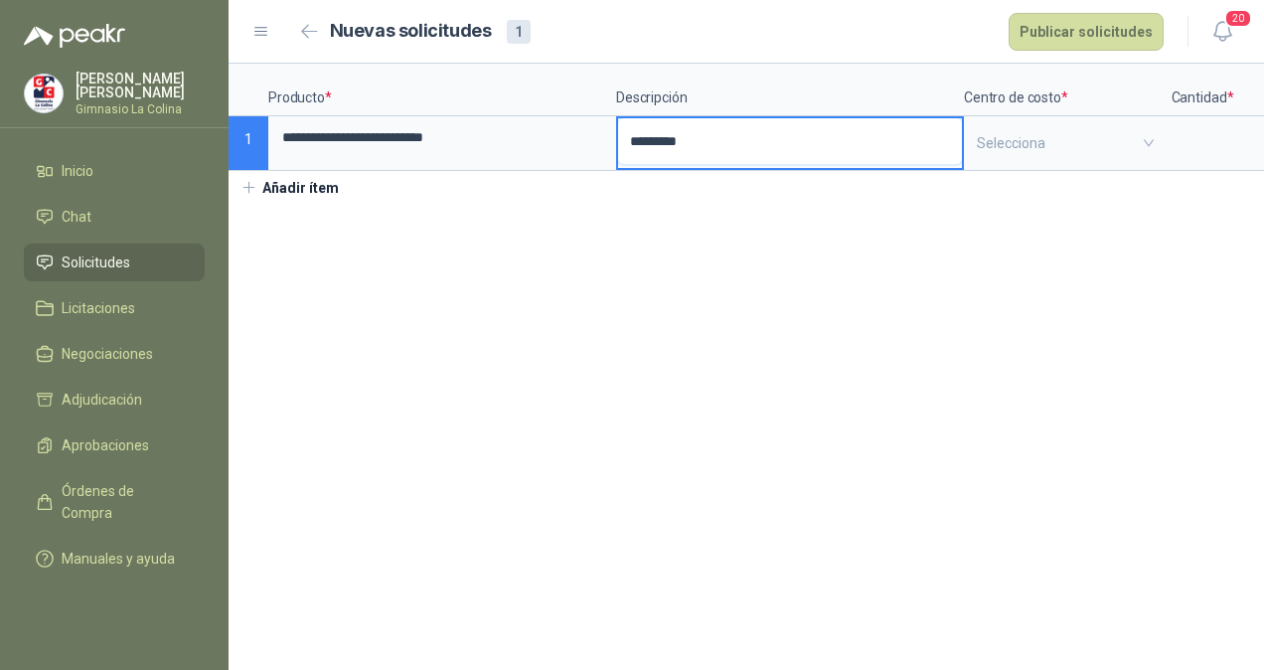
type textarea "**********"
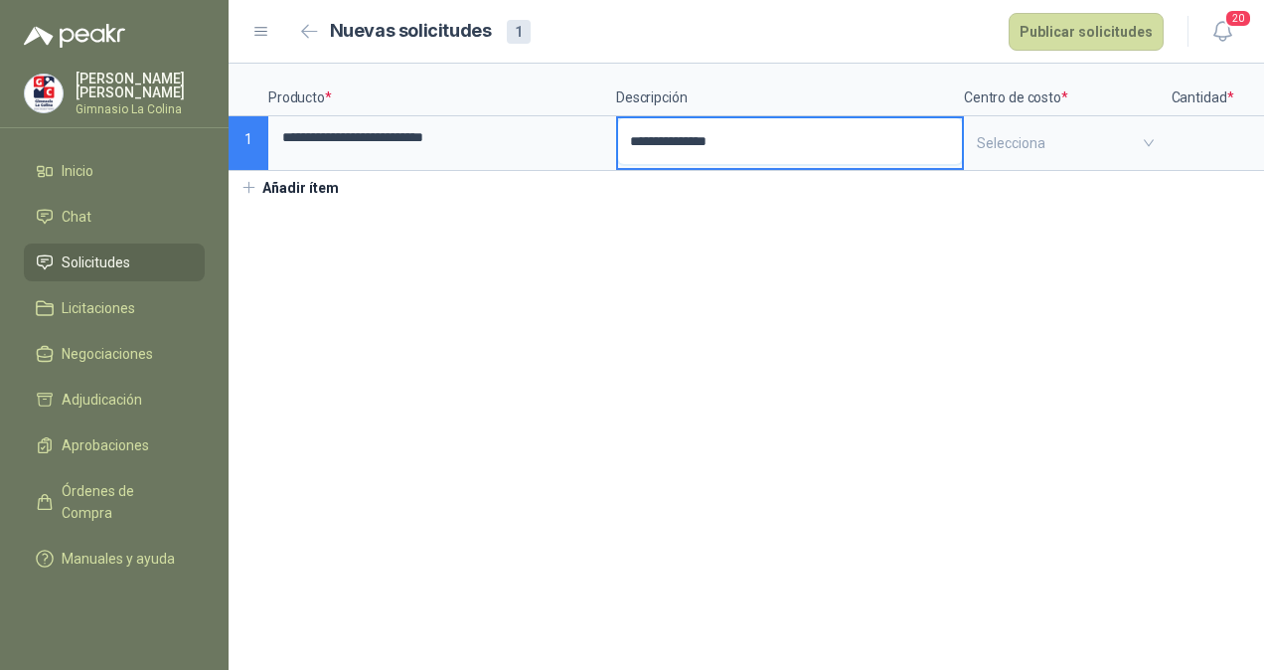
type textarea "**********"
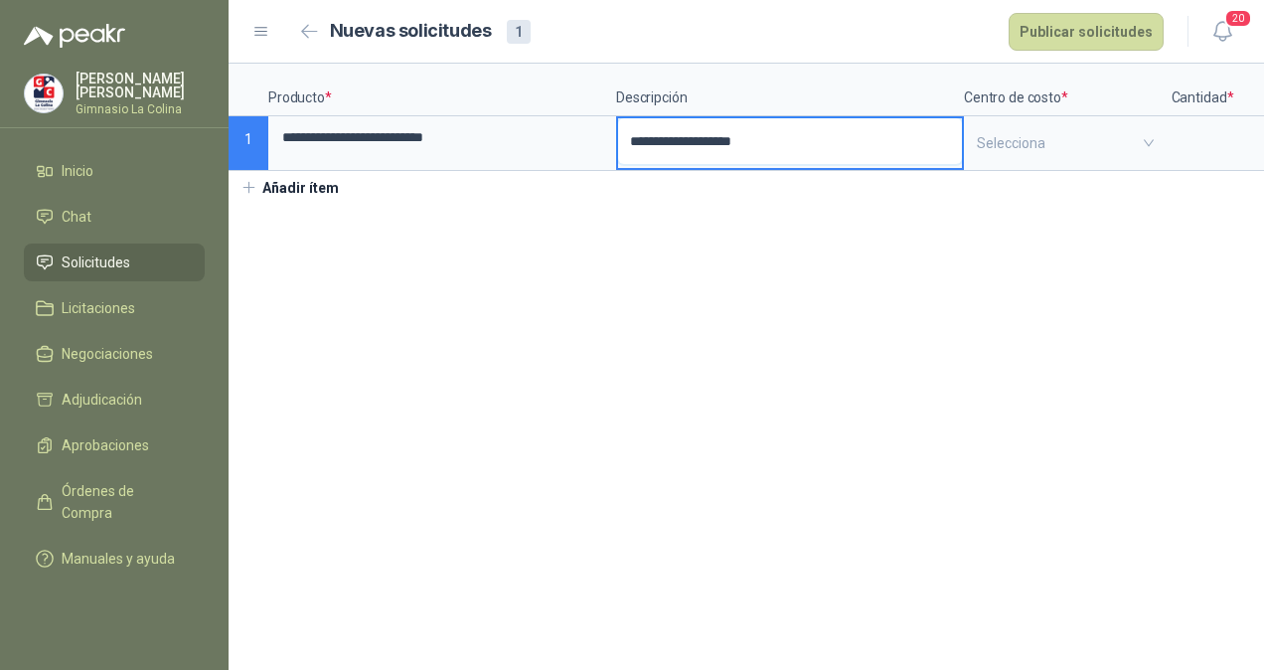
type textarea "**********"
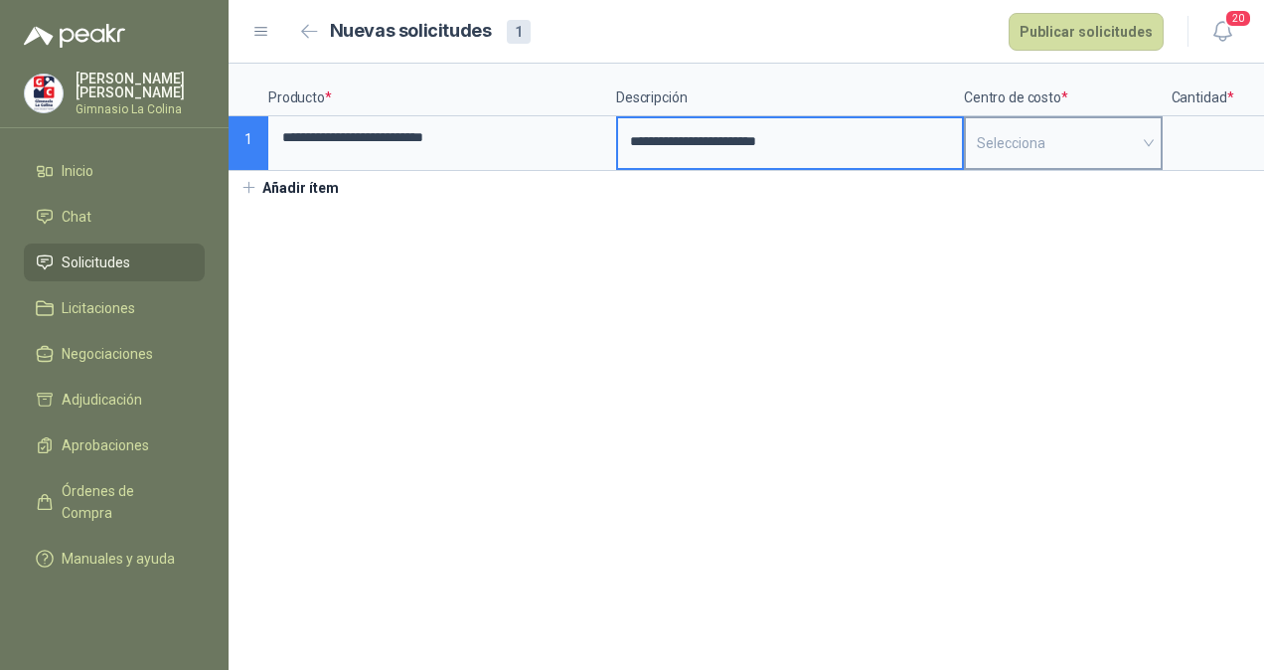
click at [1085, 153] on input "search" at bounding box center [1063, 143] width 173 height 50
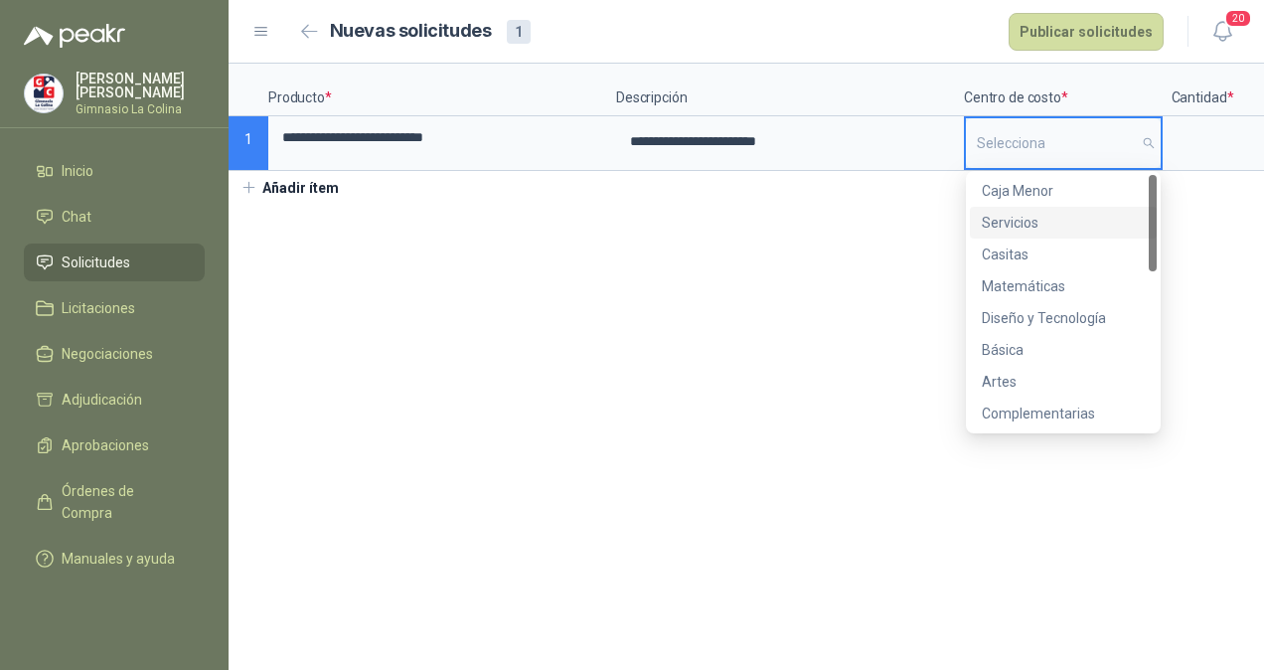
click at [1072, 232] on div "Servicios" at bounding box center [1063, 223] width 163 height 22
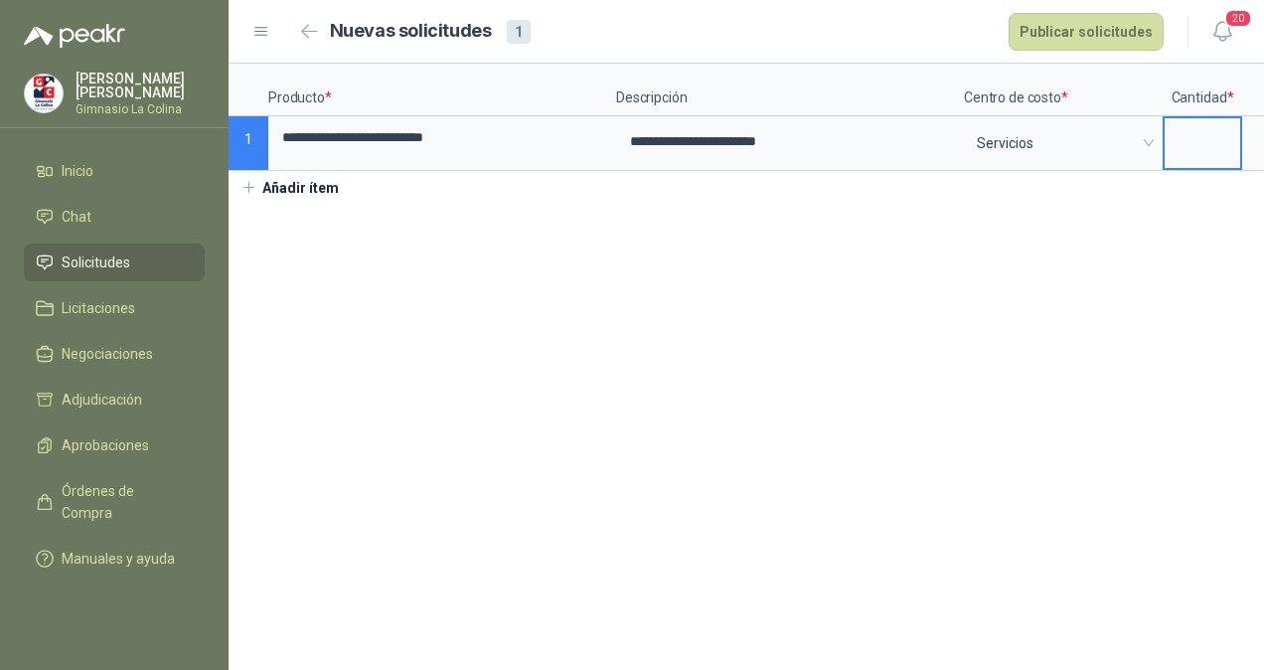
click at [1178, 135] on input at bounding box center [1202, 137] width 76 height 39
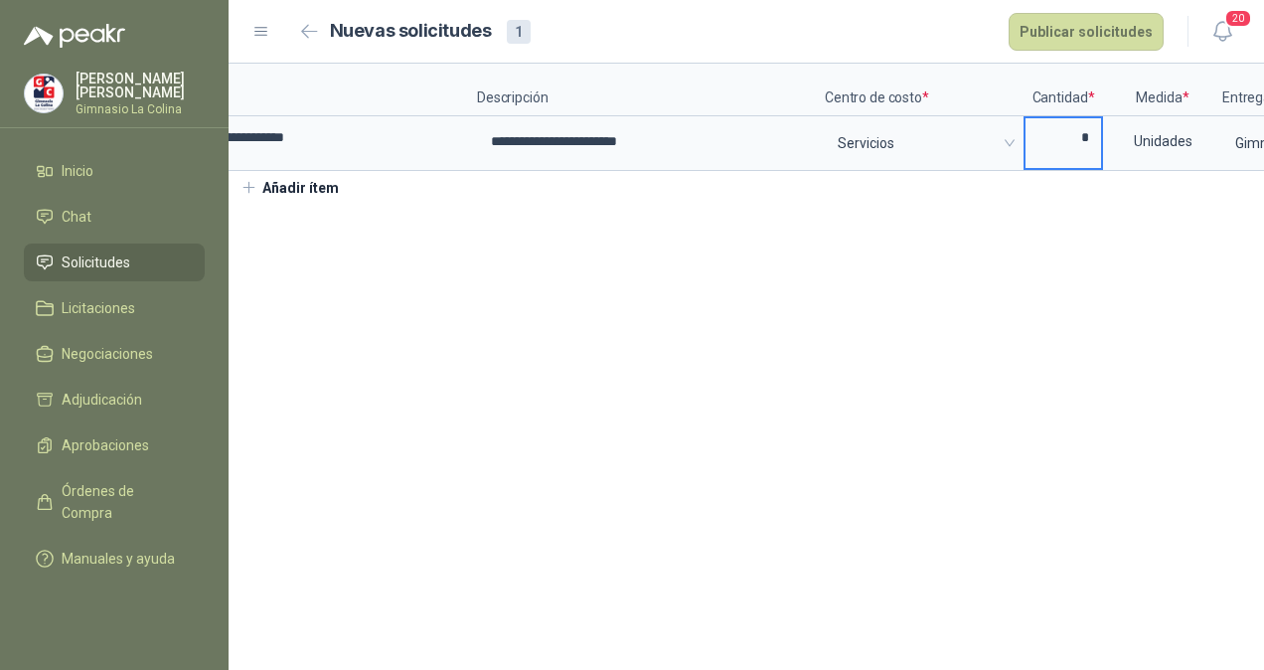
scroll to position [0, 224]
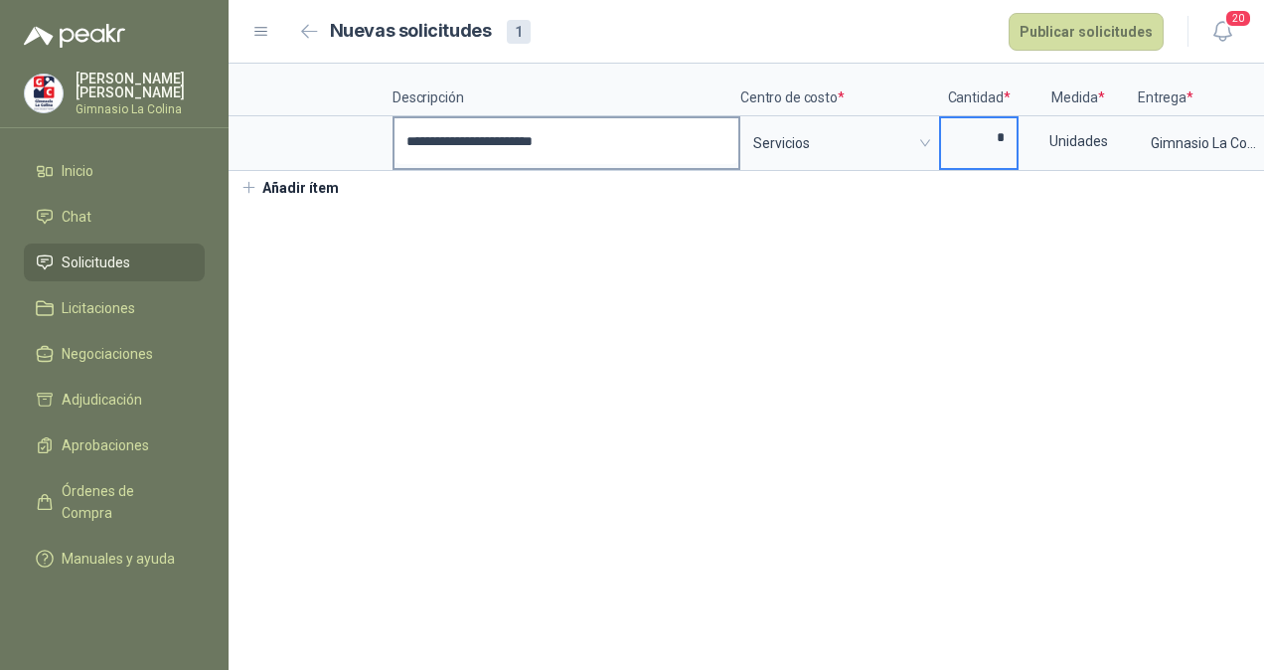
type input "*"
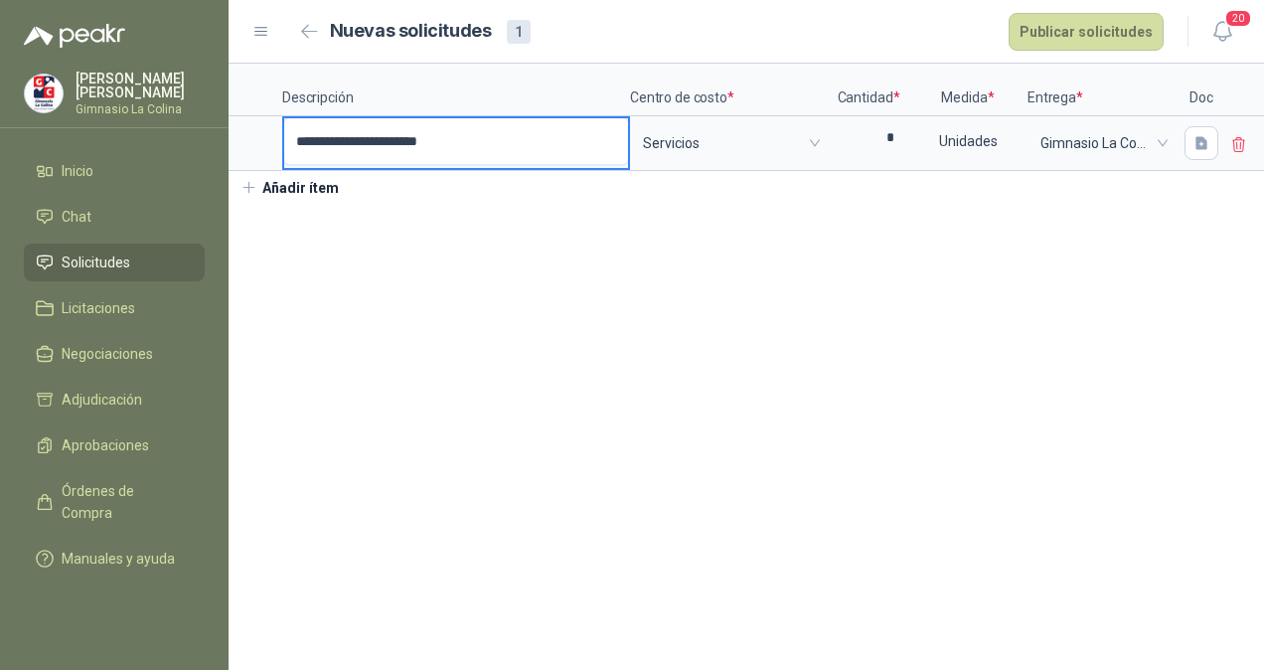
scroll to position [0, 348]
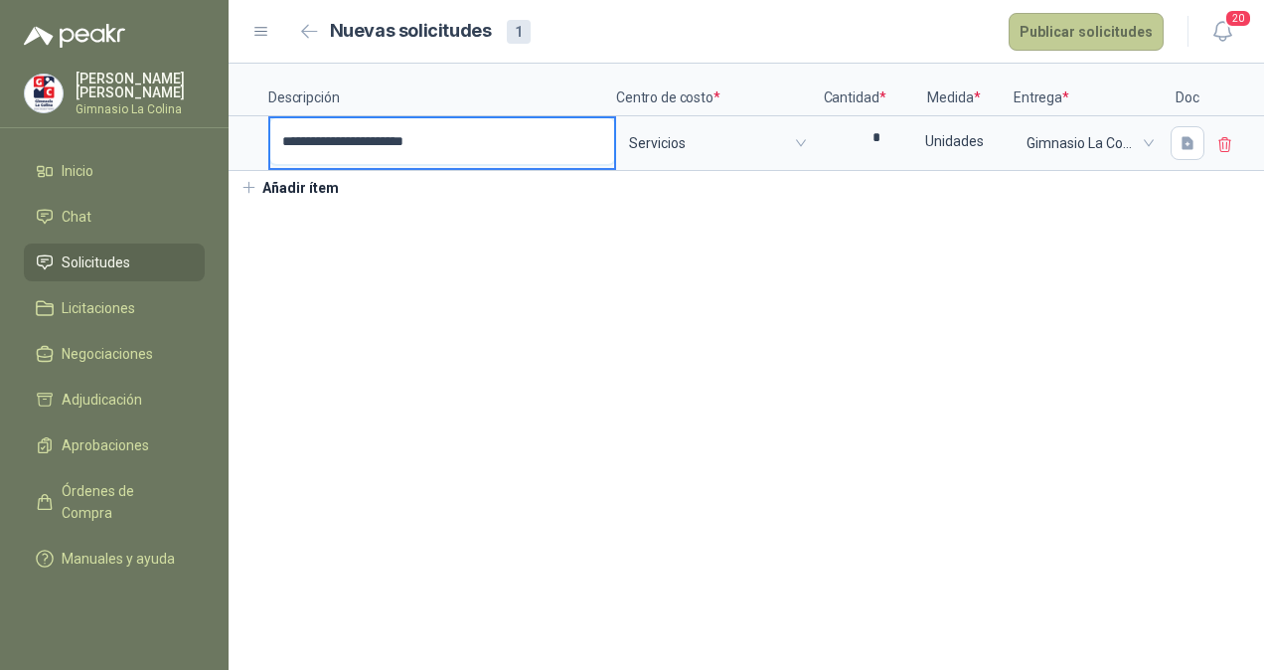
type textarea "**********"
click at [1100, 37] on button "Publicar solicitudes" at bounding box center [1085, 32] width 155 height 38
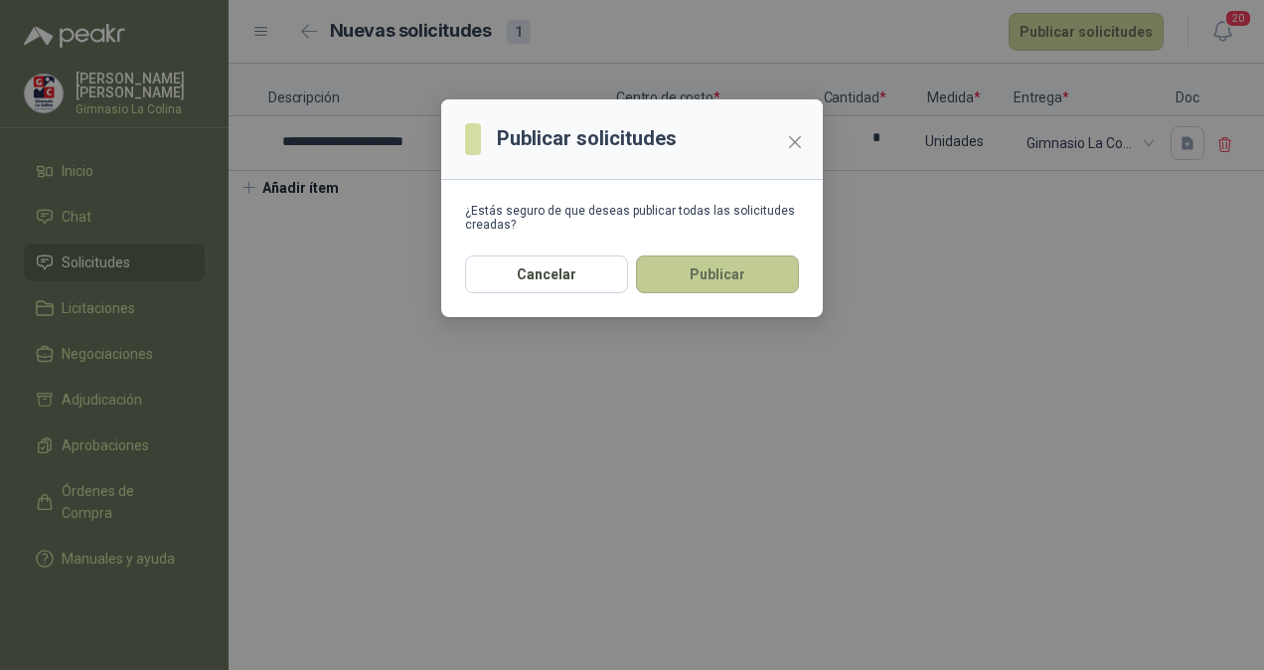
click at [751, 265] on button "Publicar" at bounding box center [717, 274] width 163 height 38
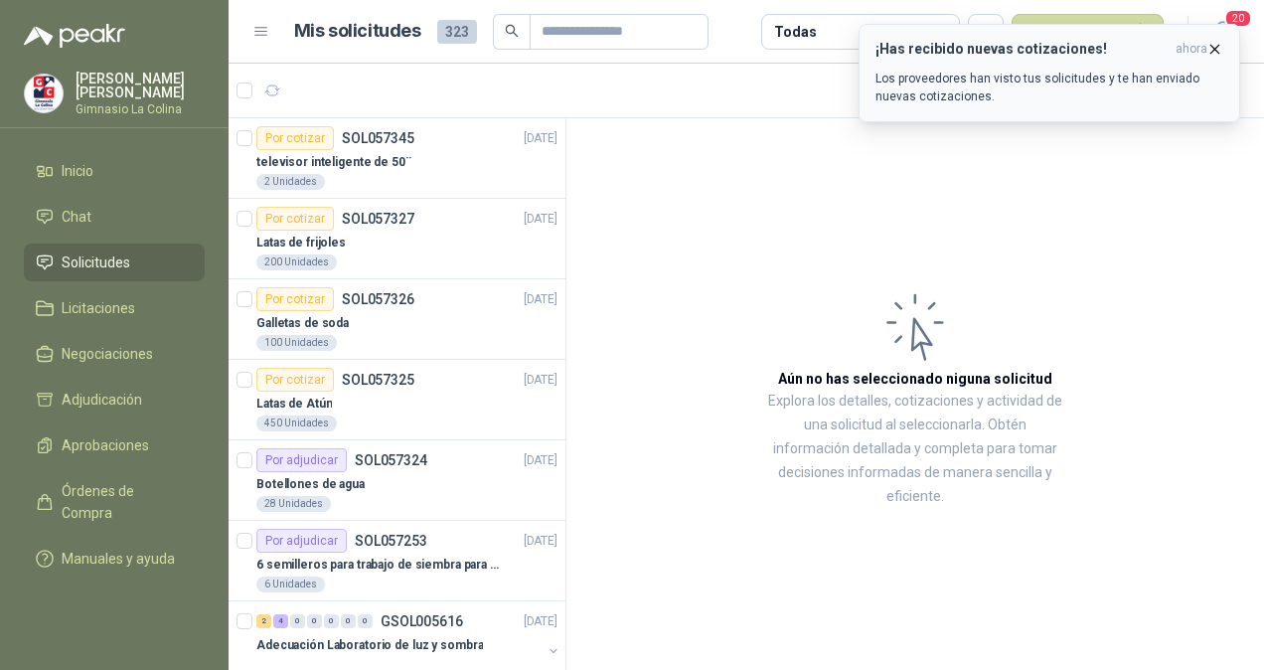
click at [1219, 50] on icon "button" at bounding box center [1214, 49] width 17 height 17
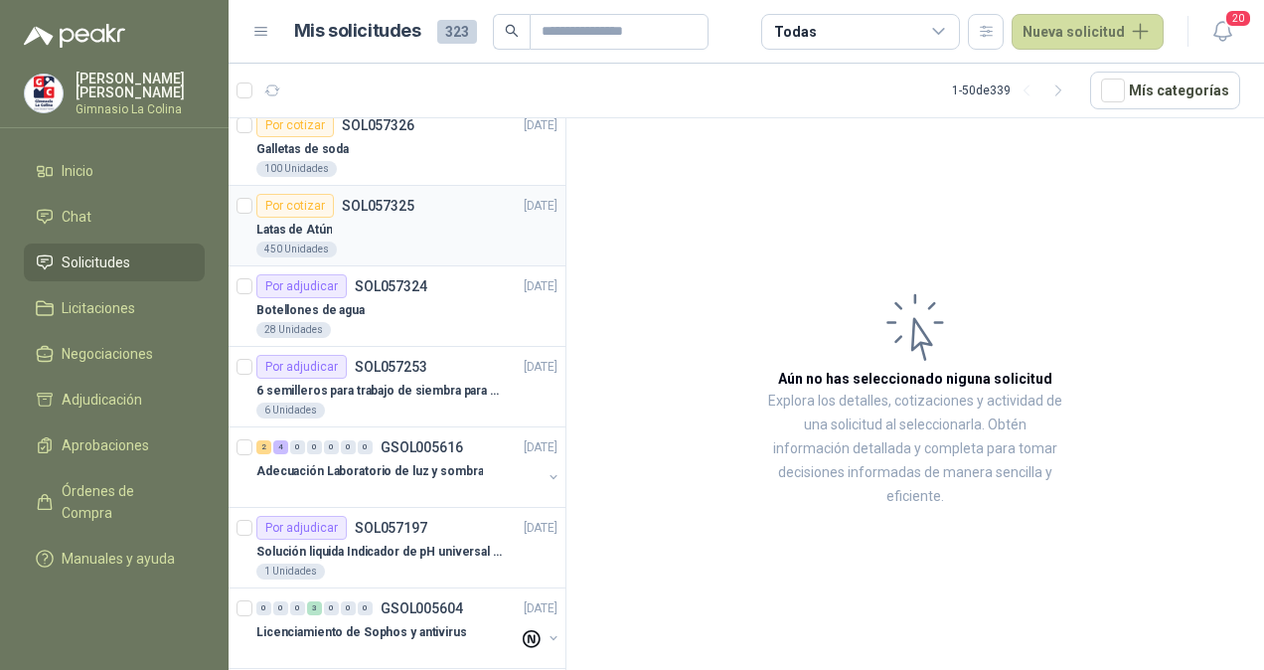
scroll to position [199, 0]
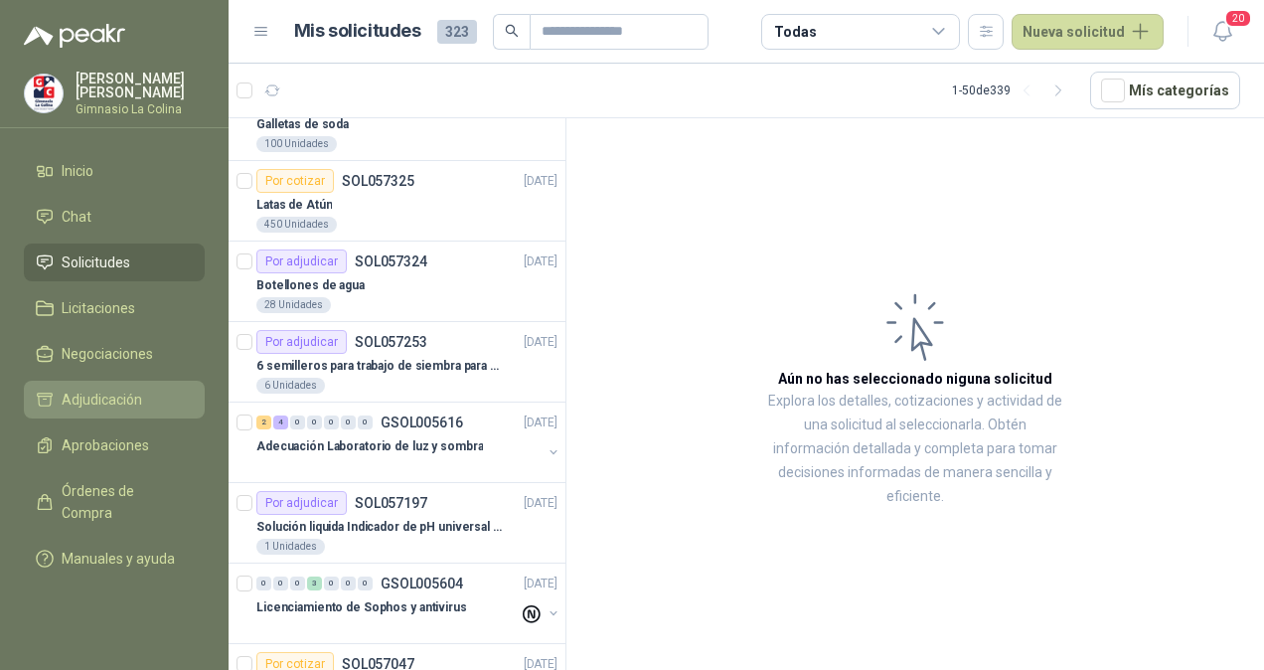
click at [80, 397] on span "Adjudicación" at bounding box center [102, 399] width 80 height 22
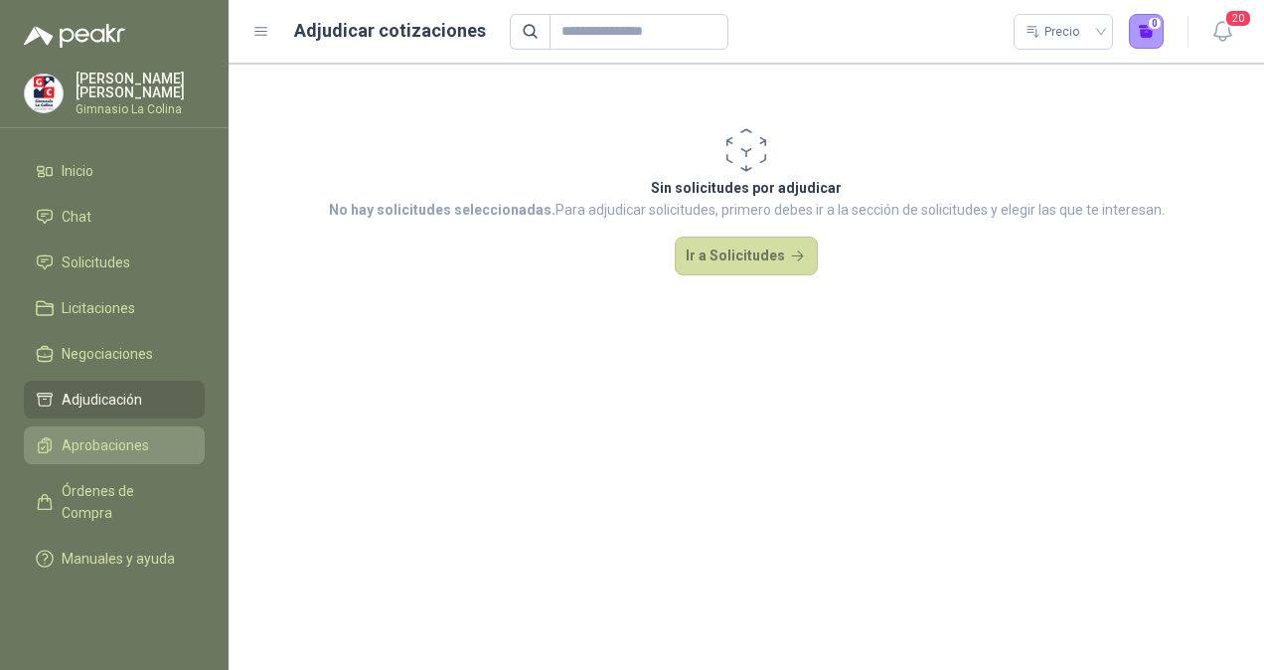
click at [62, 455] on span "Aprobaciones" at bounding box center [105, 445] width 87 height 22
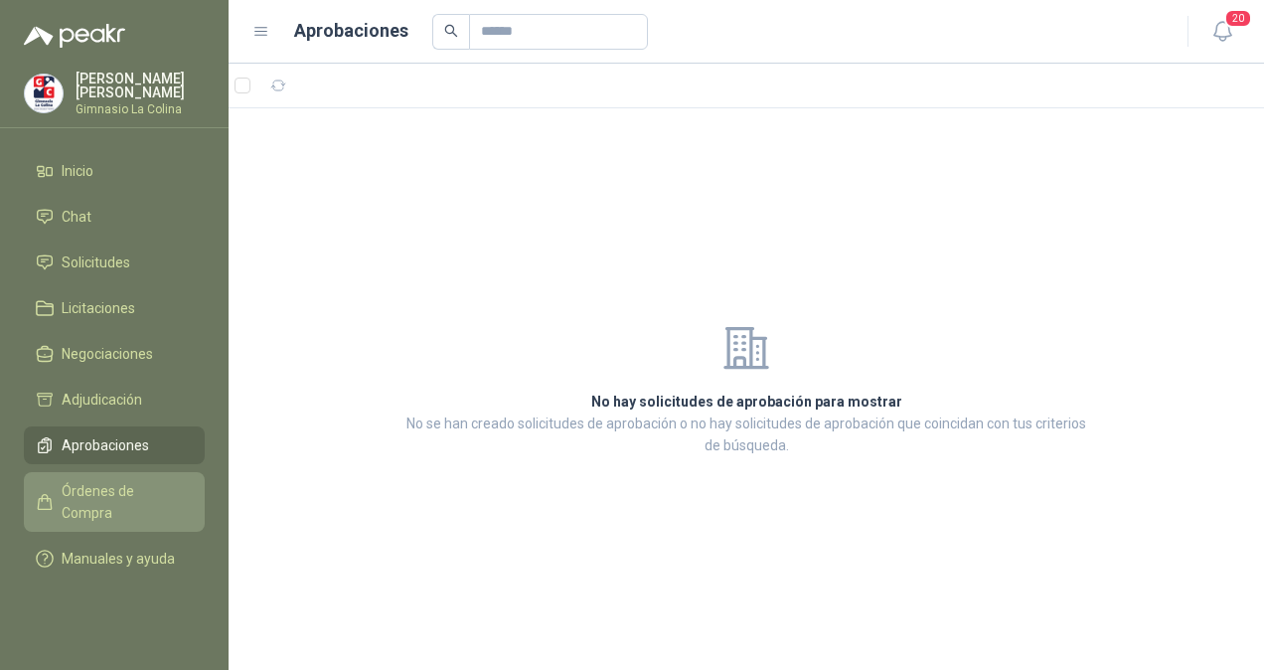
click at [114, 491] on span "Órdenes de Compra" at bounding box center [124, 502] width 124 height 44
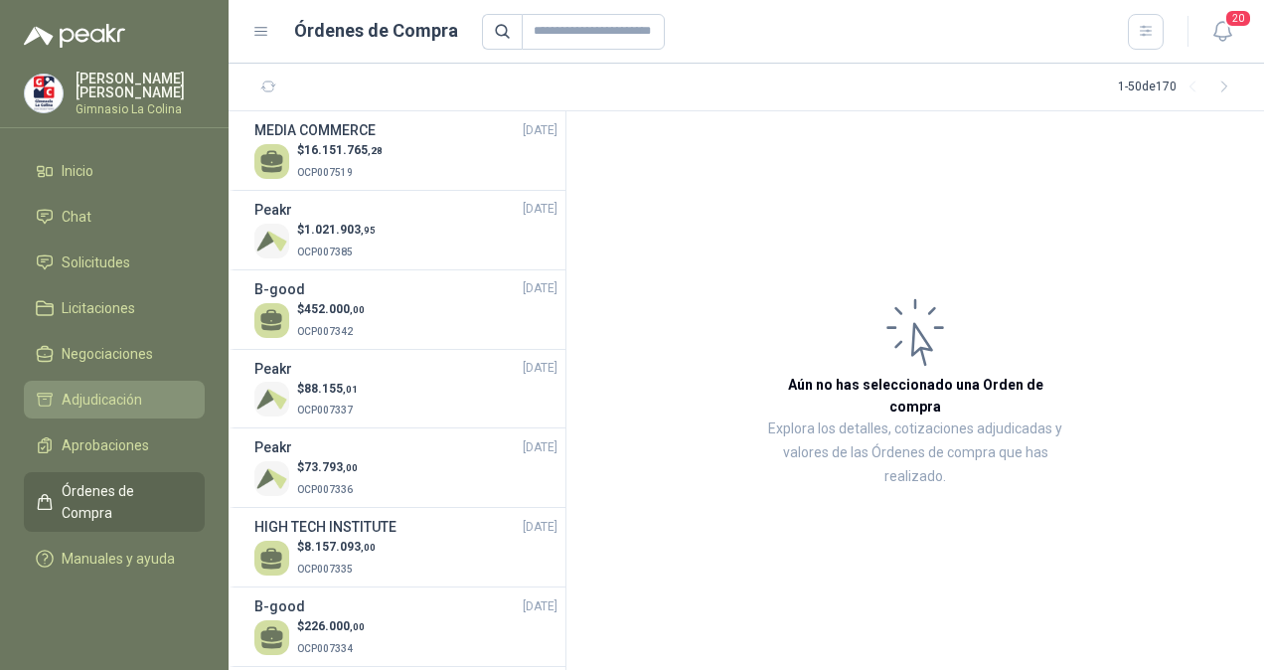
click at [113, 406] on span "Adjudicación" at bounding box center [102, 399] width 80 height 22
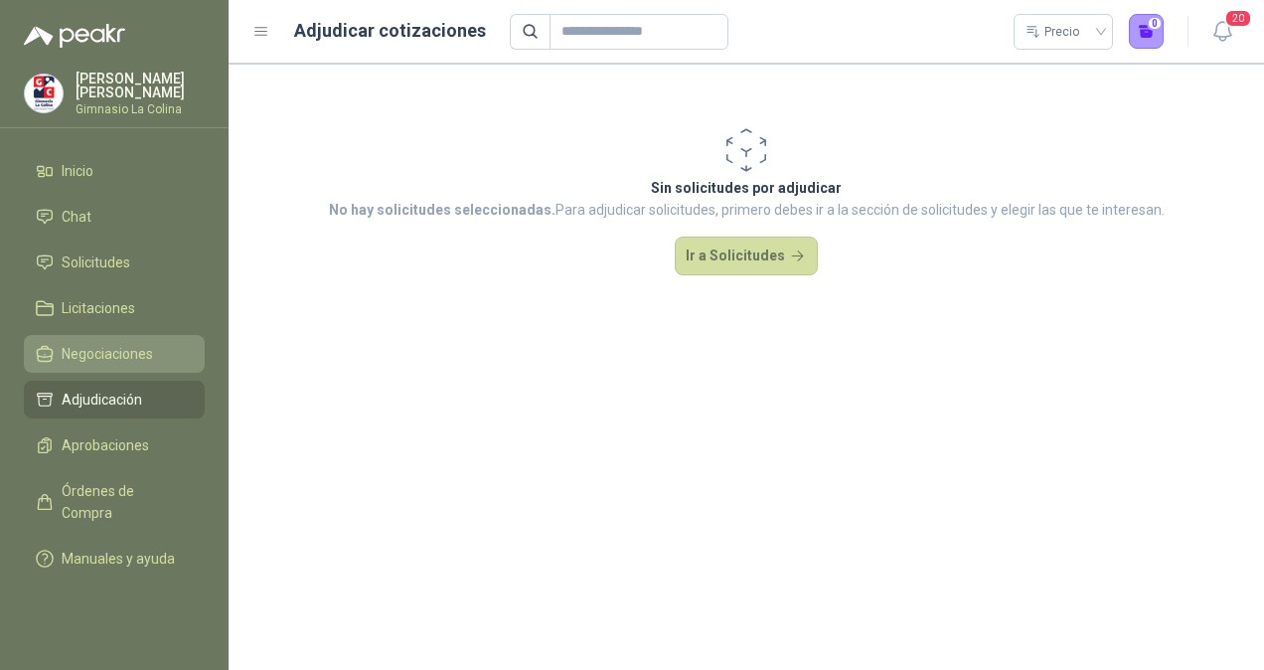
click at [93, 366] on link "Negociaciones" at bounding box center [114, 354] width 181 height 38
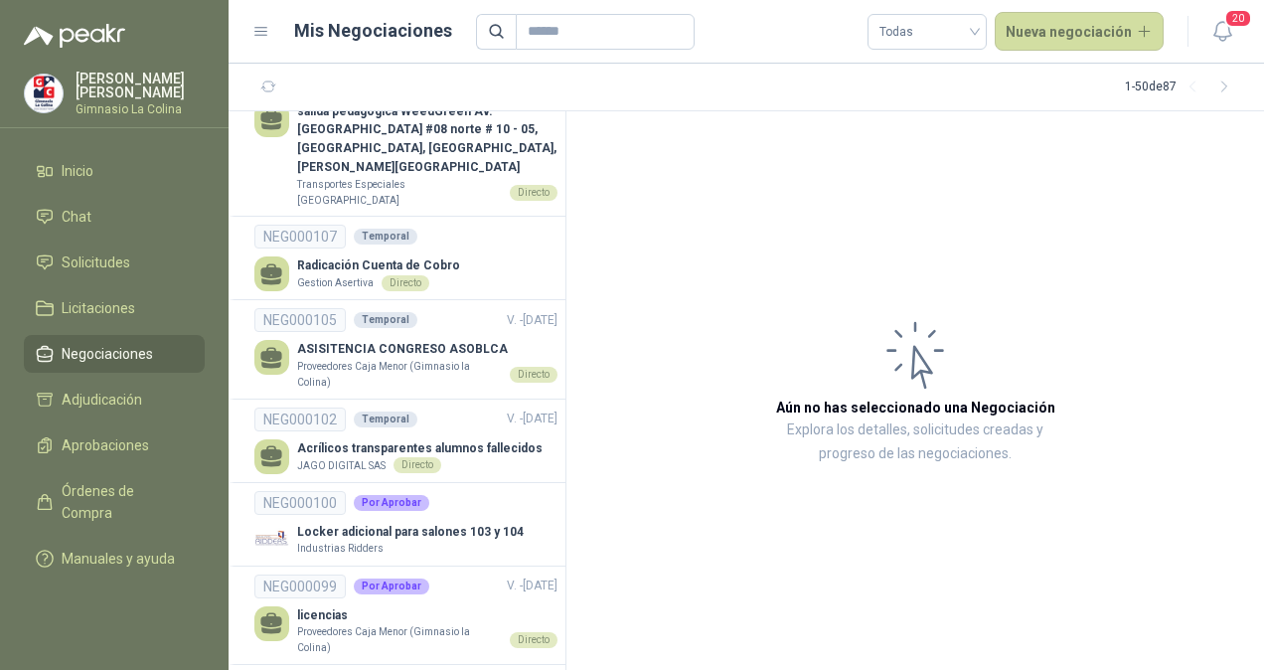
scroll to position [3179, 0]
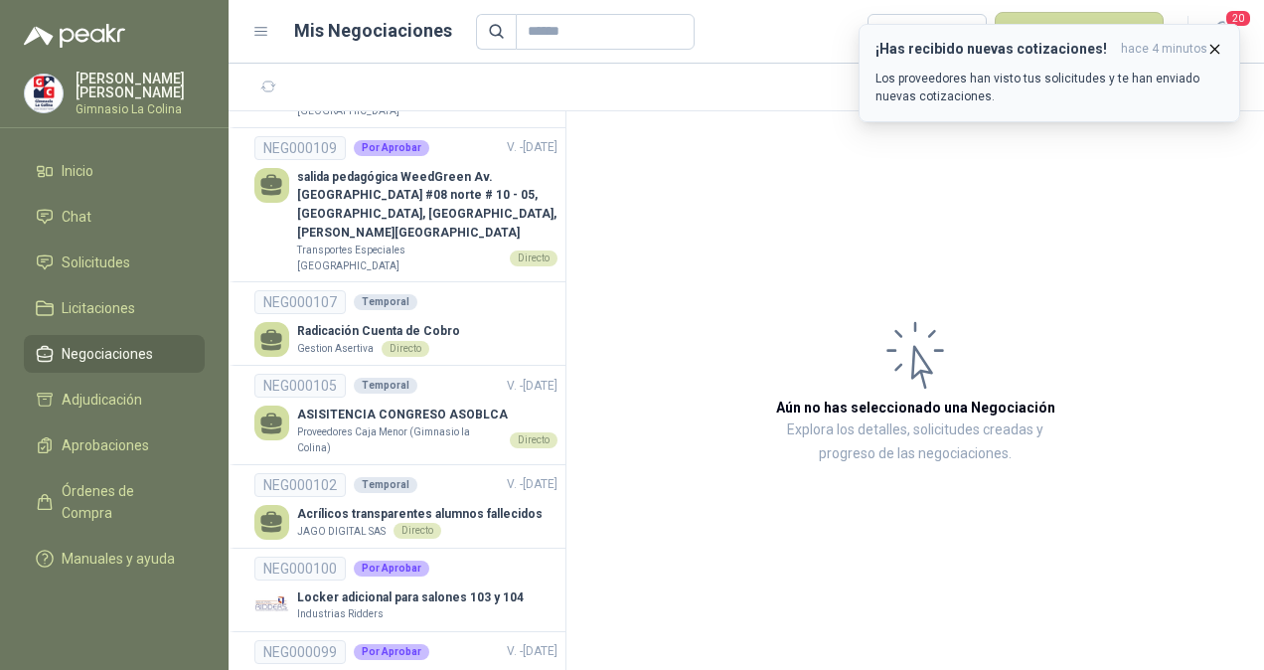
click at [1208, 44] on icon "button" at bounding box center [1214, 49] width 17 height 17
